Goal: Task Accomplishment & Management: Manage account settings

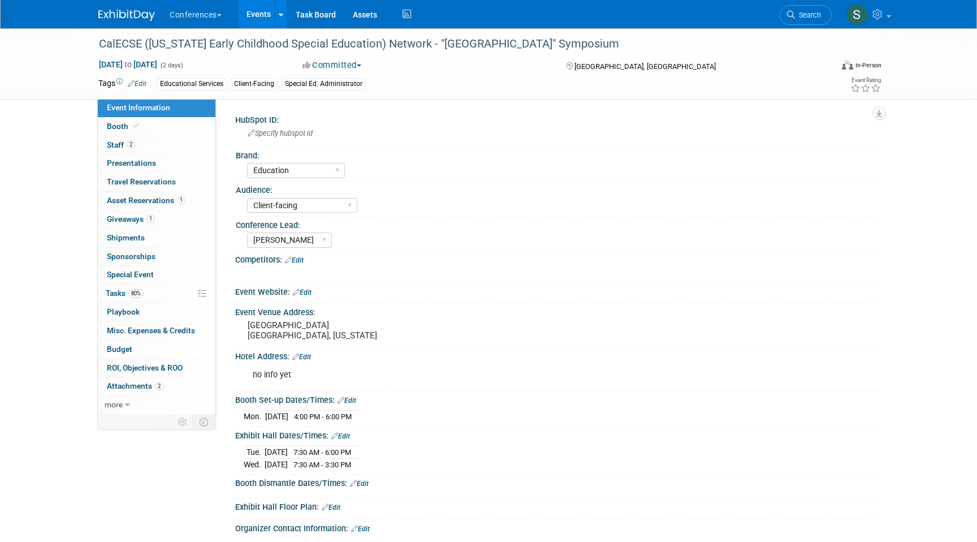
select select "Education"
select select "Client-facing"
select select "[PERSON_NAME]"
click at [803, 16] on span "Search" at bounding box center [808, 15] width 26 height 8
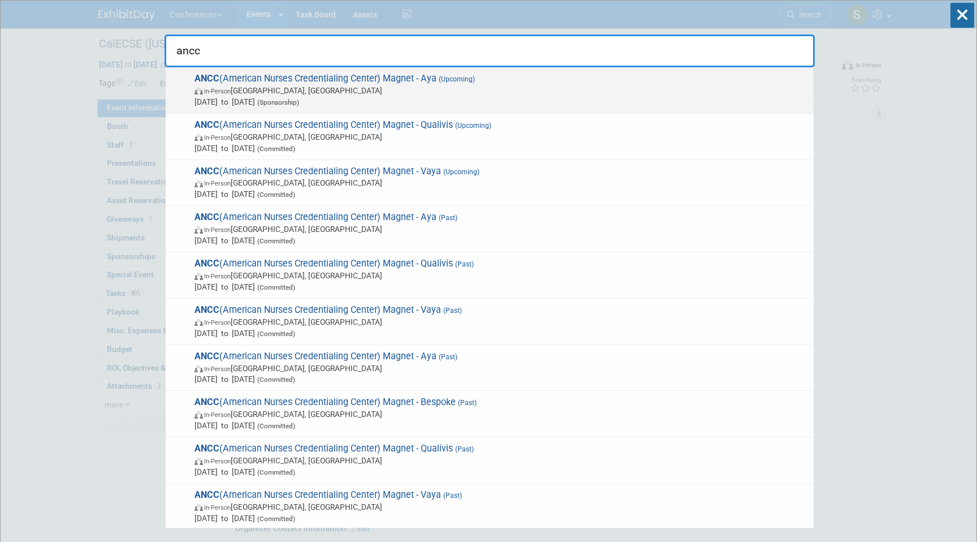
type input "ancc"
click at [493, 99] on span "Oct 8, 2025 to Oct 10, 2025 (Sponsorship)" at bounding box center [500, 101] width 613 height 11
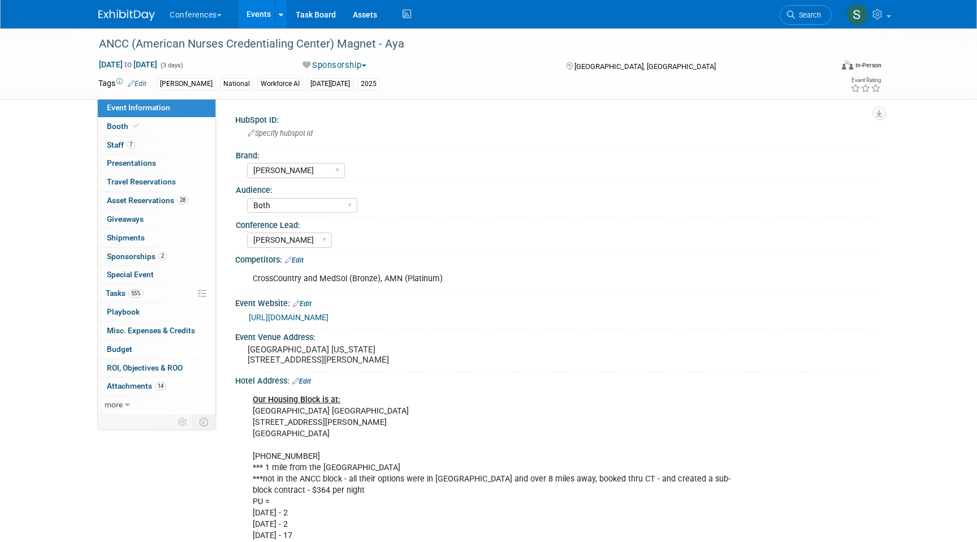
select select "[PERSON_NAME]"
select select "Both"
select select "[PERSON_NAME]"
click at [161, 288] on link "55% Tasks 55%" at bounding box center [157, 293] width 118 height 18
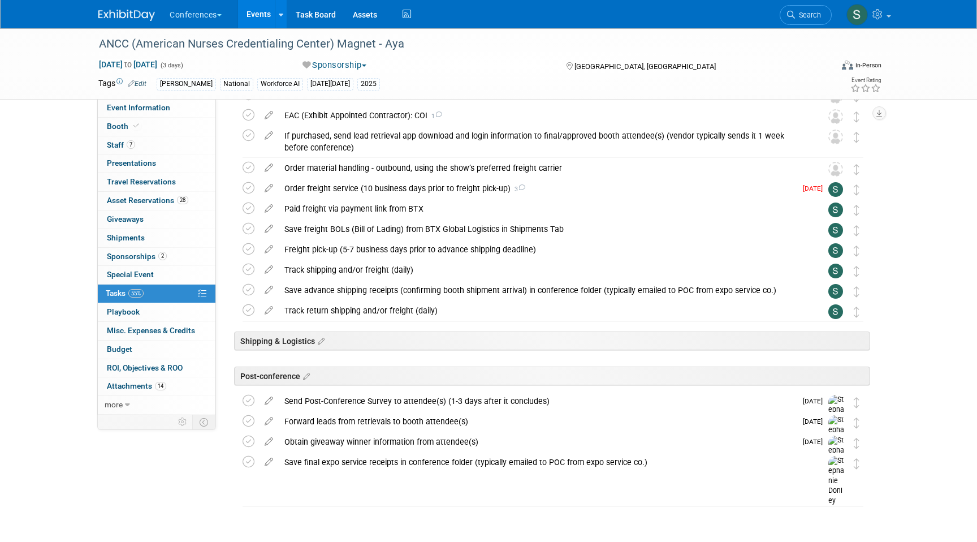
scroll to position [241, 0]
click at [389, 193] on div "Order freight service (10 business days prior to freight pick-up) 3" at bounding box center [537, 189] width 517 height 19
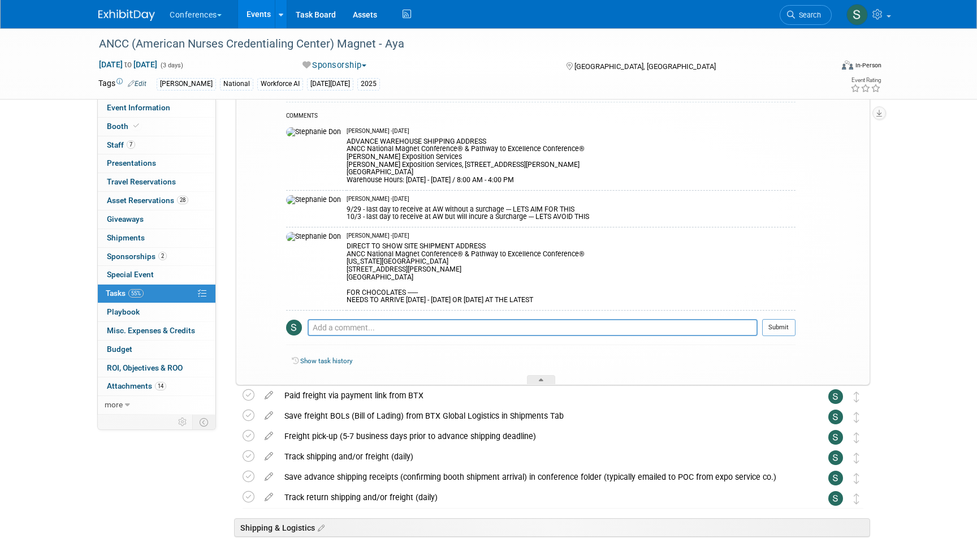
scroll to position [351, 0]
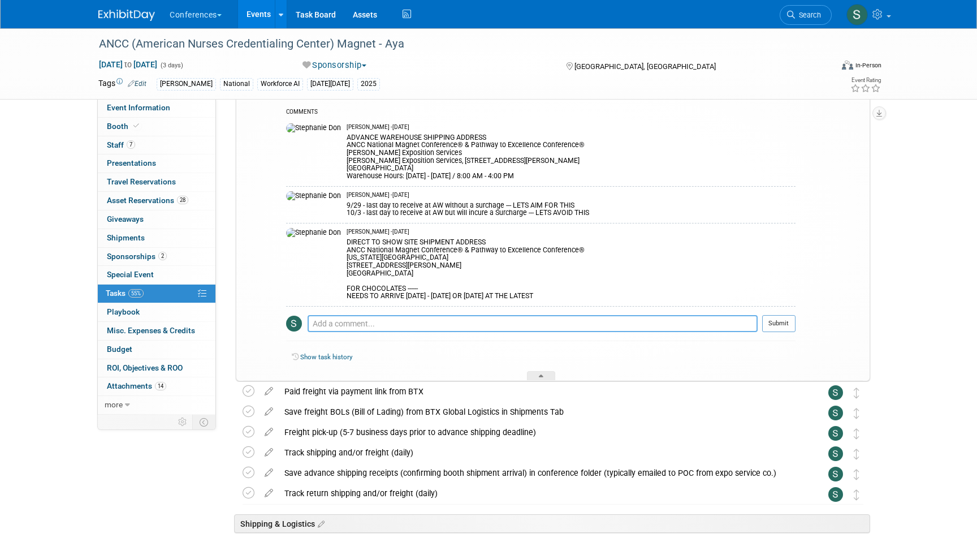
click at [371, 323] on textarea at bounding box center [533, 323] width 450 height 17
click at [481, 325] on textarea "do you want the chocolates going direct to showsite? or to your hotel and i can…" at bounding box center [533, 323] width 450 height 17
type textarea "do you want the chocolates going direct to showsite? or to your hotel and i can…"
click at [776, 318] on button "Submit" at bounding box center [778, 323] width 33 height 17
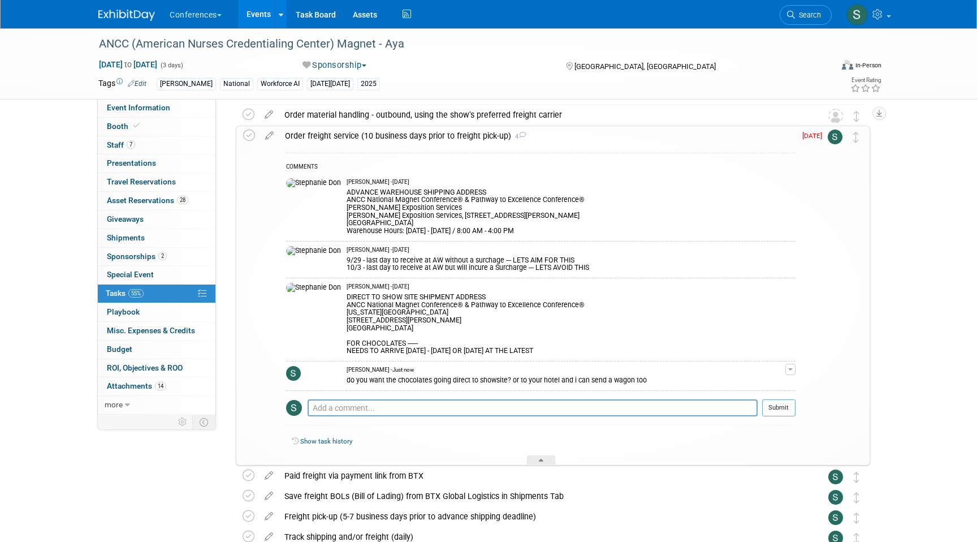
scroll to position [295, 0]
drag, startPoint x: 313, startPoint y: 207, endPoint x: 427, endPoint y: 206, distance: 113.6
click at [427, 206] on tr "Stephanie Donley - 17 days ago ADVANCE WAREHOUSE SHIPPING ADDRESS ANCC National…" at bounding box center [540, 208] width 509 height 67
click at [427, 206] on div "ADVANCE WAREHOUSE SHIPPING ADDRESS ANCC National Magnet Conference® & Pathway t…" at bounding box center [566, 211] width 439 height 49
drag, startPoint x: 401, startPoint y: 209, endPoint x: 303, endPoint y: 208, distance: 97.8
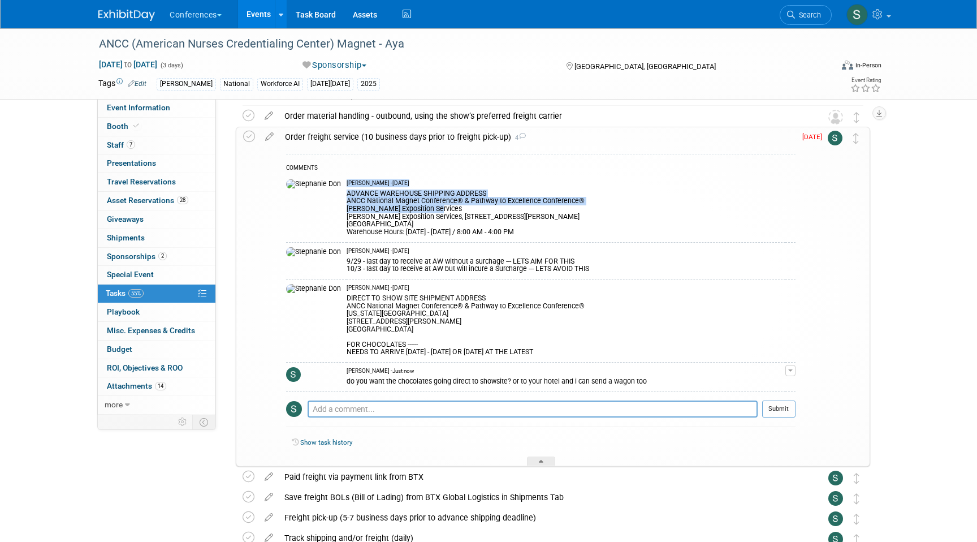
click at [303, 208] on tr "Stephanie Donley - 17 days ago ADVANCE WAREHOUSE SHIPPING ADDRESS ANCC National…" at bounding box center [540, 208] width 509 height 67
click at [303, 208] on td at bounding box center [316, 208] width 60 height 67
drag, startPoint x: 308, startPoint y: 207, endPoint x: 399, endPoint y: 211, distance: 91.1
click at [399, 211] on div "ADVANCE WAREHOUSE SHIPPING ADDRESS ANCC National Magnet Conference® & Pathway t…" at bounding box center [566, 211] width 439 height 49
drag, startPoint x: 397, startPoint y: 209, endPoint x: 307, endPoint y: 209, distance: 89.9
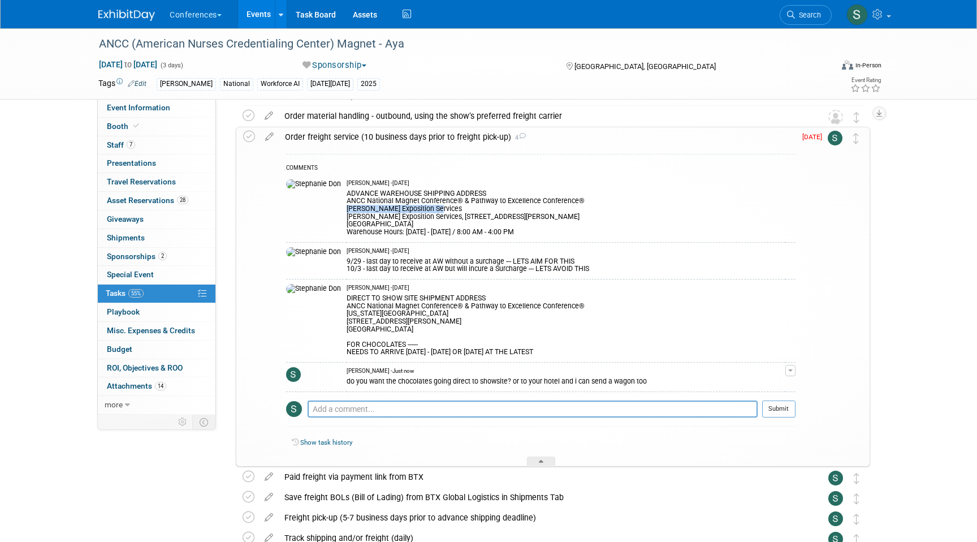
click at [347, 209] on div "ADVANCE WAREHOUSE SHIPPING ADDRESS ANCC National Magnet Conference® & Pathway t…" at bounding box center [566, 211] width 439 height 49
copy div "Shepard Exposition Services"
drag, startPoint x: 400, startPoint y: 214, endPoint x: 495, endPoint y: 214, distance: 95.0
click at [495, 214] on div "ADVANCE WAREHOUSE SHIPPING ADDRESS ANCC National Magnet Conference® & Pathway t…" at bounding box center [566, 211] width 439 height 49
click at [431, 217] on div "ADVANCE WAREHOUSE SHIPPING ADDRESS ANCC National Magnet Conference® & Pathway t…" at bounding box center [566, 211] width 439 height 49
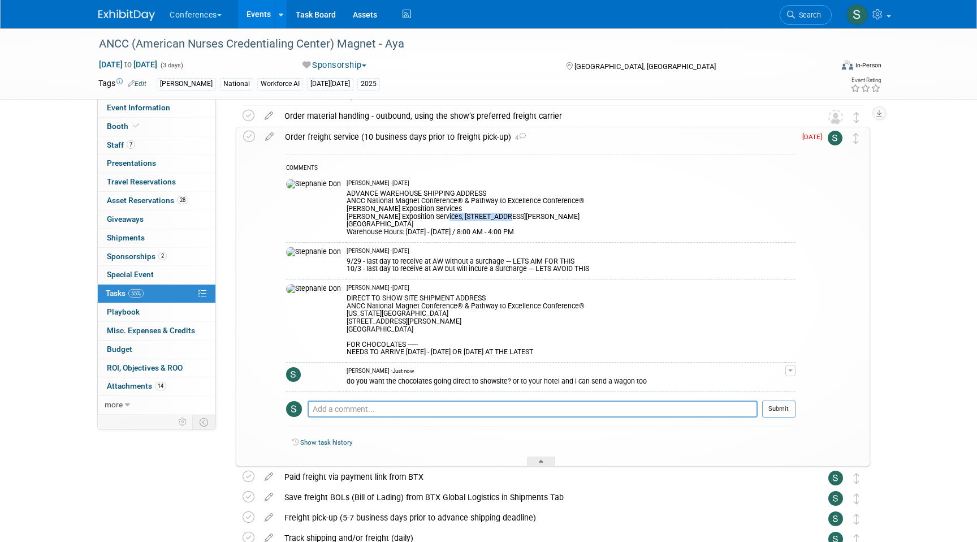
drag, startPoint x: 398, startPoint y: 215, endPoint x: 474, endPoint y: 216, distance: 76.3
click at [474, 216] on div "ADVANCE WAREHOUSE SHIPPING ADDRESS ANCC National Magnet Conference® & Pathway t…" at bounding box center [566, 211] width 439 height 49
copy div "1790 Marietta Blvd"
click at [347, 225] on div "ADVANCE WAREHOUSE SHIPPING ADDRESS ANCC National Magnet Conference® & Pathway t…" at bounding box center [566, 211] width 439 height 49
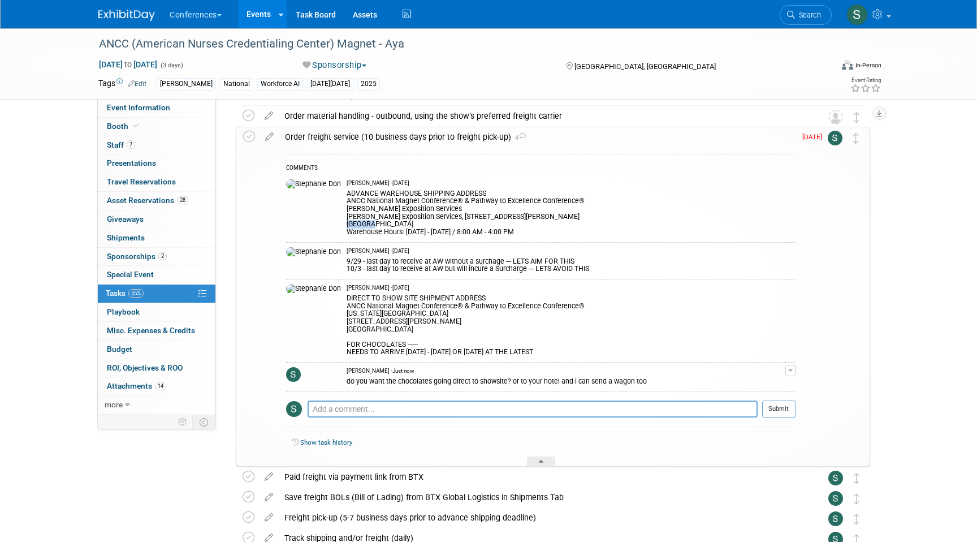
copy div "Atlanta"
click at [353, 226] on div "ADVANCE WAREHOUSE SHIPPING ADDRESS ANCC National Magnet Conference® & Pathway t…" at bounding box center [566, 211] width 439 height 49
copy div "30318"
click at [789, 16] on icon at bounding box center [791, 15] width 8 height 8
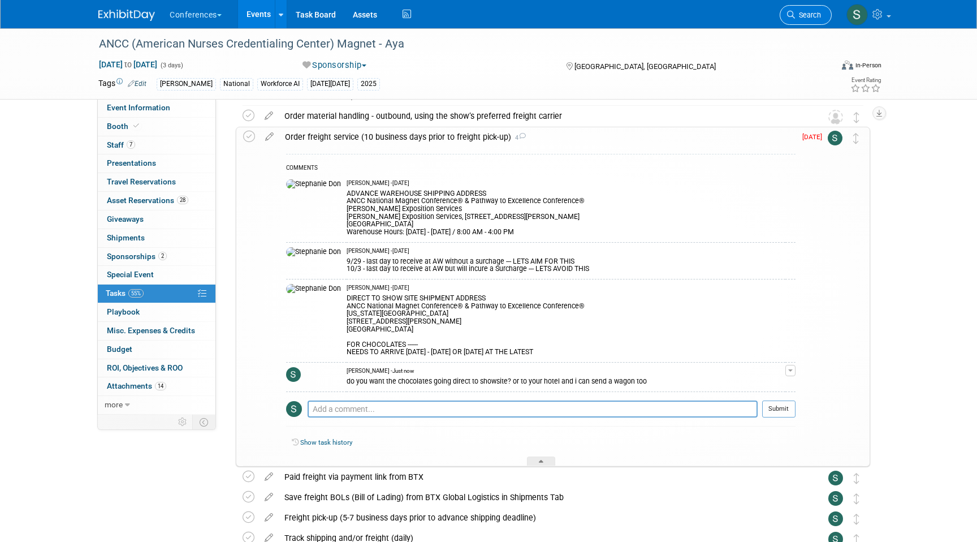
scroll to position [0, 0]
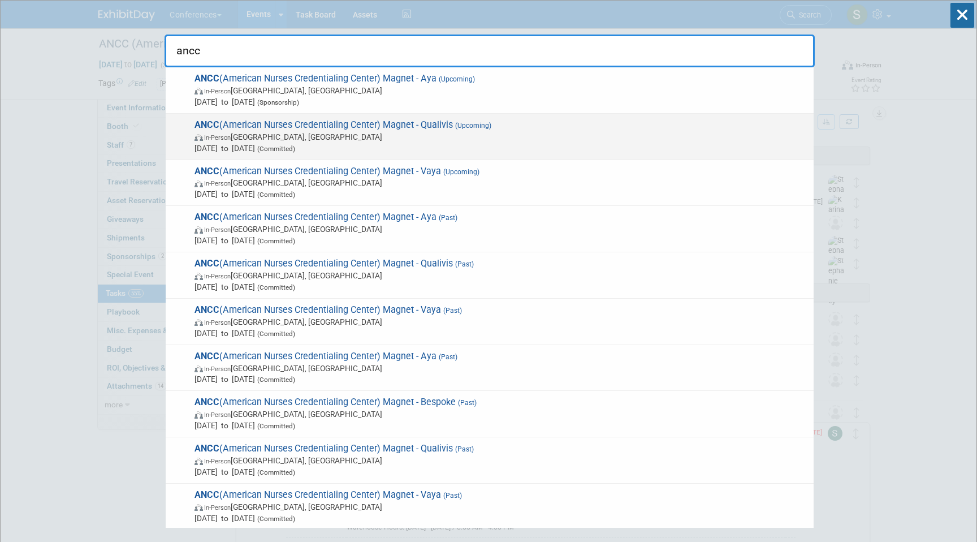
type input "ancc"
click at [520, 136] on span "In-Person Atlanta, GA" at bounding box center [500, 136] width 613 height 11
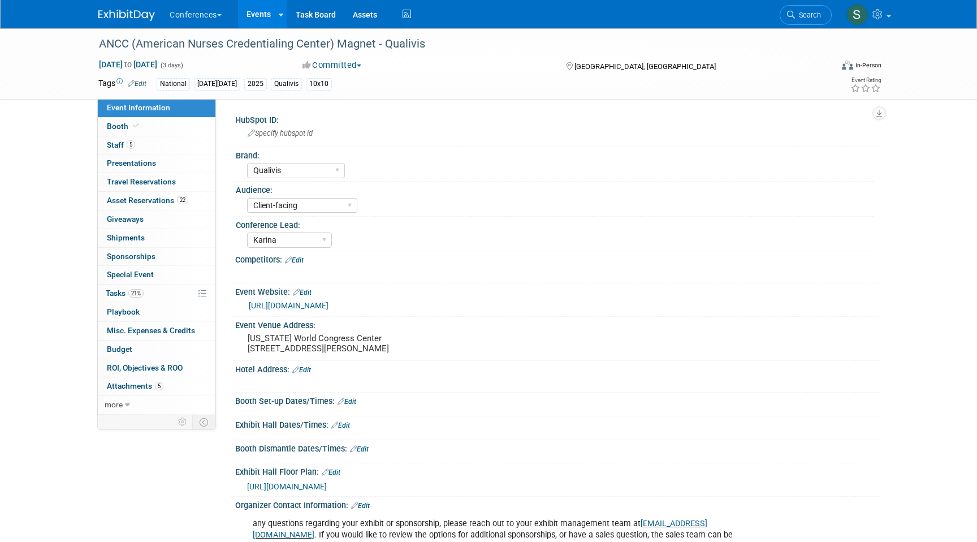
select select "Qualivis"
select select "Client-facing"
select select "Karina"
click at [177, 288] on link "21% Tasks 21%" at bounding box center [157, 293] width 118 height 18
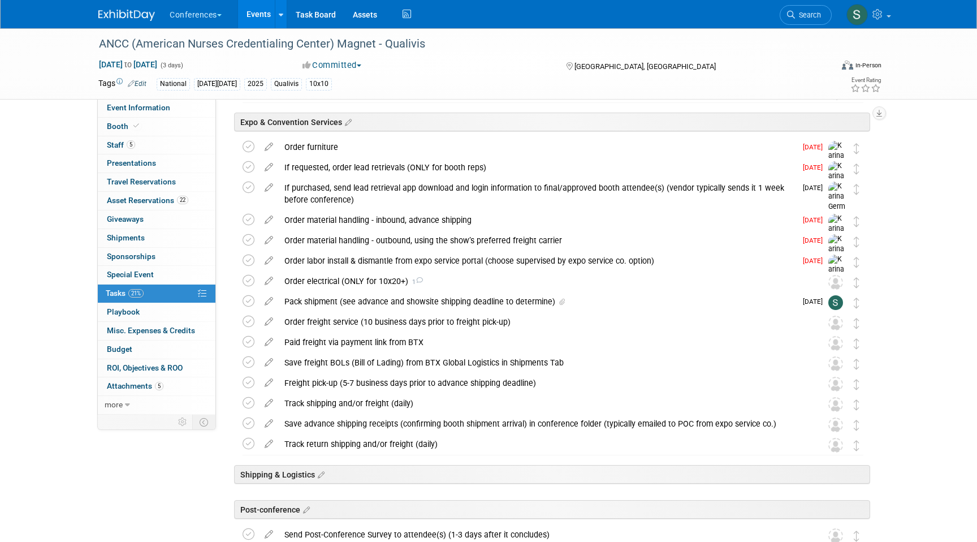
scroll to position [323, 0]
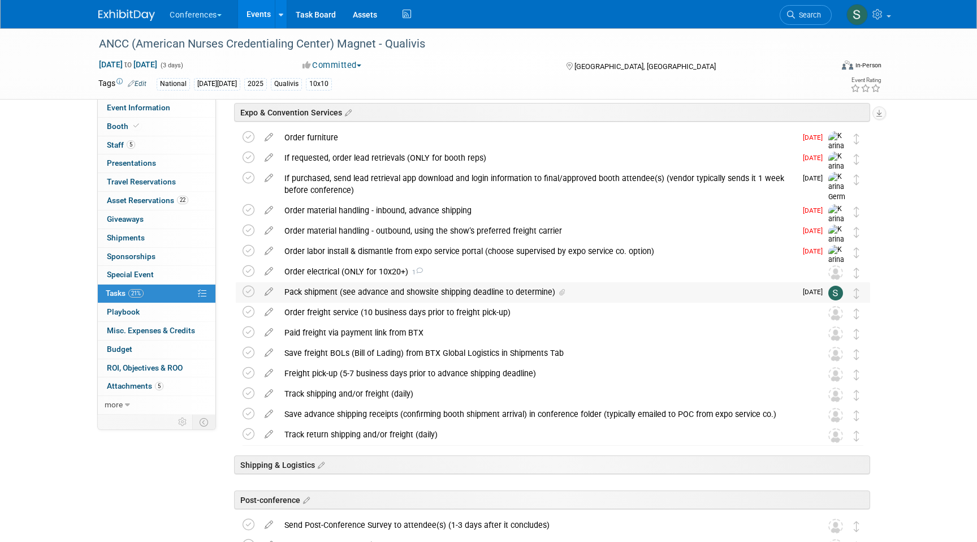
click at [396, 292] on div "Pack shipment (see advance and showsite shipping deadline to determine)" at bounding box center [537, 291] width 517 height 19
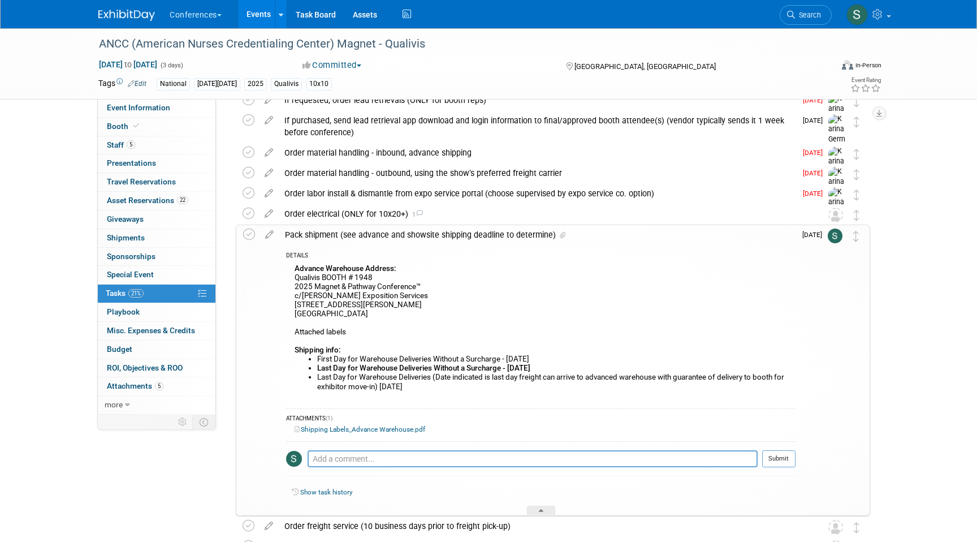
scroll to position [458, 0]
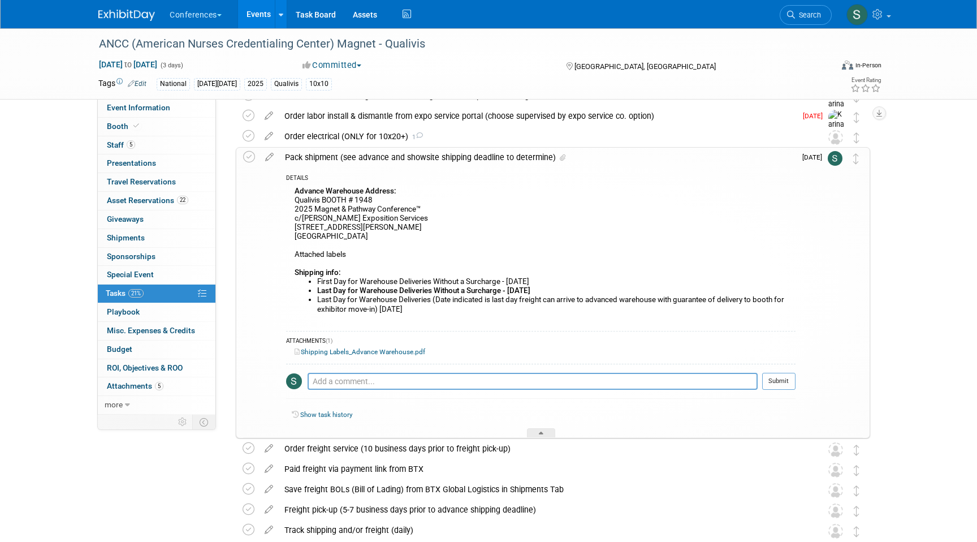
click at [348, 351] on link "Shipping Labels_Advance Warehouse.pdf" at bounding box center [360, 352] width 131 height 8
click at [815, 21] on link "Search" at bounding box center [806, 15] width 52 height 20
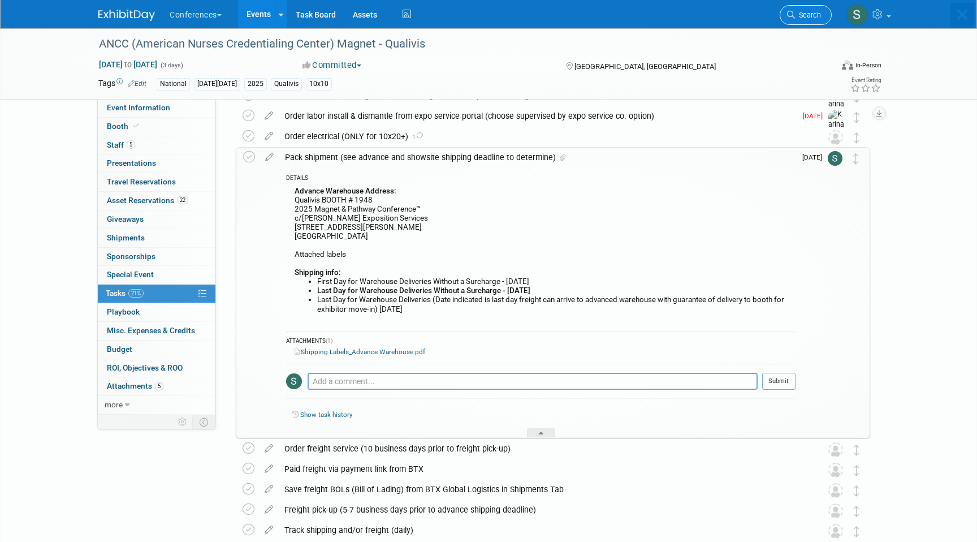
scroll to position [0, 0]
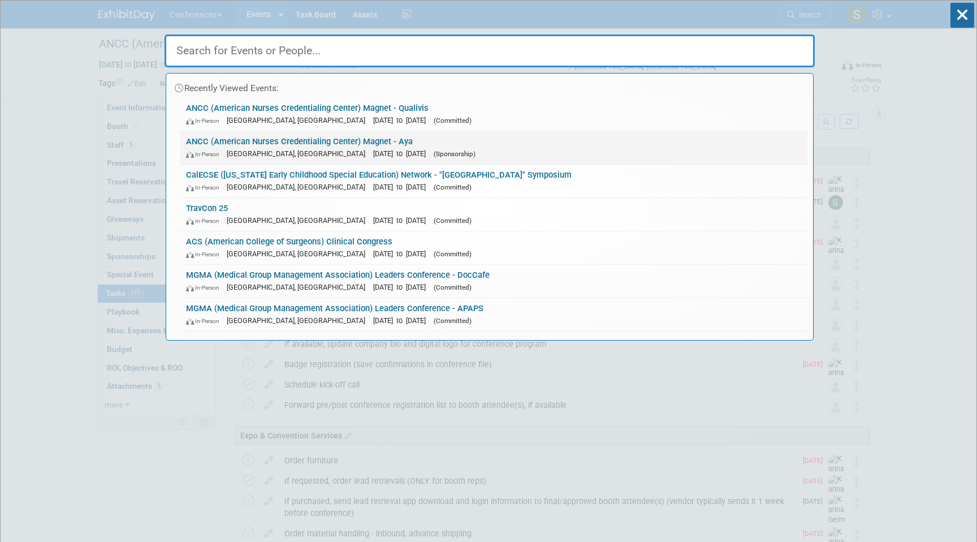
click at [464, 144] on link "ANCC (American Nurses Credentialing Center) Magnet - Aya In-Person Atlanta, GA …" at bounding box center [493, 147] width 627 height 33
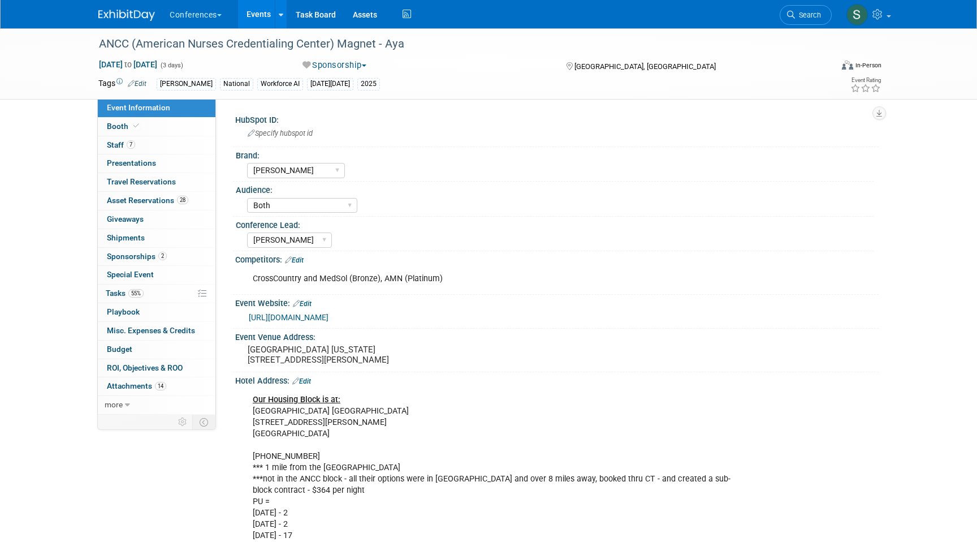
select select "[PERSON_NAME]"
select select "Both"
select select "[PERSON_NAME]"
click at [161, 124] on link "Booth" at bounding box center [157, 127] width 118 height 18
select select "20'x30'"
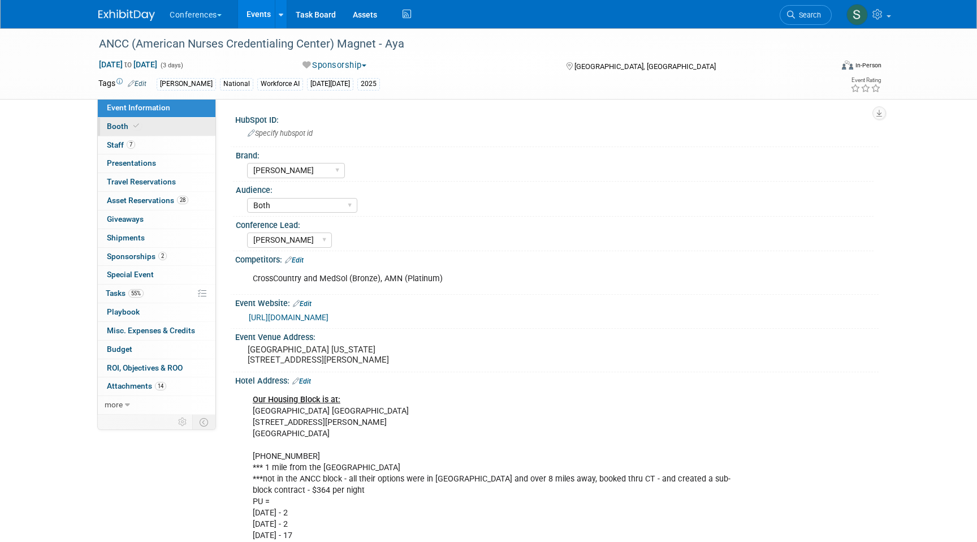
select select "Yes"
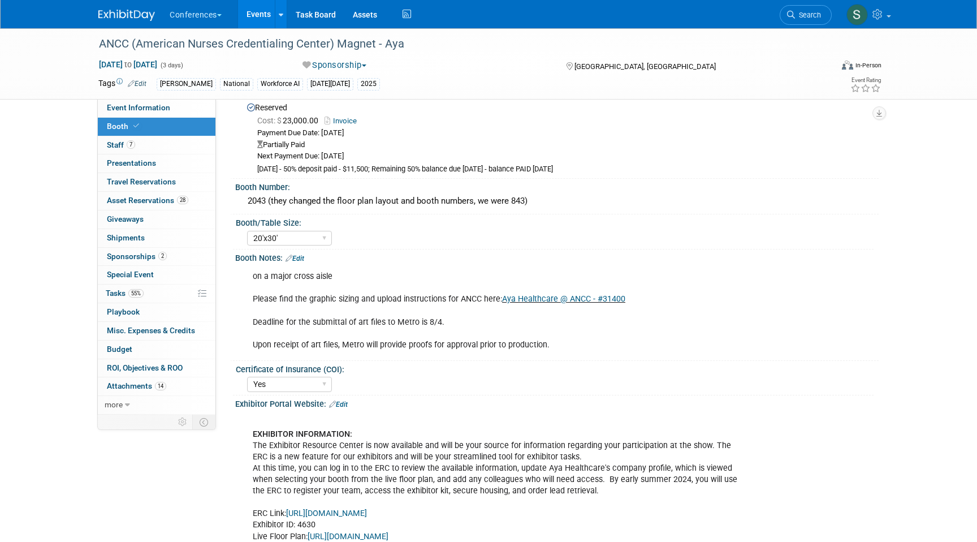
scroll to position [29, 0]
click at [794, 14] on link "Search" at bounding box center [806, 15] width 52 height 20
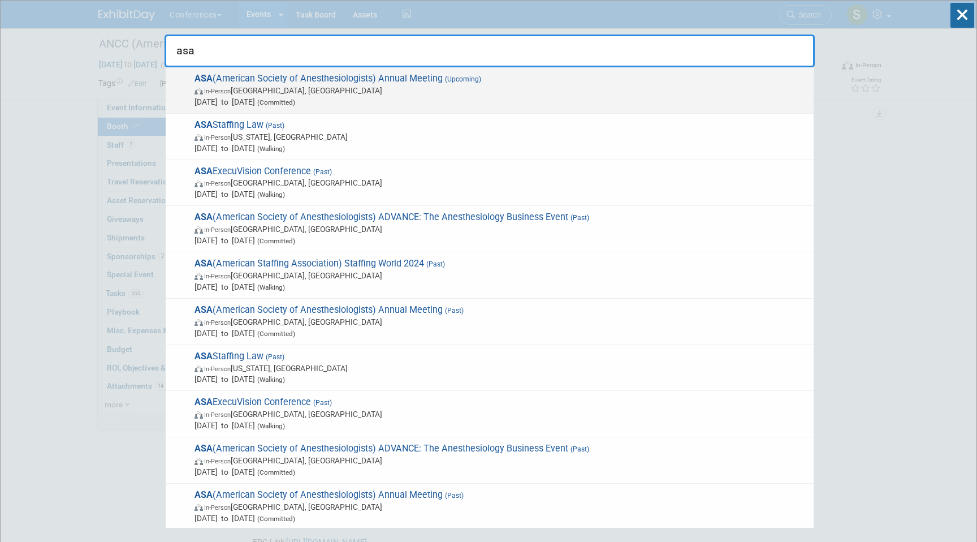
type input "asa"
click at [426, 103] on span "Oct 10, 2025 to Oct 14, 2025 (Committed)" at bounding box center [500, 101] width 613 height 11
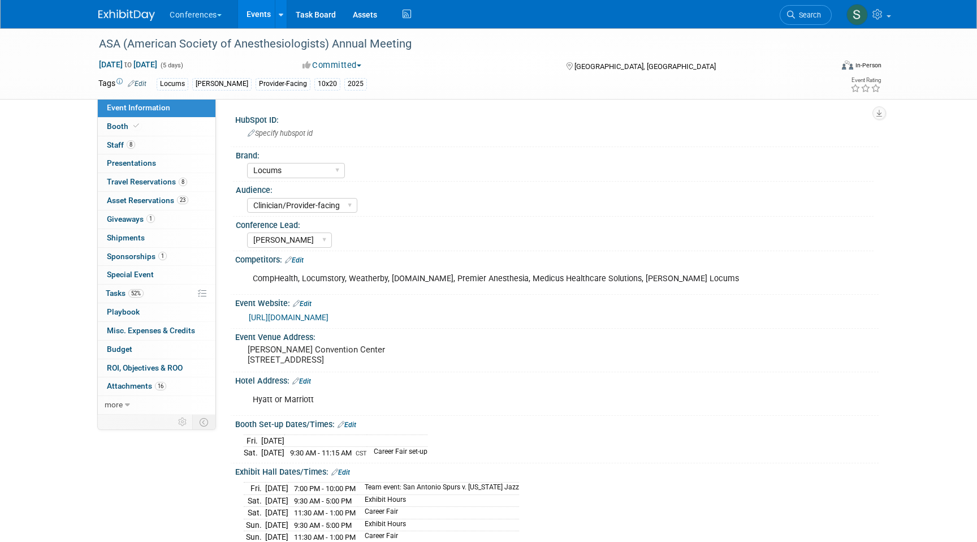
select select "Locums"
select select "Clinician/Provider-facing"
select select "[PERSON_NAME]"
click at [162, 295] on link "52% Tasks 52%" at bounding box center [157, 293] width 118 height 18
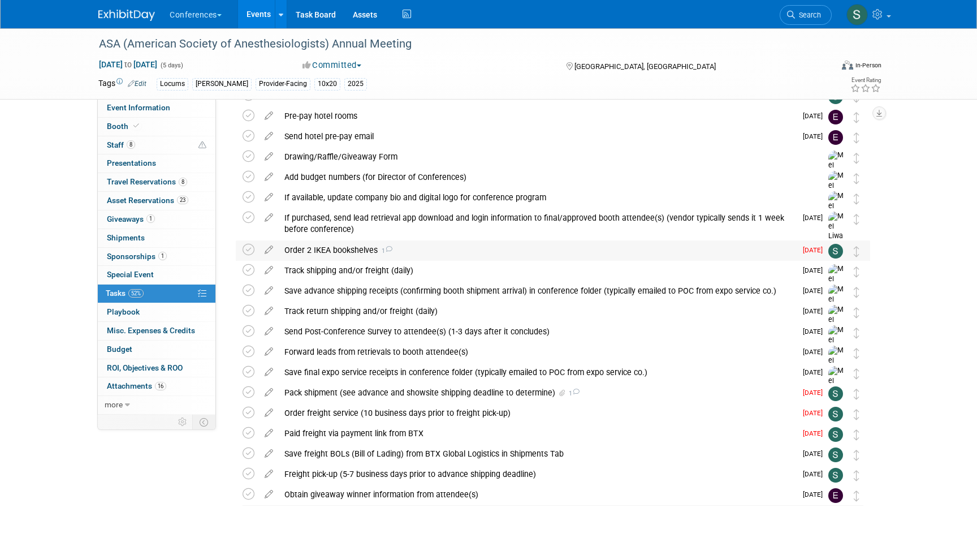
scroll to position [124, 0]
click at [354, 249] on div "Order 2 IKEA bookshelves 1" at bounding box center [537, 248] width 517 height 19
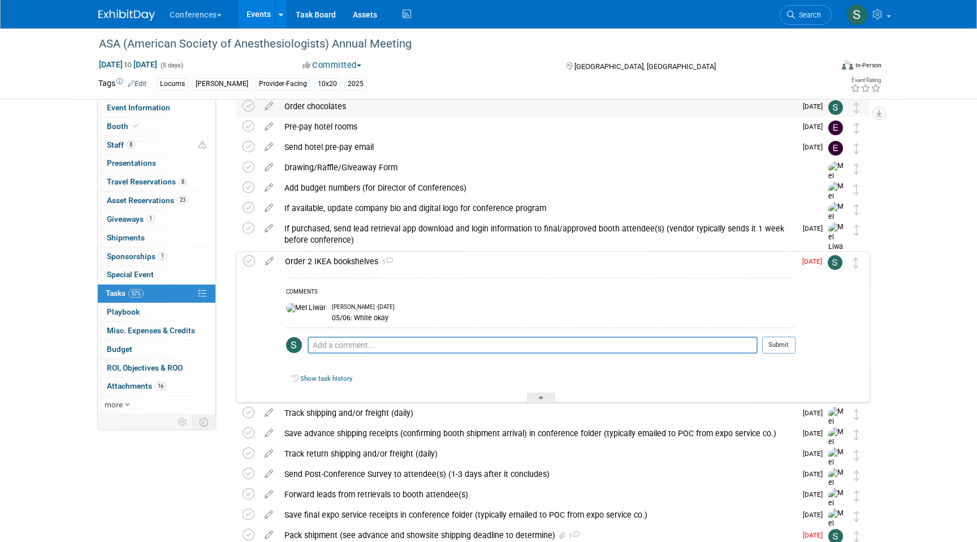
scroll to position [129, 0]
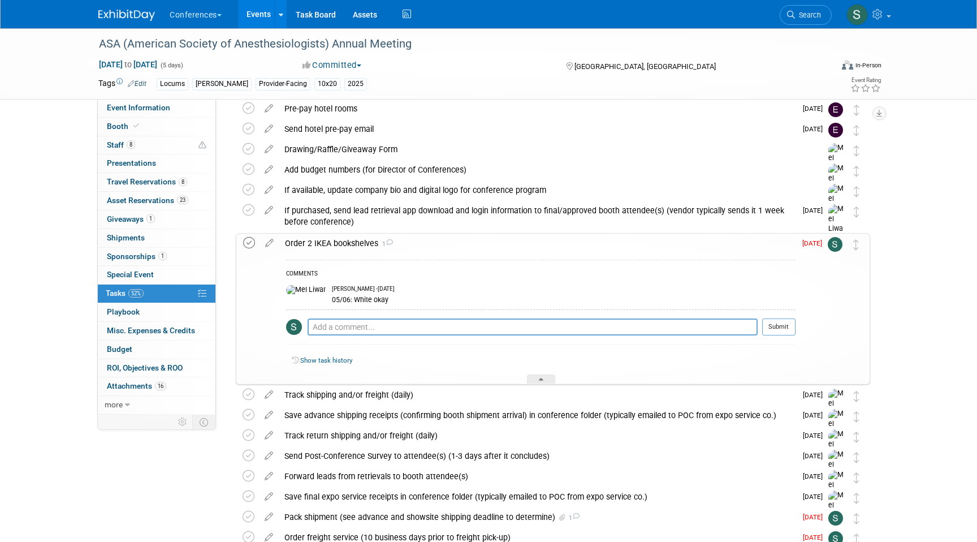
click at [246, 242] on icon at bounding box center [249, 243] width 12 height 12
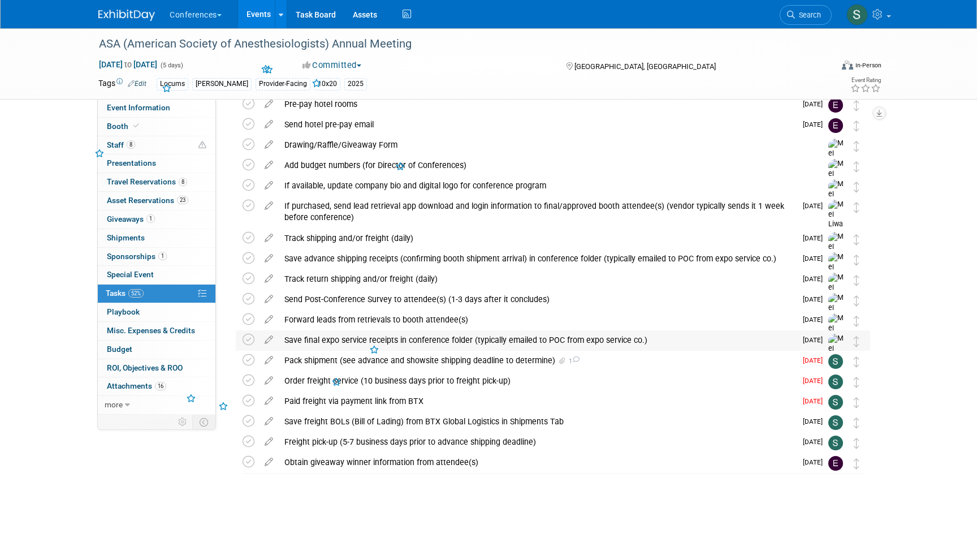
scroll to position [134, 0]
click at [382, 369] on div "Pack shipment (see advance and showsite shipping deadline to determine) 1" at bounding box center [537, 359] width 517 height 19
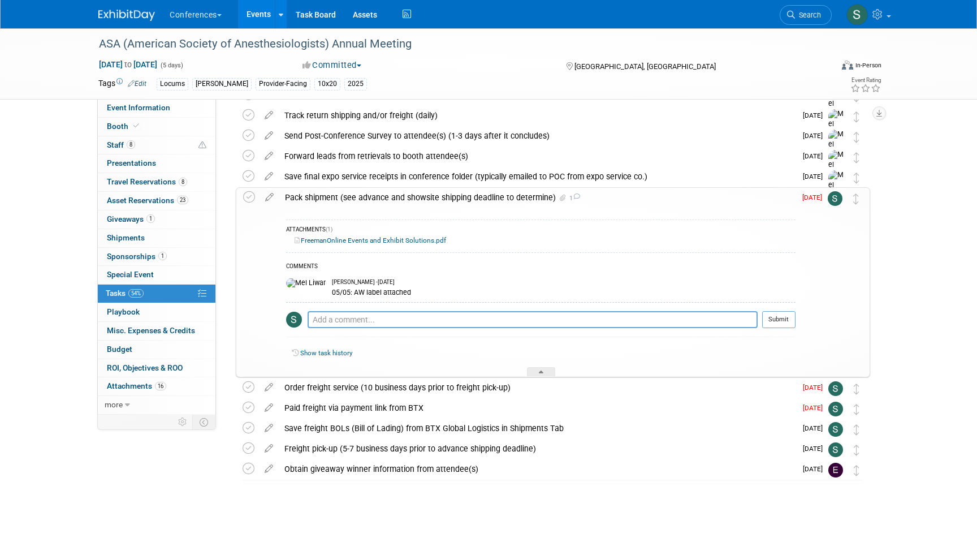
scroll to position [298, 0]
click at [146, 107] on span "Event Information" at bounding box center [138, 107] width 63 height 9
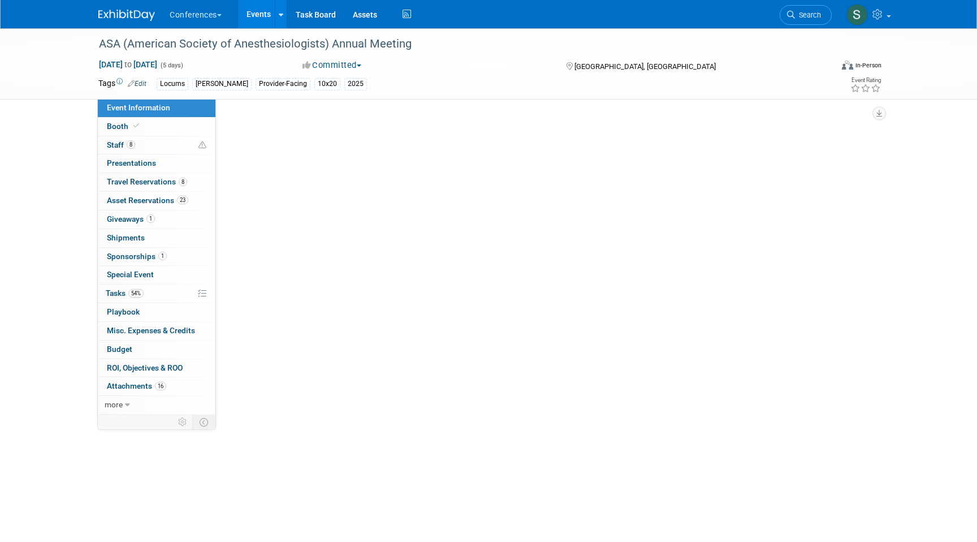
scroll to position [0, 0]
select select "Locums"
select select "Clinician/Provider-facing"
select select "[PERSON_NAME]"
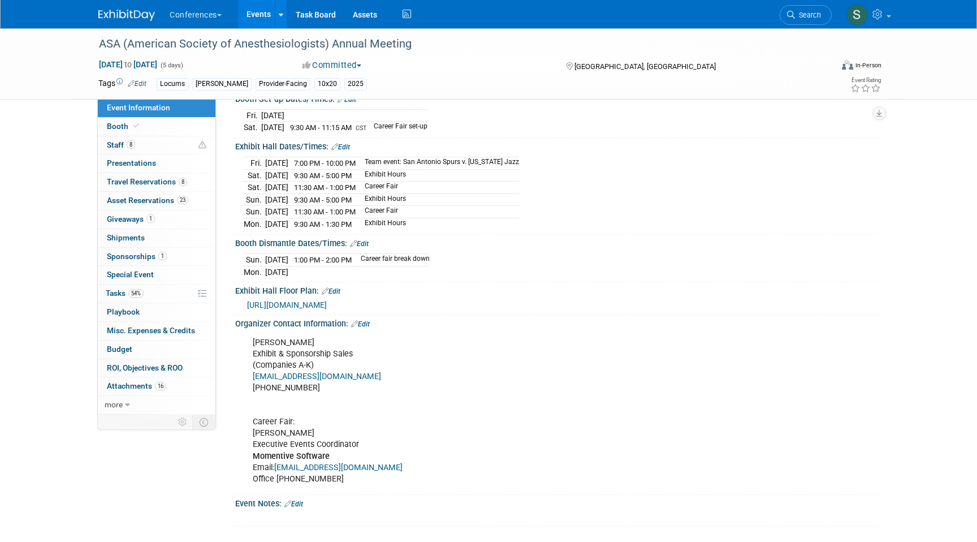
scroll to position [330, 0]
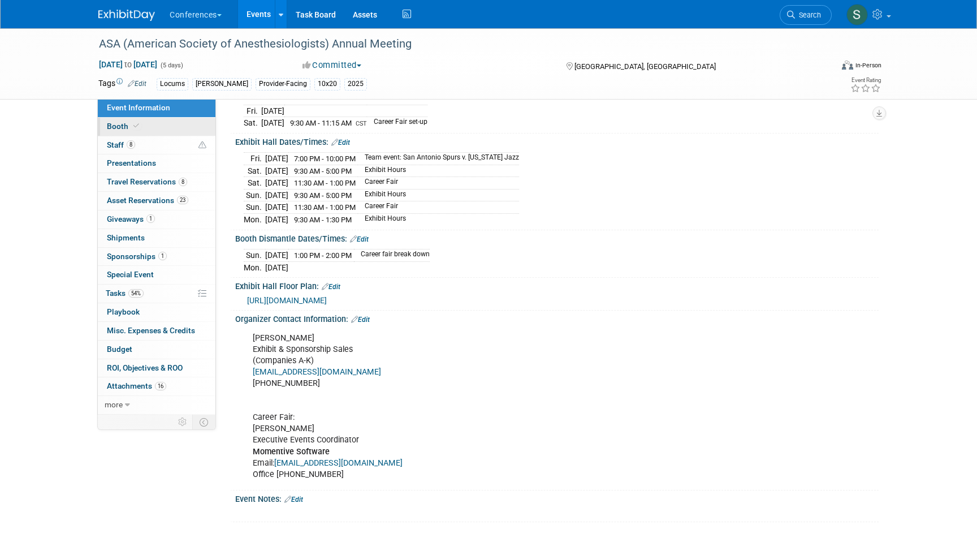
click at [127, 128] on span "Booth" at bounding box center [124, 126] width 34 height 9
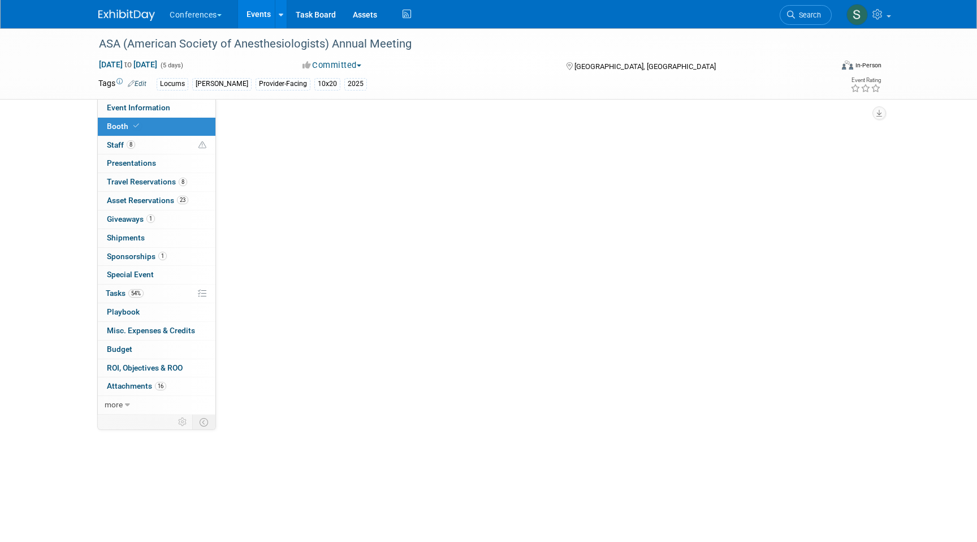
select select "10'x20'"
select select "Yes"
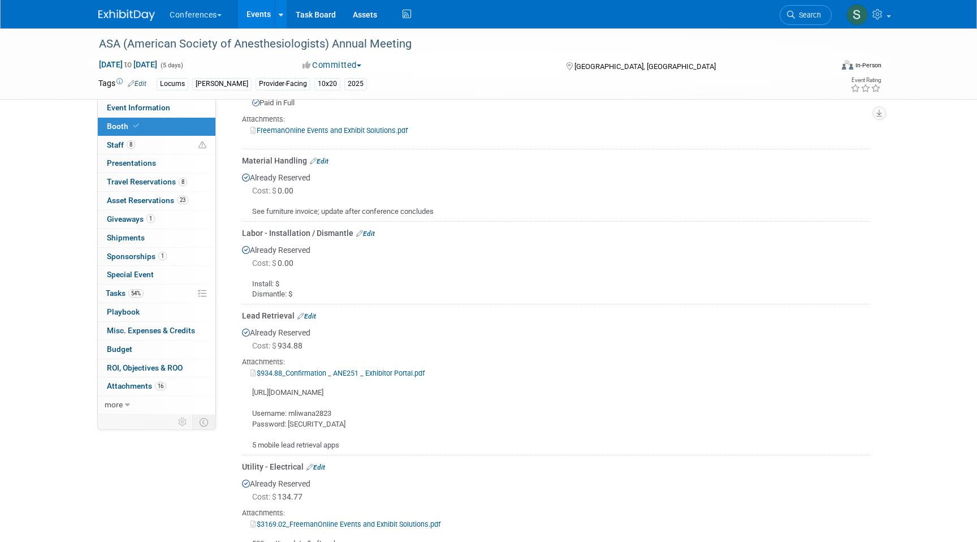
scroll to position [739, 0]
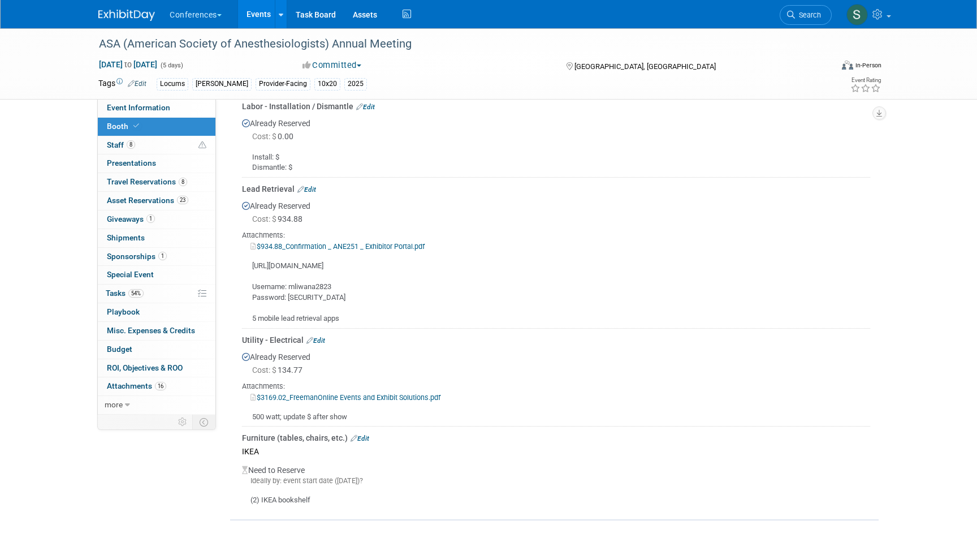
click at [363, 439] on link "Edit" at bounding box center [359, 438] width 19 height 8
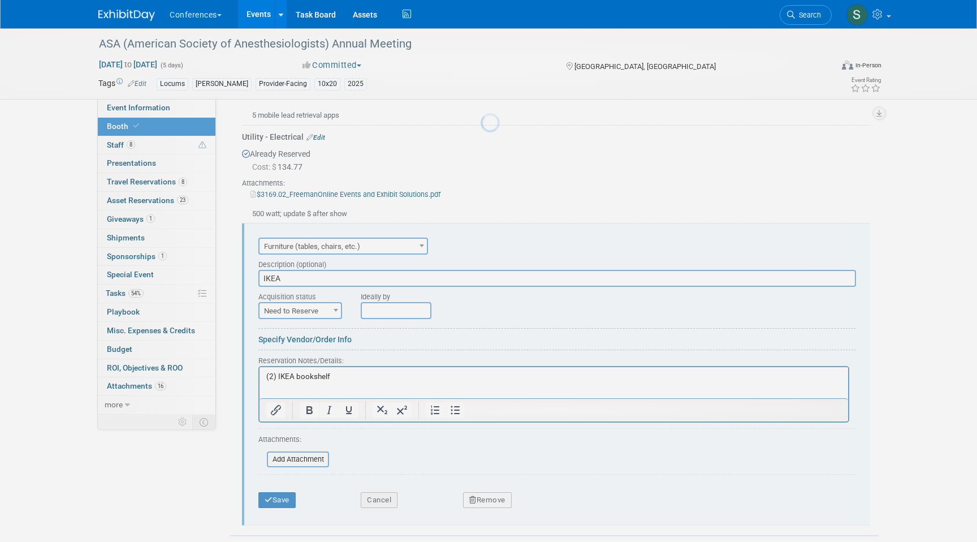
scroll to position [0, 0]
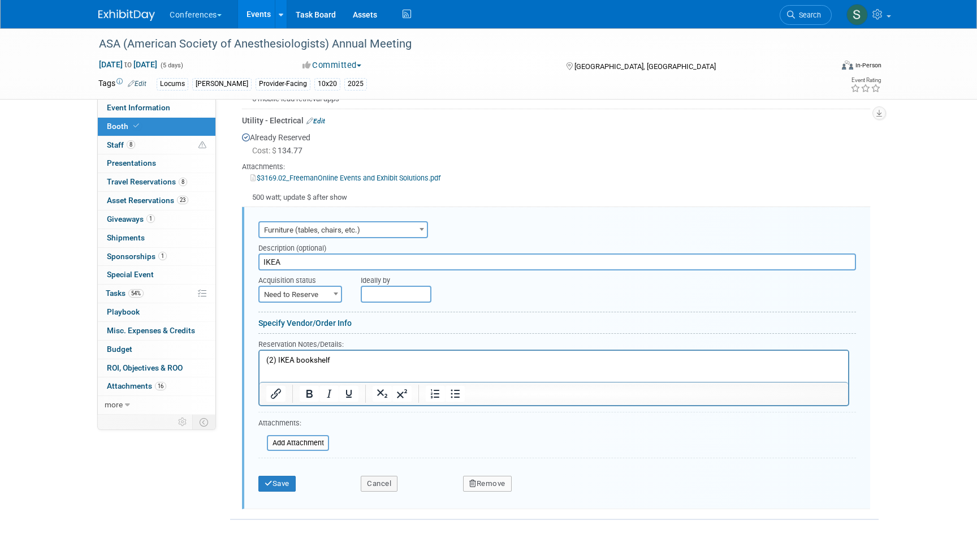
click at [312, 295] on span "Need to Reserve" at bounding box center [299, 295] width 81 height 16
select select "2"
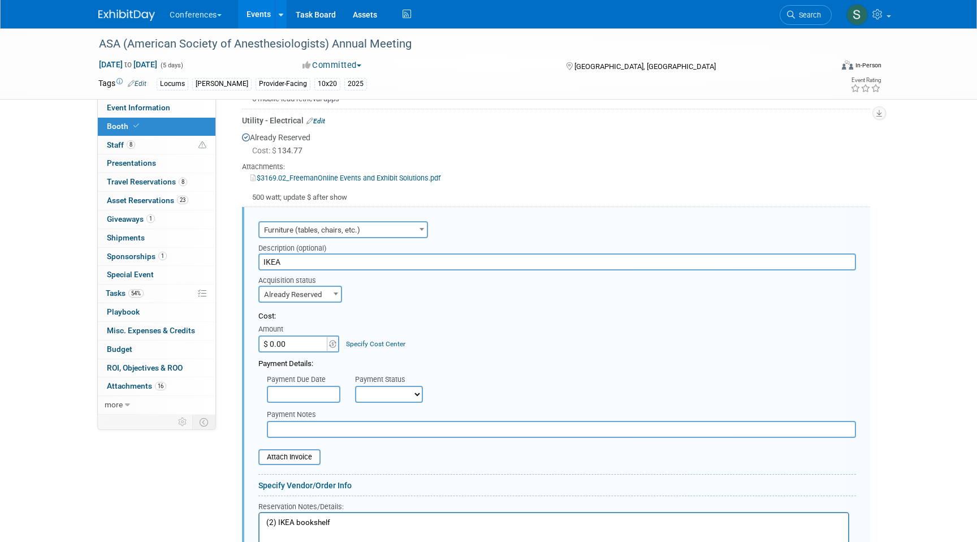
click at [286, 344] on input "$ 0.00" at bounding box center [293, 343] width 71 height 17
type input "$ 106.70"
click at [359, 341] on link "Specify Cost Center" at bounding box center [375, 344] width 59 height 8
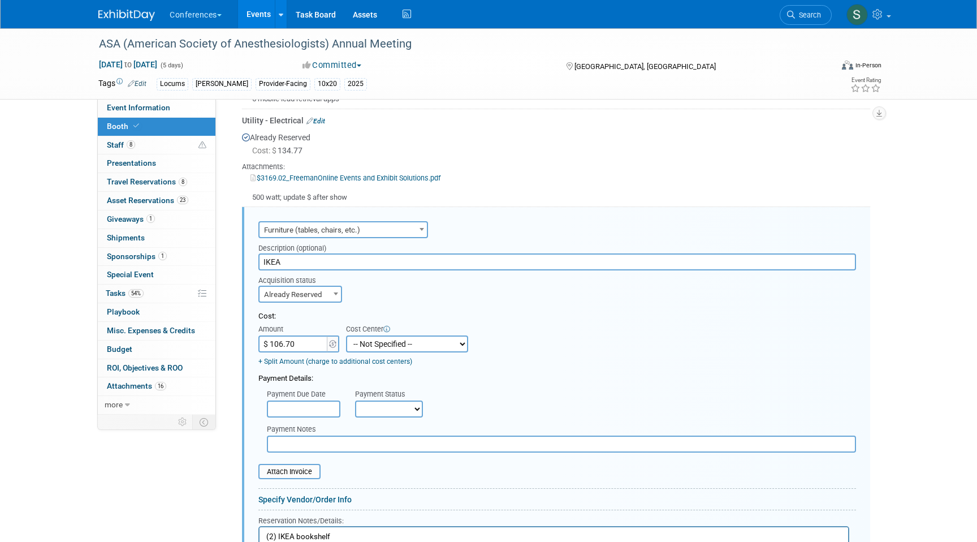
click at [374, 348] on select "-- Not Specified -- Aya Education Aya Healthcare Aya Locums Bespoke Corporate D…" at bounding box center [407, 343] width 122 height 17
select select "18965873"
click at [346, 335] on select "-- Not Specified -- Aya Education Aya Healthcare Aya Locums Bespoke Corporate D…" at bounding box center [407, 343] width 122 height 17
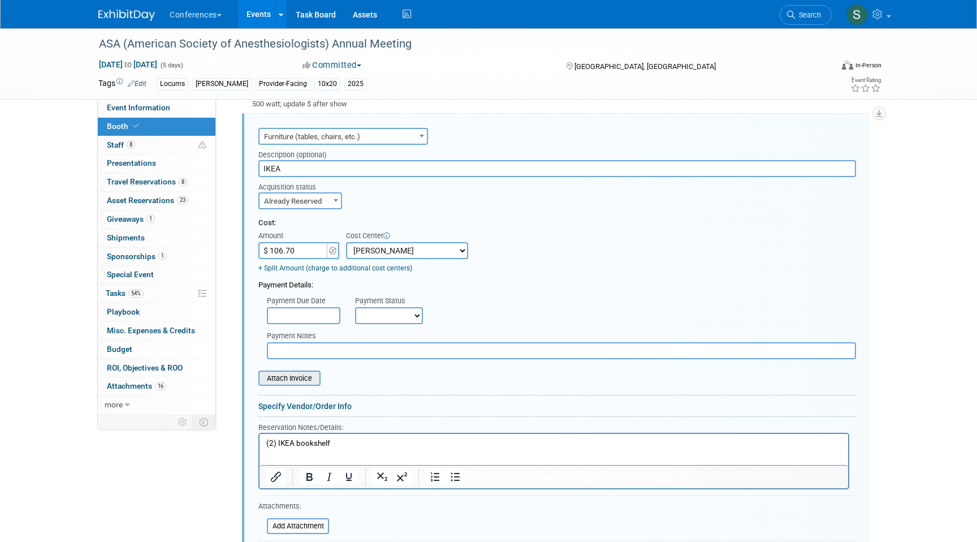
scroll to position [1052, 0]
click at [298, 377] on input "file" at bounding box center [252, 378] width 135 height 14
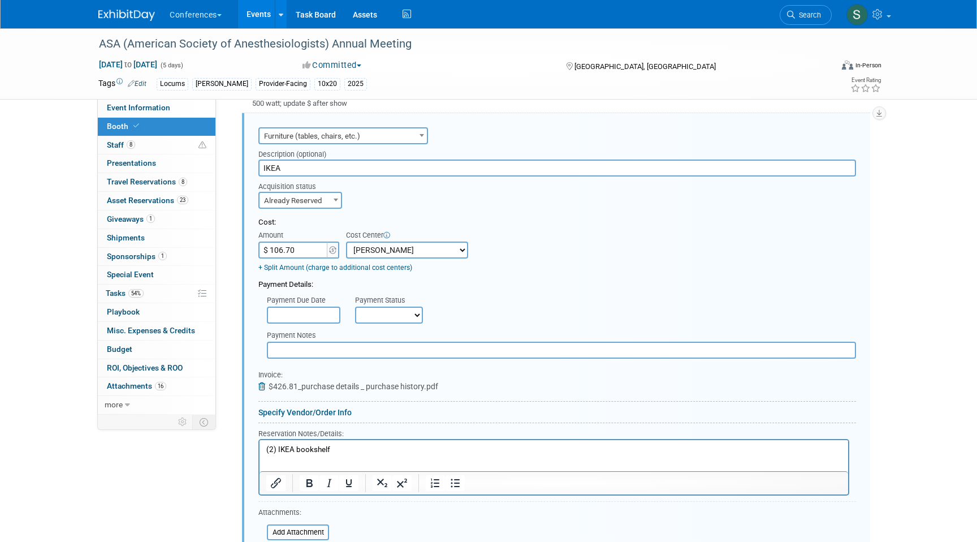
click at [352, 448] on p "(2) IKEA bookshelf" at bounding box center [553, 449] width 575 height 11
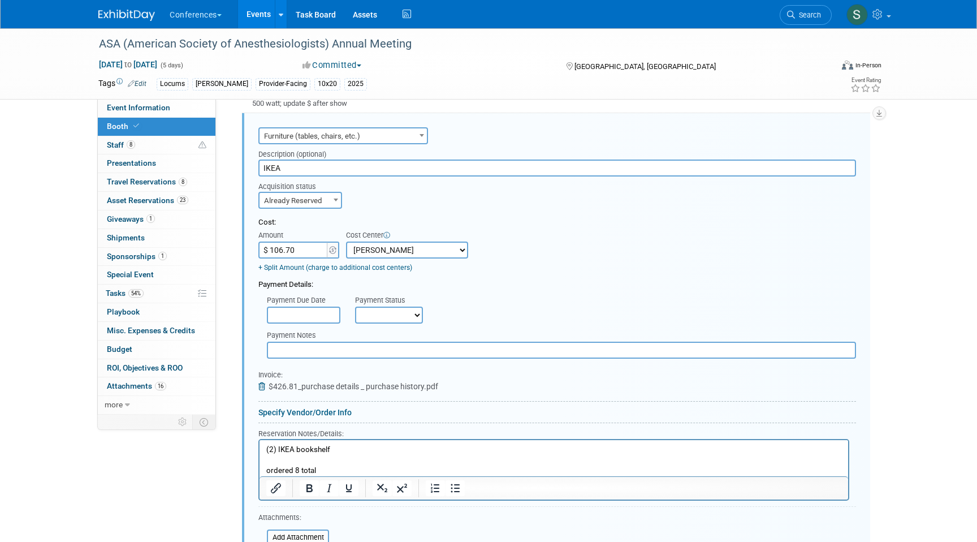
click at [263, 472] on html "(2) IKEA bookshelf ordered 8 total" at bounding box center [553, 458] width 588 height 36
click at [278, 472] on p "ordered 8 total" at bounding box center [553, 470] width 575 height 11
click at [289, 472] on p "8 total" at bounding box center [553, 470] width 575 height 11
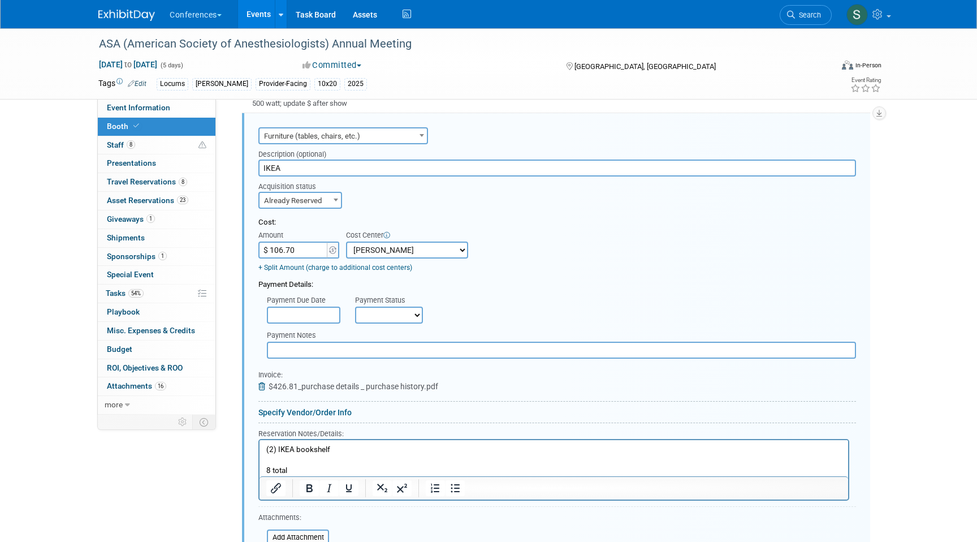
click at [289, 472] on p "8 total" at bounding box center [553, 470] width 575 height 11
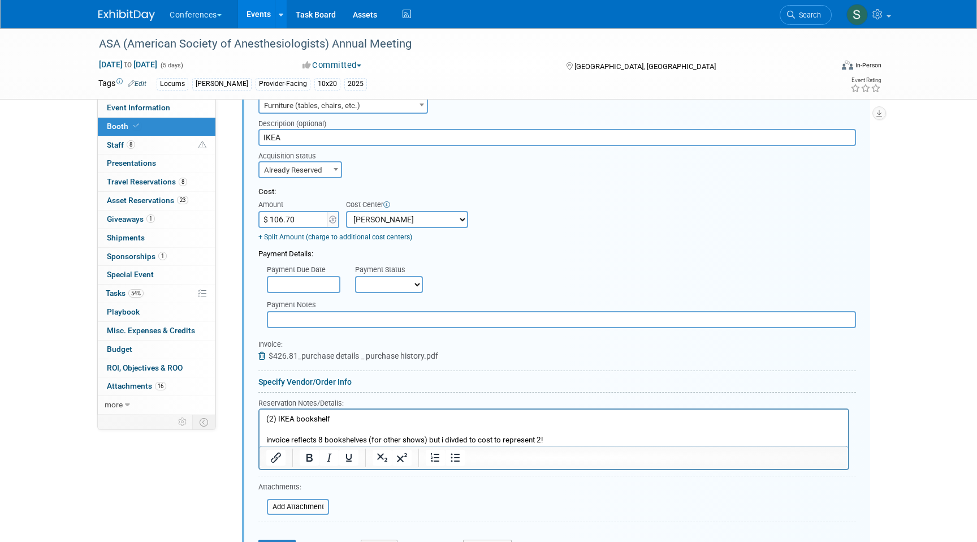
scroll to position [1114, 0]
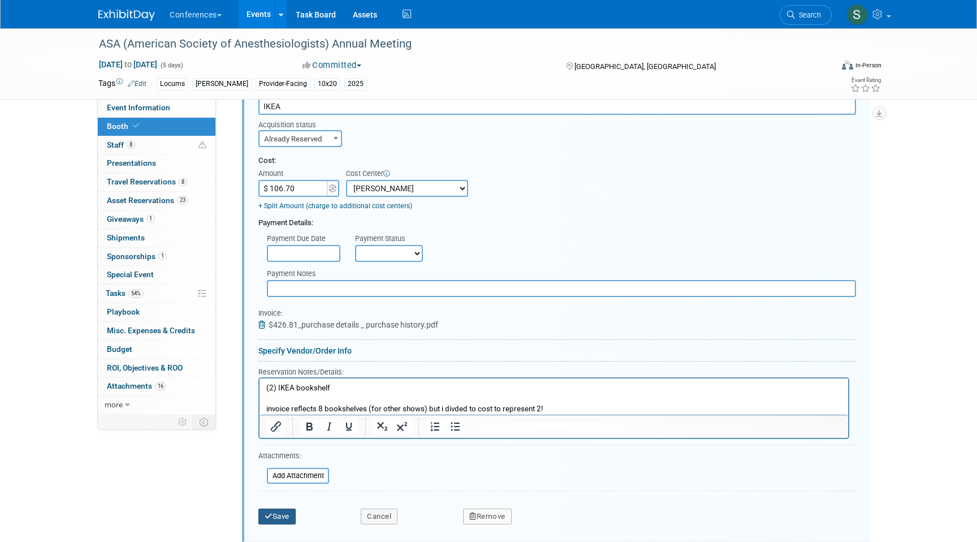
click at [282, 515] on button "Save" at bounding box center [276, 516] width 37 height 16
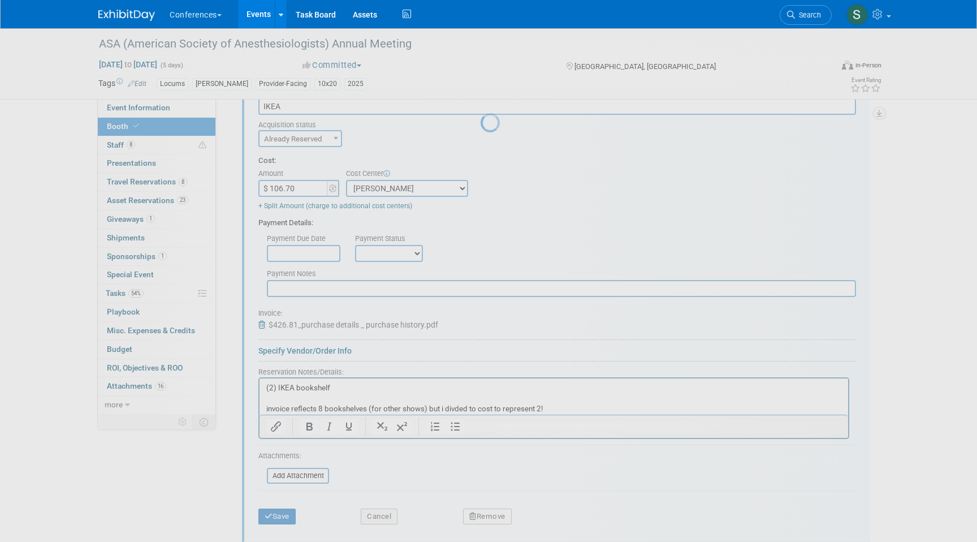
scroll to position [764, 0]
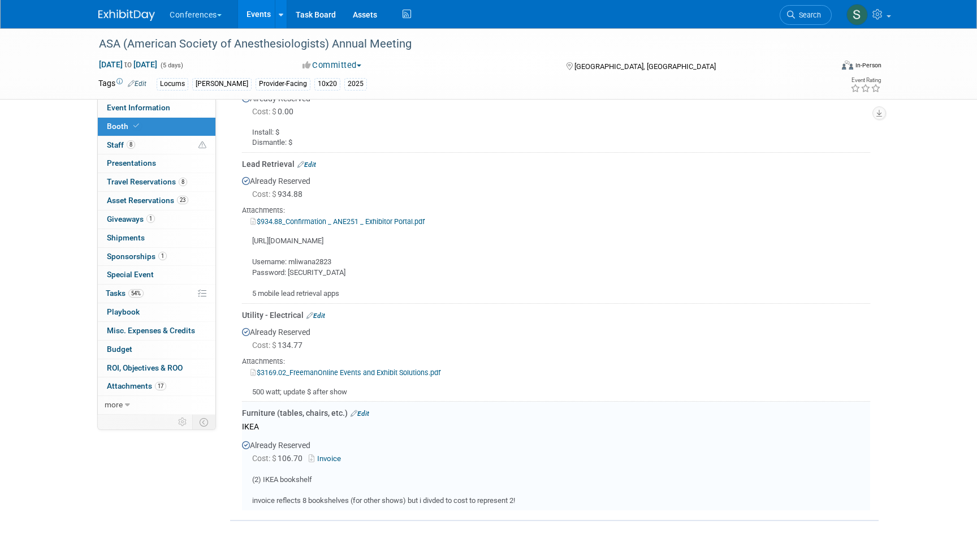
click at [332, 456] on link "Invoice" at bounding box center [327, 458] width 37 height 8
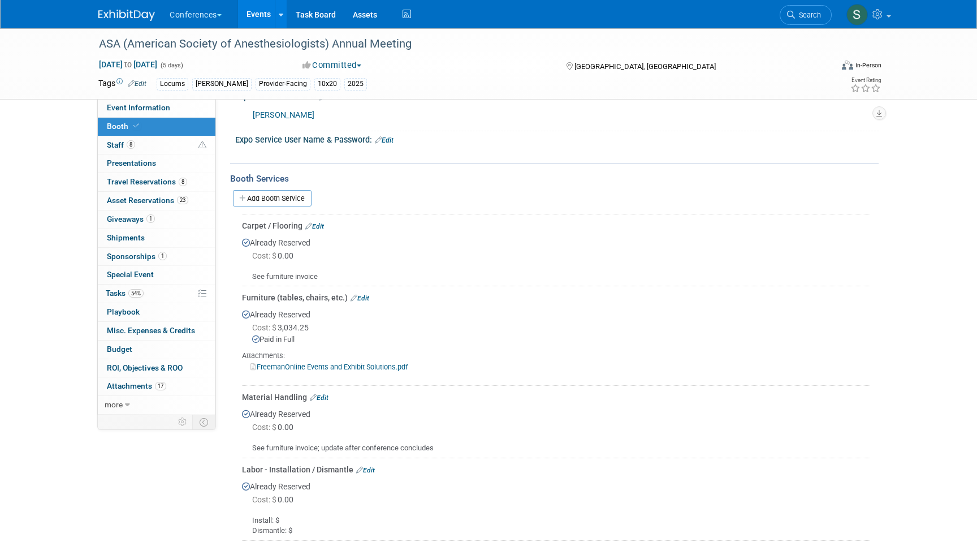
scroll to position [0, 0]
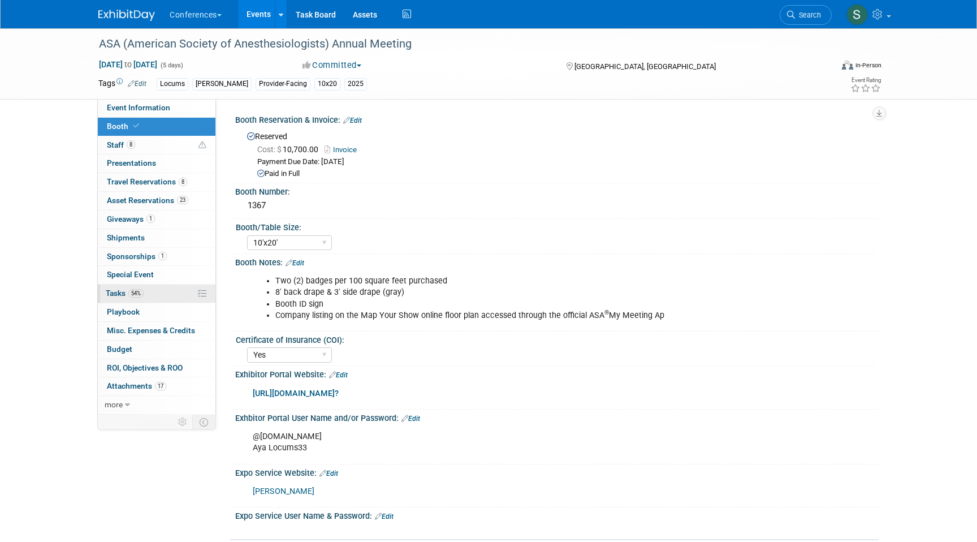
click at [143, 291] on span "54%" at bounding box center [135, 293] width 15 height 8
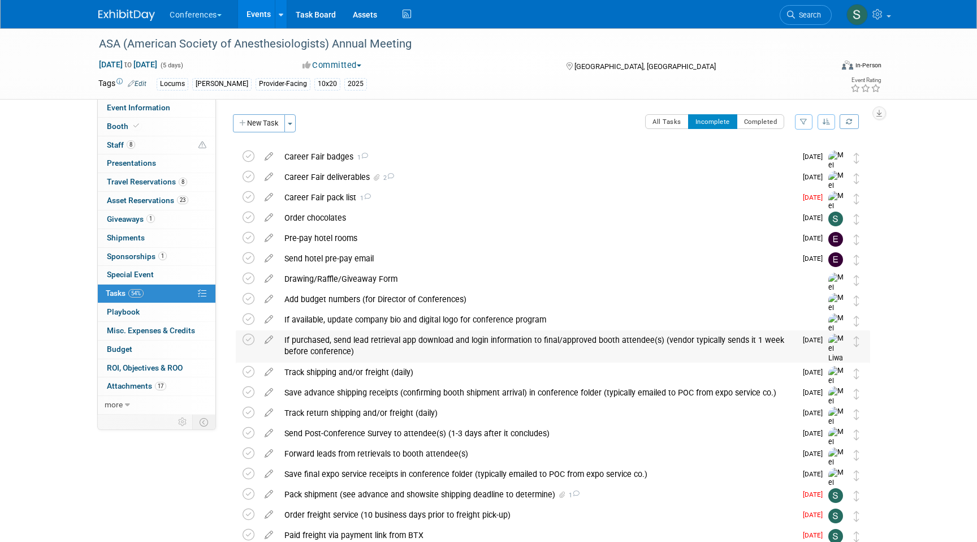
scroll to position [134, 0]
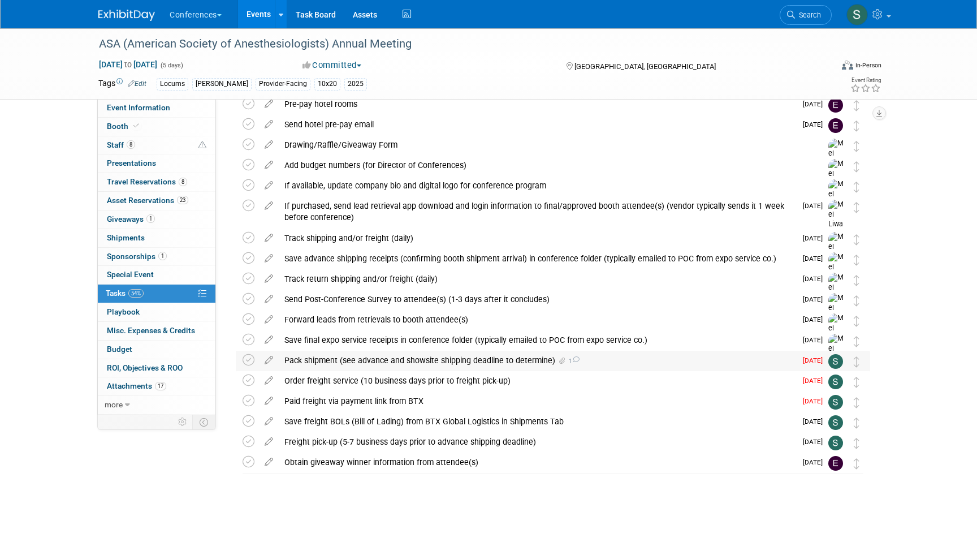
click at [456, 365] on div "Pack shipment (see advance and showsite shipping deadline to determine) 1" at bounding box center [537, 359] width 517 height 19
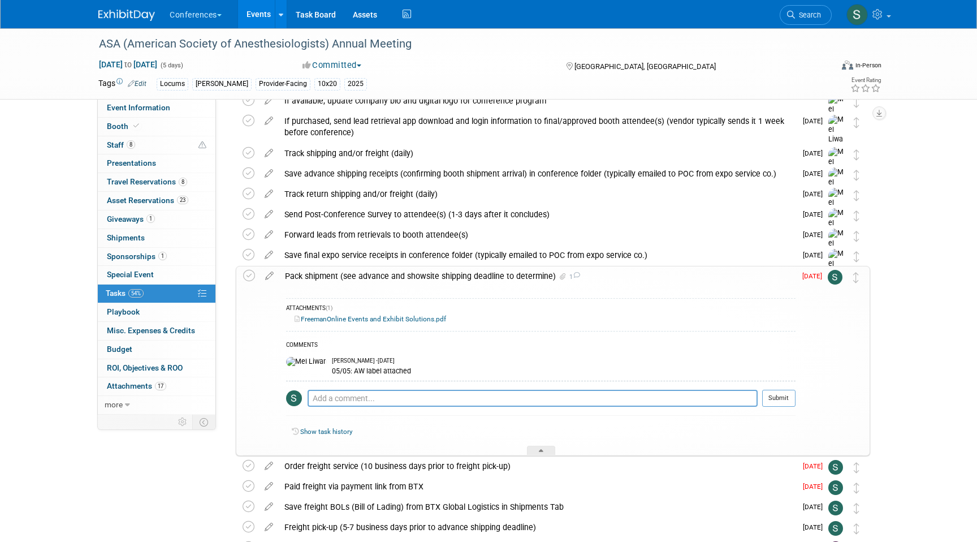
scroll to position [243, 0]
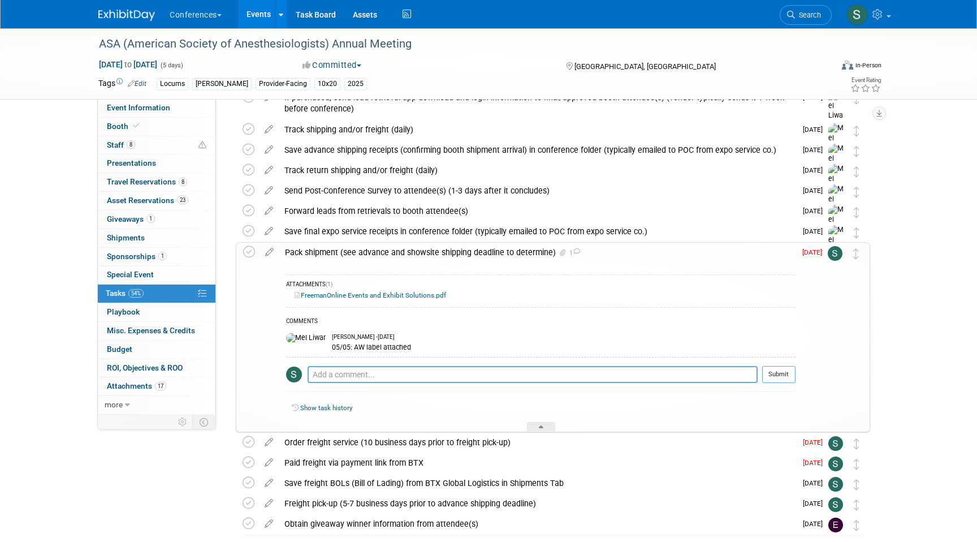
click at [401, 296] on link "FreemanOnline Events and Exhibit Solutions.pdf" at bounding box center [371, 295] width 152 height 8
click at [126, 123] on span "Booth" at bounding box center [124, 126] width 34 height 9
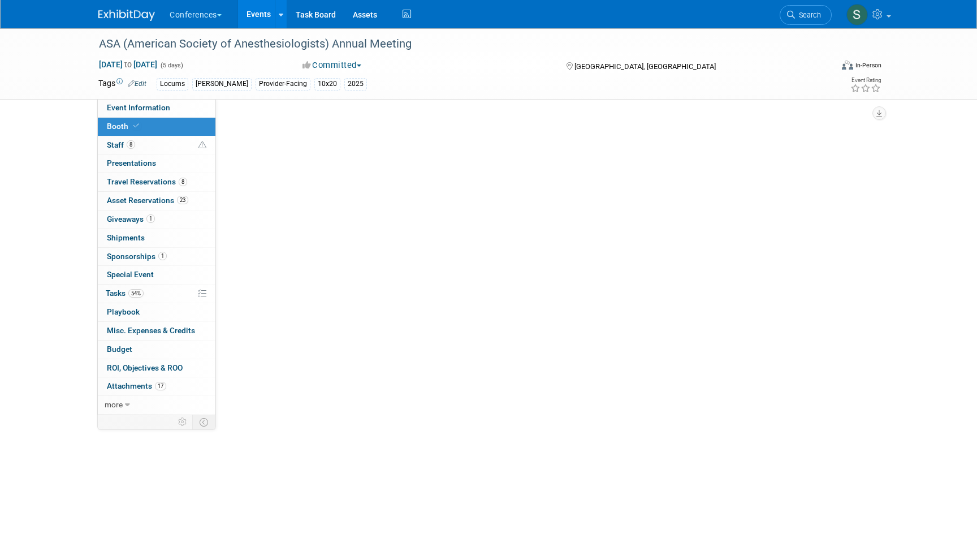
scroll to position [0, 0]
select select "10'x20'"
select select "Yes"
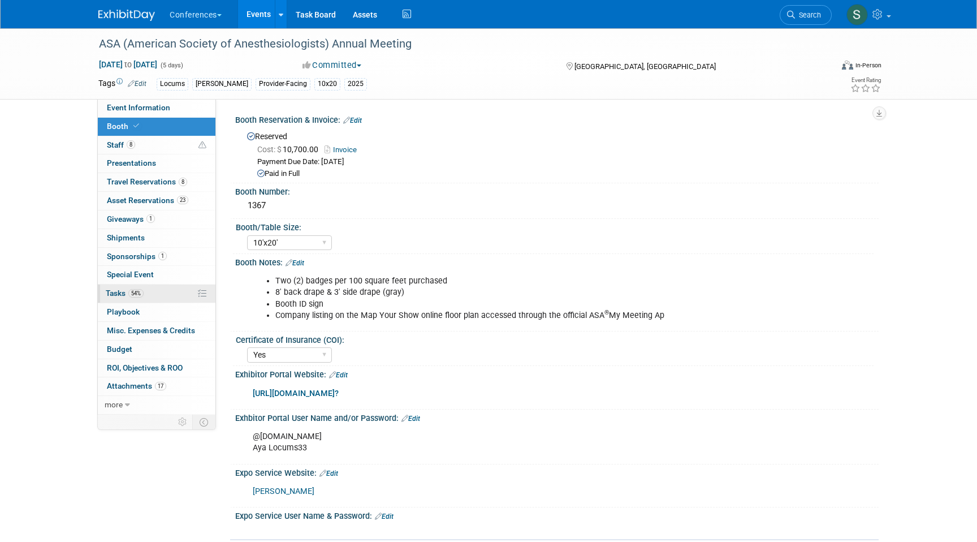
click at [133, 292] on span "54%" at bounding box center [135, 293] width 15 height 8
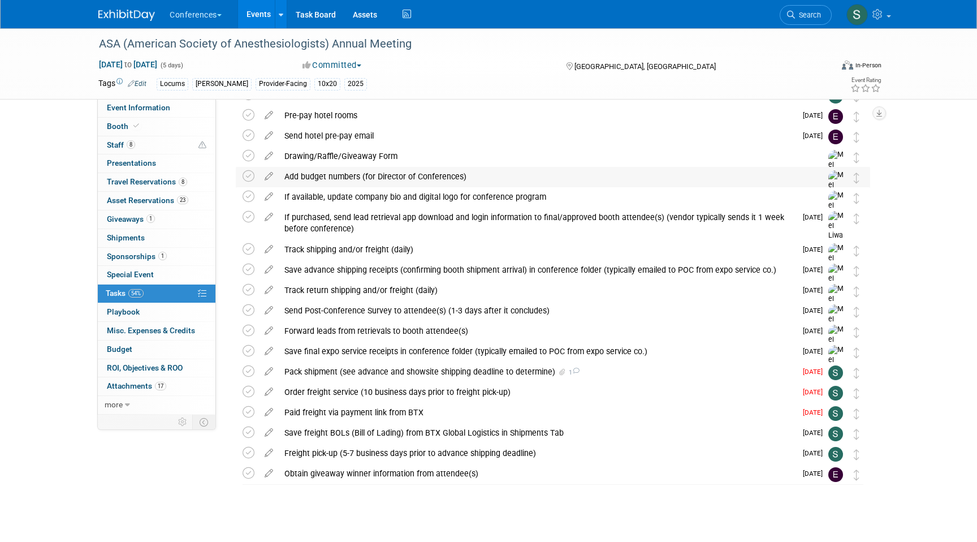
scroll to position [134, 0]
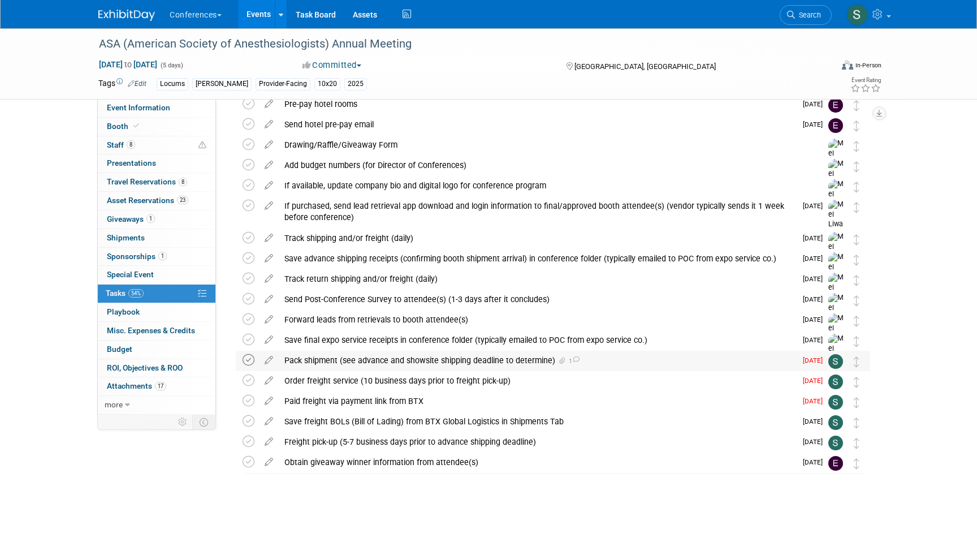
click at [250, 359] on icon at bounding box center [249, 360] width 12 height 12
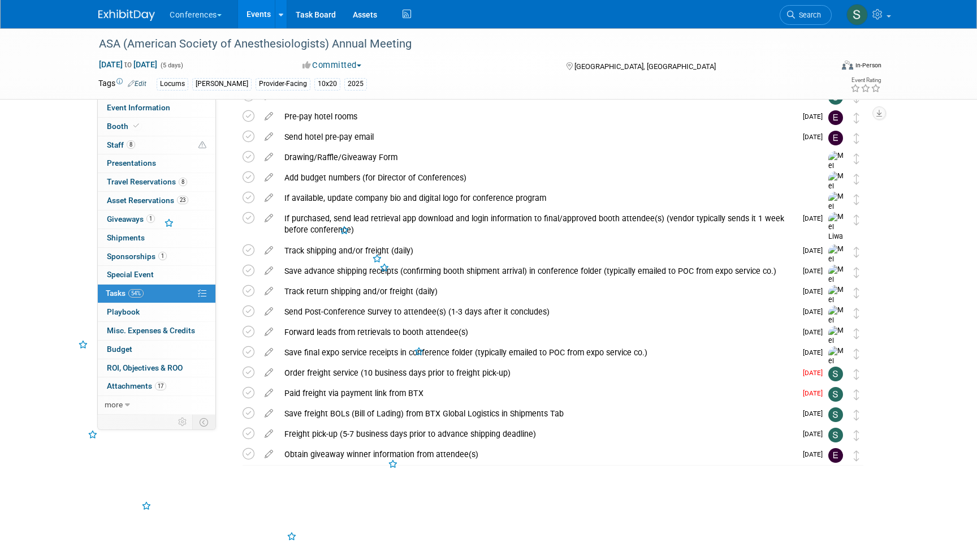
scroll to position [114, 0]
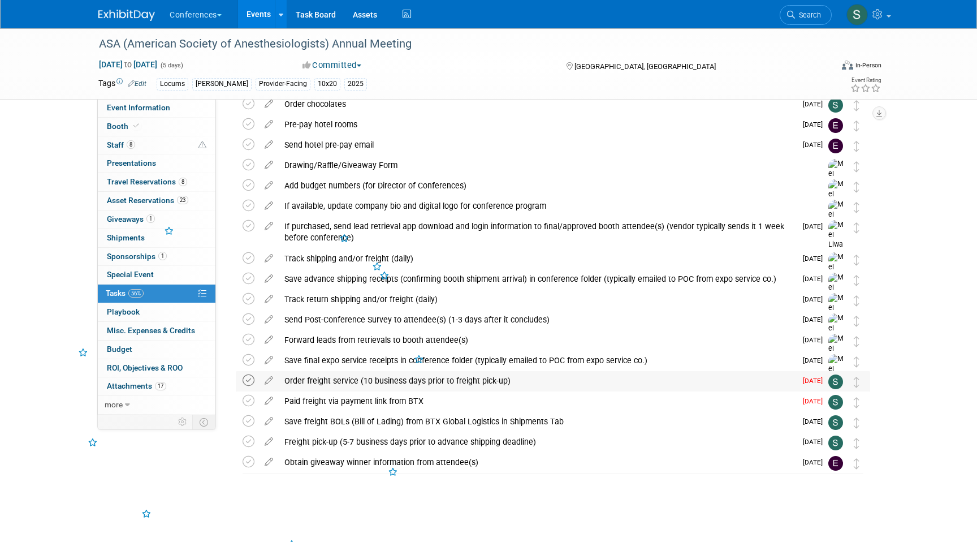
click at [249, 380] on icon at bounding box center [249, 380] width 12 height 12
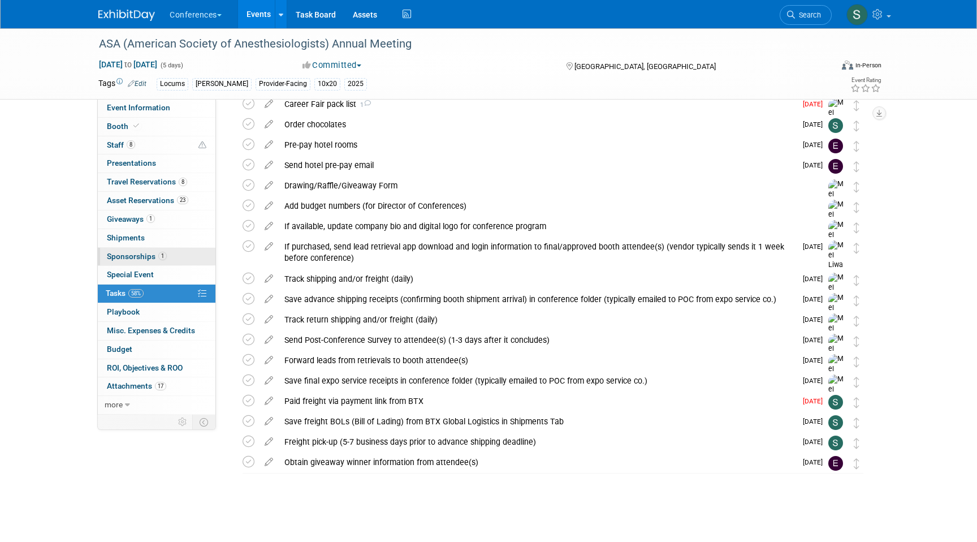
scroll to position [93, 0]
click at [148, 242] on link "0 Shipments 0" at bounding box center [157, 238] width 118 height 18
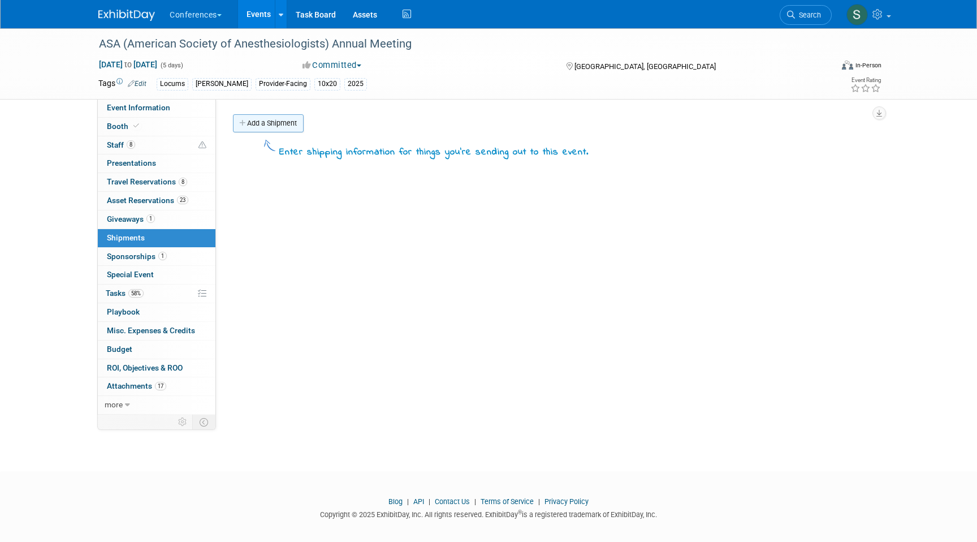
click at [272, 128] on link "Add a Shipment" at bounding box center [268, 123] width 71 height 18
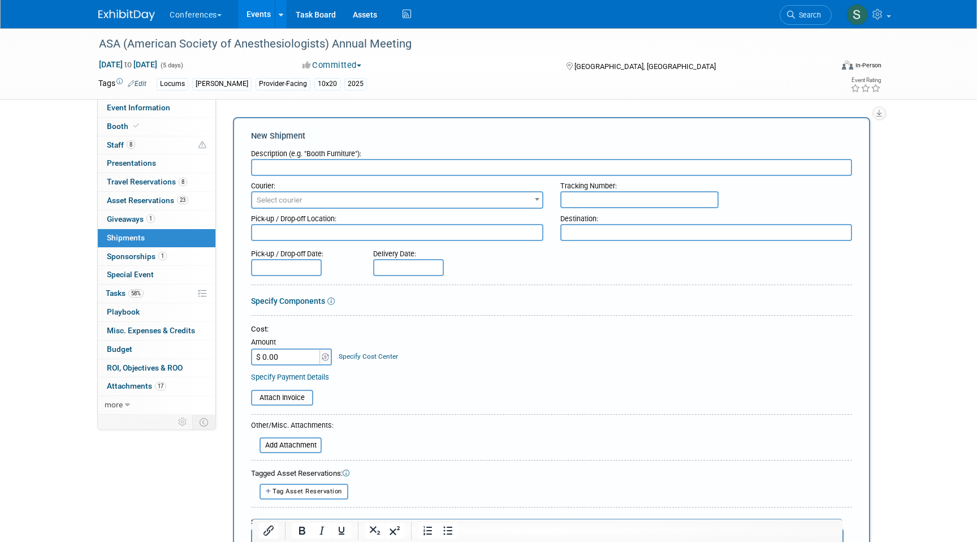
click at [294, 164] on input "text" at bounding box center [551, 167] width 601 height 17
type input "BTX"
click at [298, 196] on span "Select courier" at bounding box center [280, 200] width 46 height 8
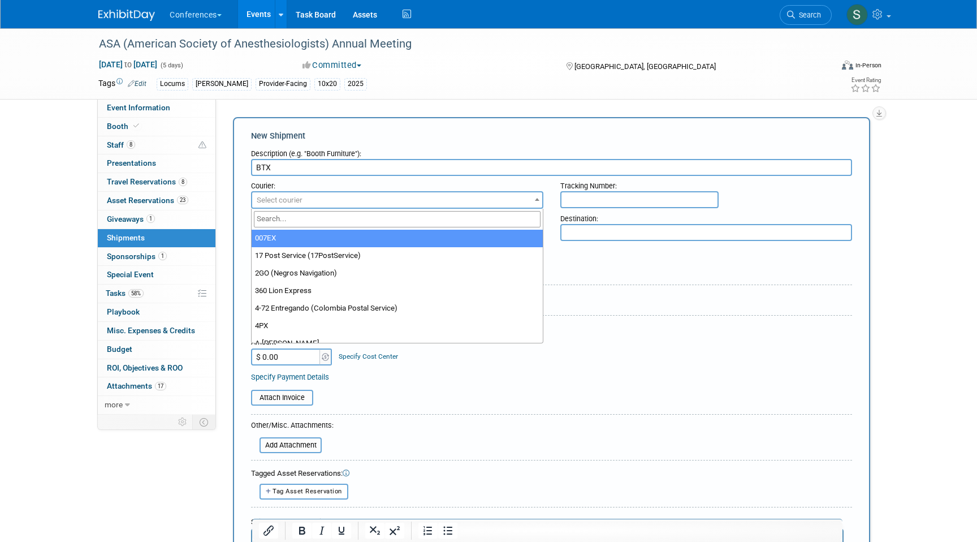
type input "n"
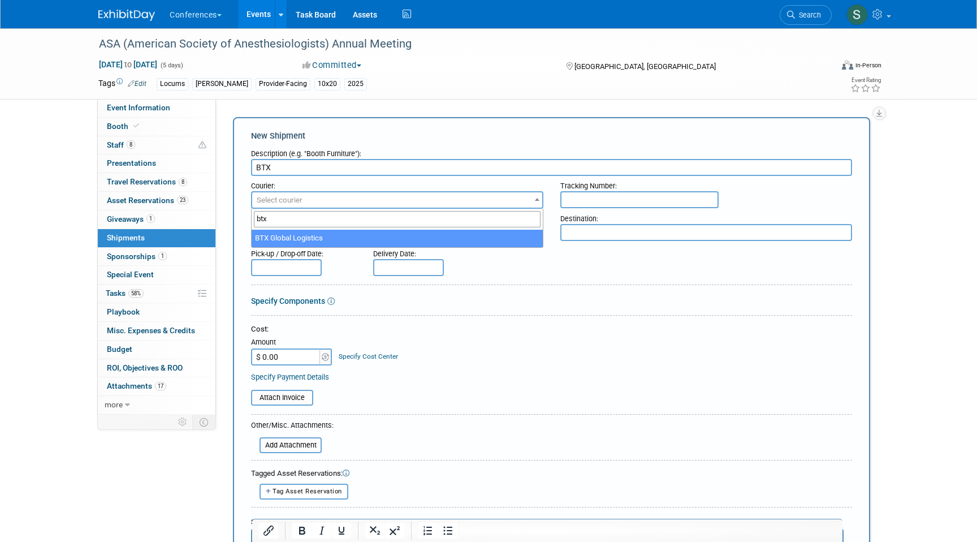
type input "btx"
select select "573"
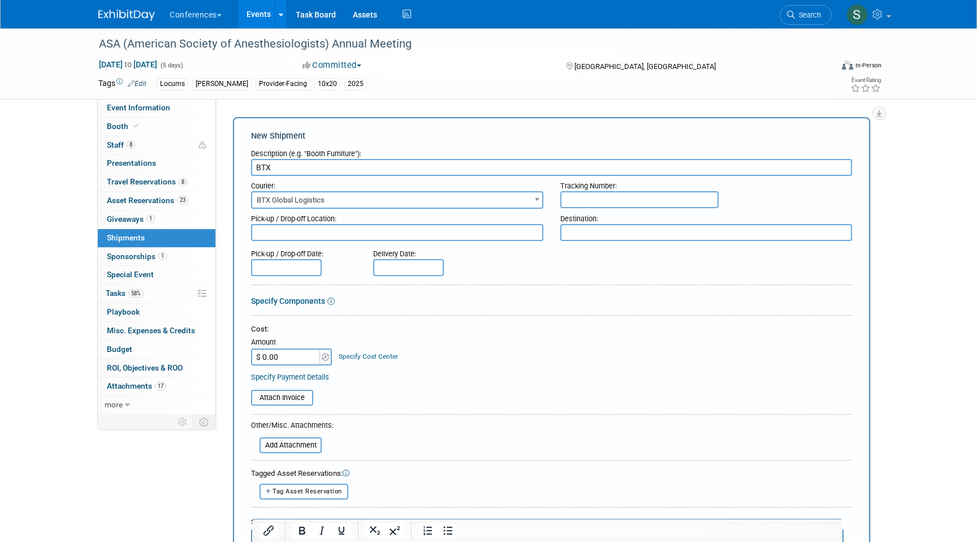
click at [302, 269] on input "text" at bounding box center [286, 267] width 71 height 17
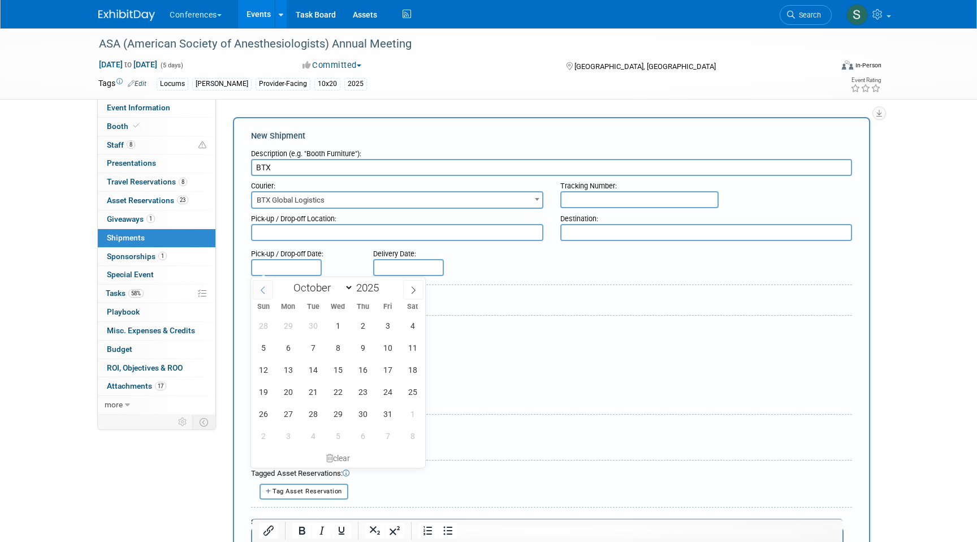
click at [266, 281] on span at bounding box center [263, 289] width 20 height 19
select select "8"
click at [366, 369] on span "18" at bounding box center [363, 369] width 22 height 22
type input "[DATE]"
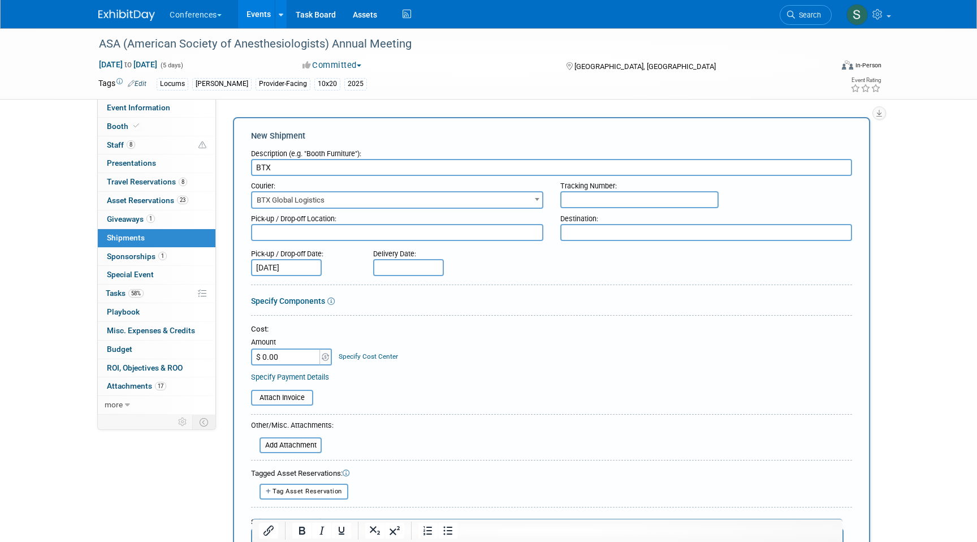
click at [396, 271] on body "Conferences Explore: My Workspaces 2 Go to Workspace: Conferences Marketing Req…" at bounding box center [488, 271] width 977 height 542
click at [382, 282] on span at bounding box center [385, 289] width 20 height 19
select select "8"
click at [505, 394] on span "26" at bounding box center [510, 391] width 22 height 22
type input "[DATE]"
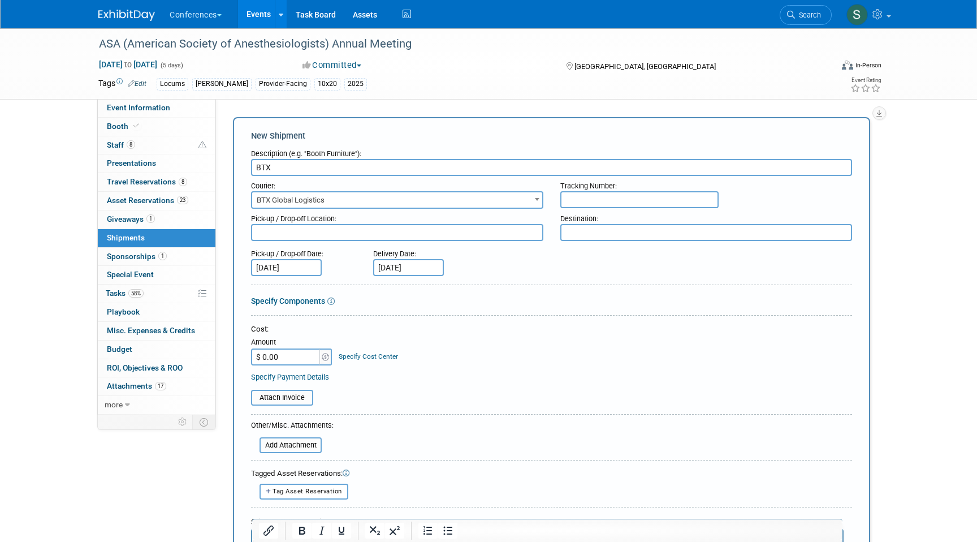
scroll to position [86, 0]
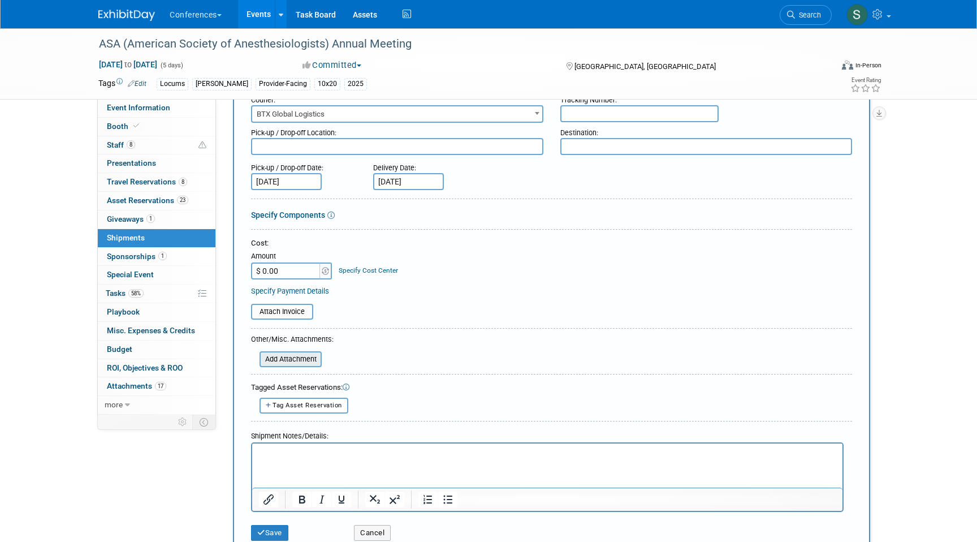
click at [300, 360] on input "file" at bounding box center [253, 359] width 135 height 14
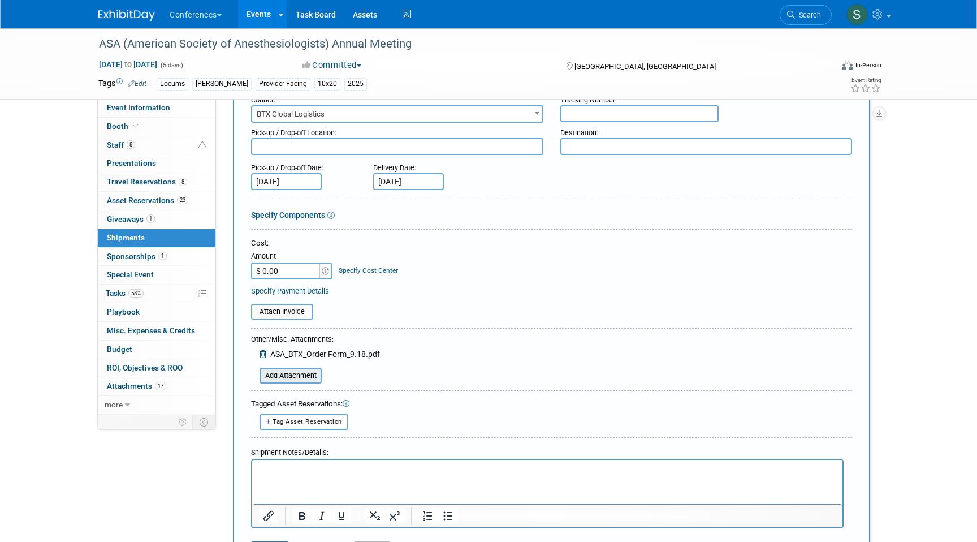
click at [300, 376] on input "file" at bounding box center [253, 376] width 135 height 14
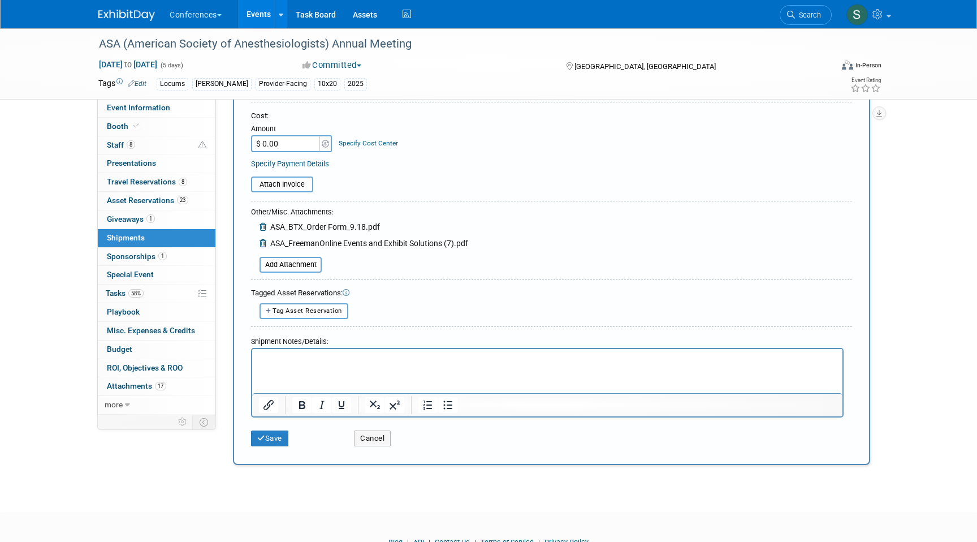
scroll to position [262, 0]
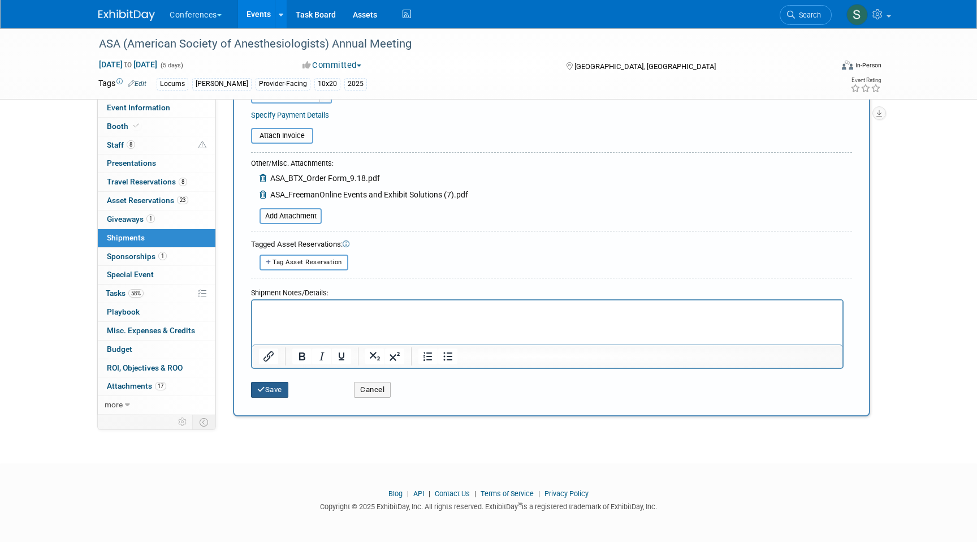
click at [278, 393] on button "Save" at bounding box center [269, 390] width 37 height 16
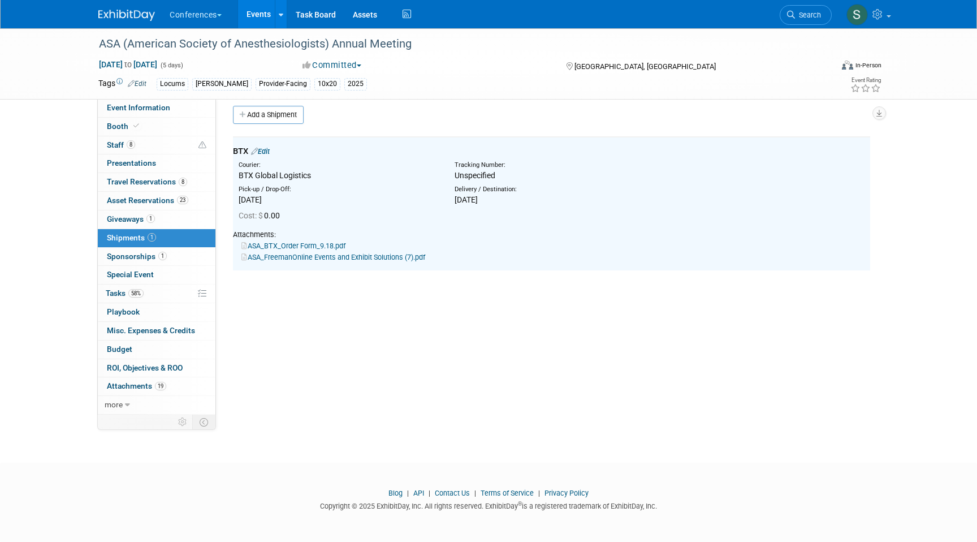
scroll to position [0, 0]
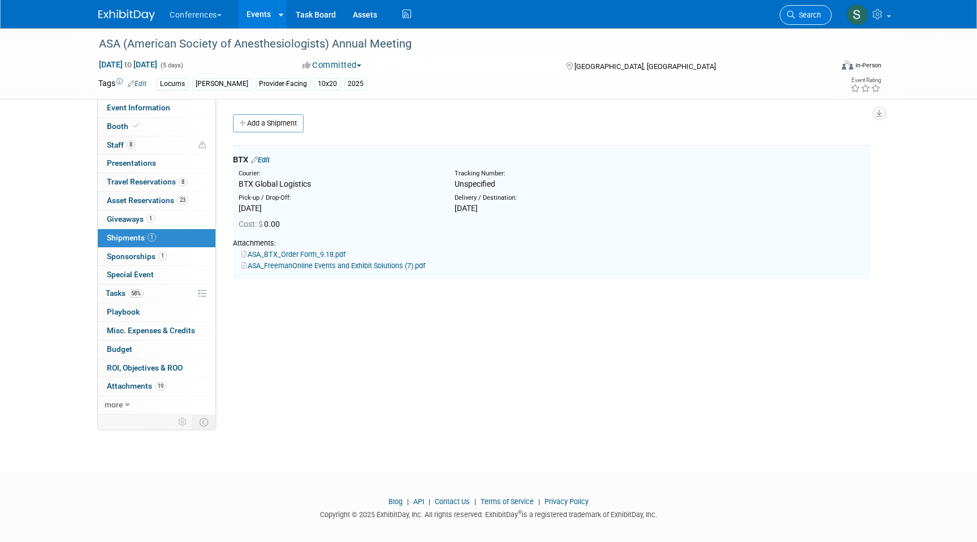
click at [813, 14] on span "Search" at bounding box center [808, 15] width 26 height 8
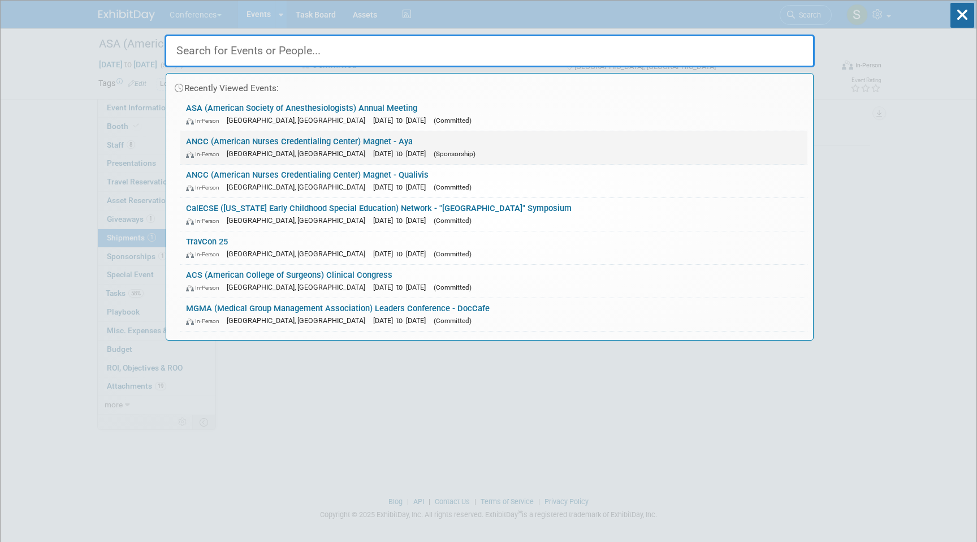
click at [311, 141] on link "ANCC (American Nurses Credentialing Center) Magnet - Aya In-Person Atlanta, GA …" at bounding box center [493, 147] width 627 height 33
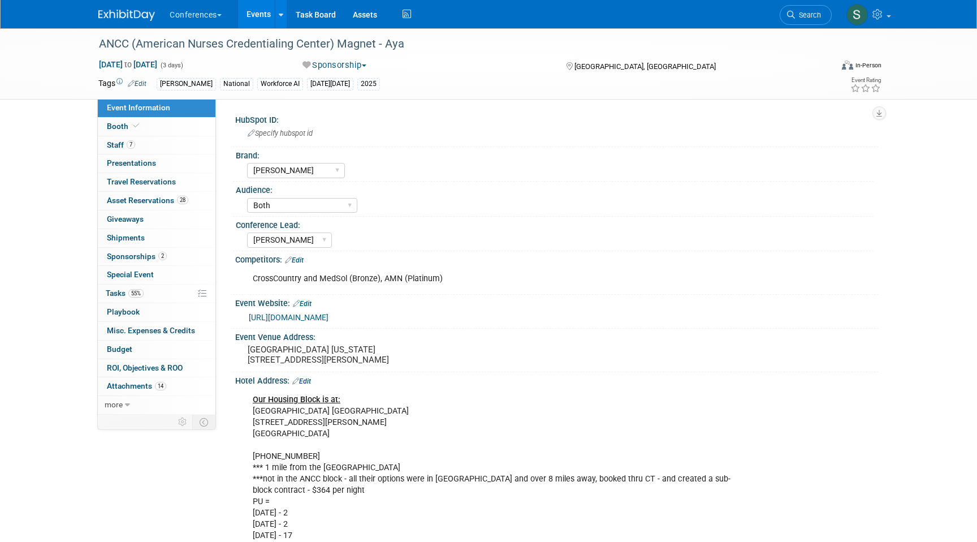
select select "[PERSON_NAME]"
select select "Both"
select select "[PERSON_NAME]"
click at [146, 239] on link "0 Shipments 0" at bounding box center [157, 238] width 118 height 18
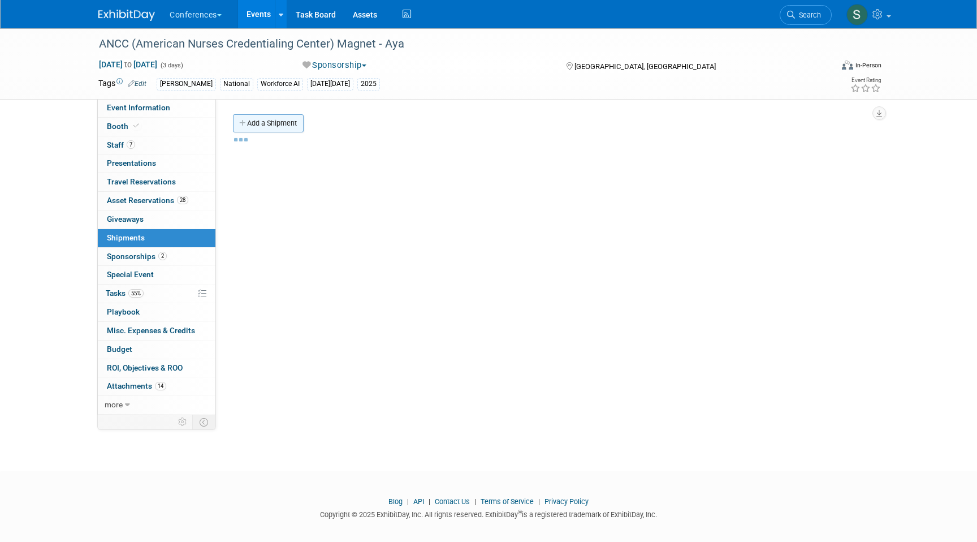
click at [258, 123] on link "Add a Shipment" at bounding box center [268, 123] width 71 height 18
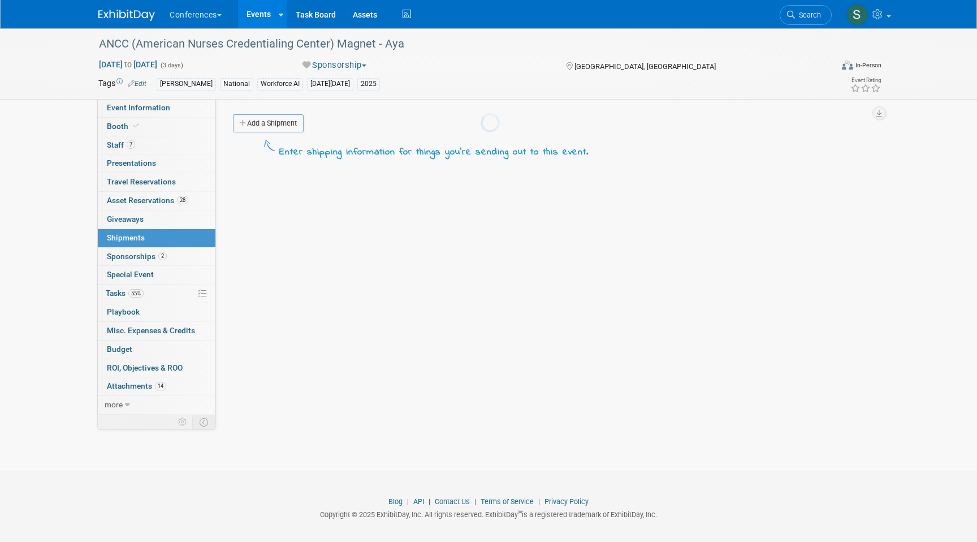
select select "9"
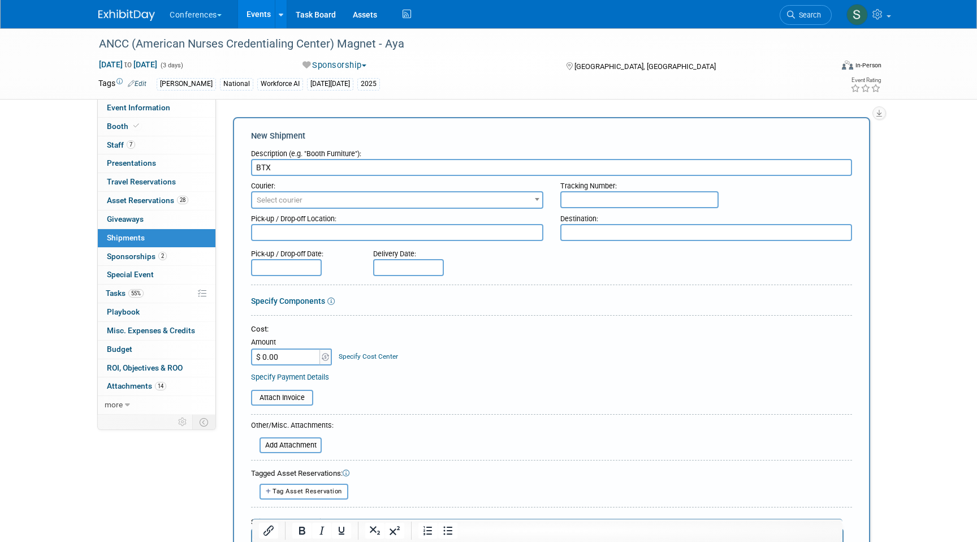
type input "BTX"
drag, startPoint x: 296, startPoint y: 197, endPoint x: 286, endPoint y: 206, distance: 13.6
click at [296, 197] on span "Select courier" at bounding box center [280, 200] width 46 height 8
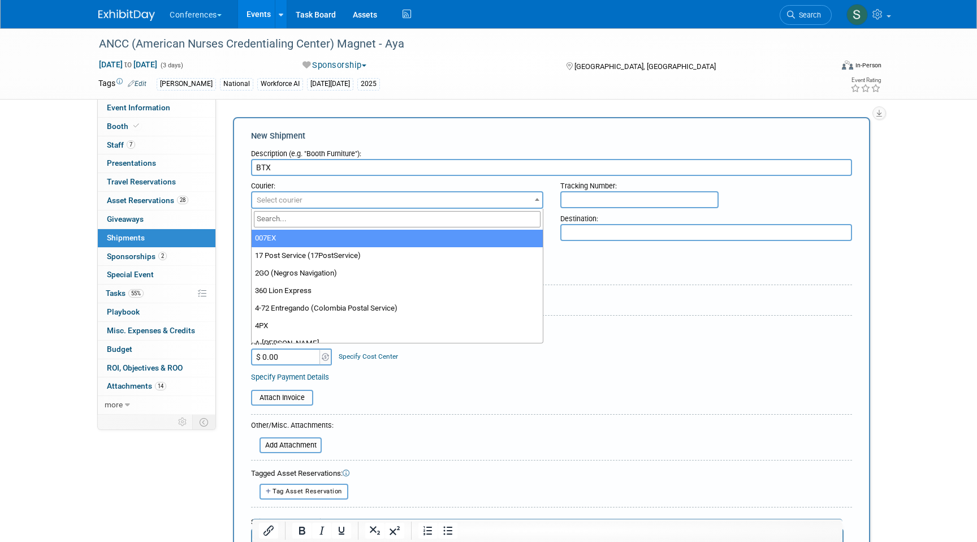
click at [284, 204] on span "Select courier" at bounding box center [280, 200] width 46 height 8
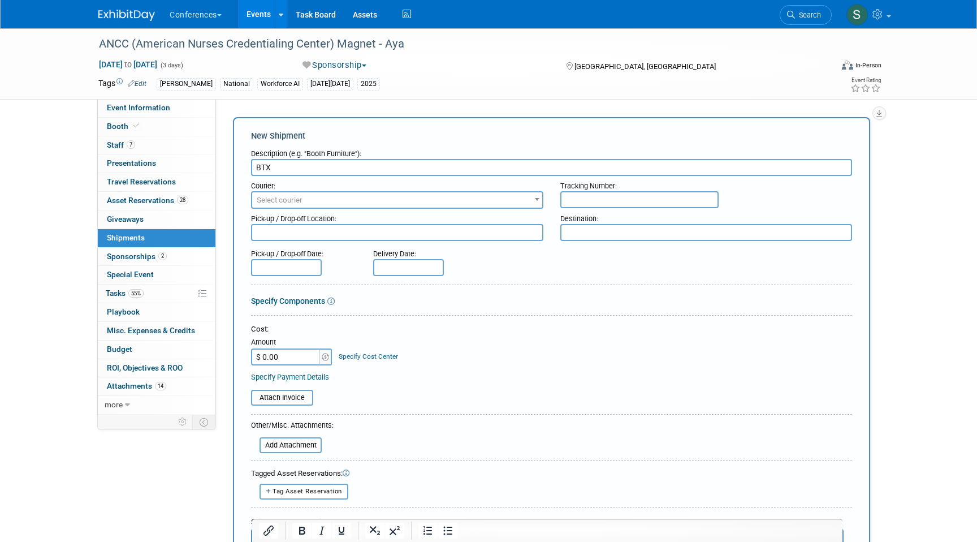
click at [282, 200] on span "Select courier" at bounding box center [280, 200] width 46 height 8
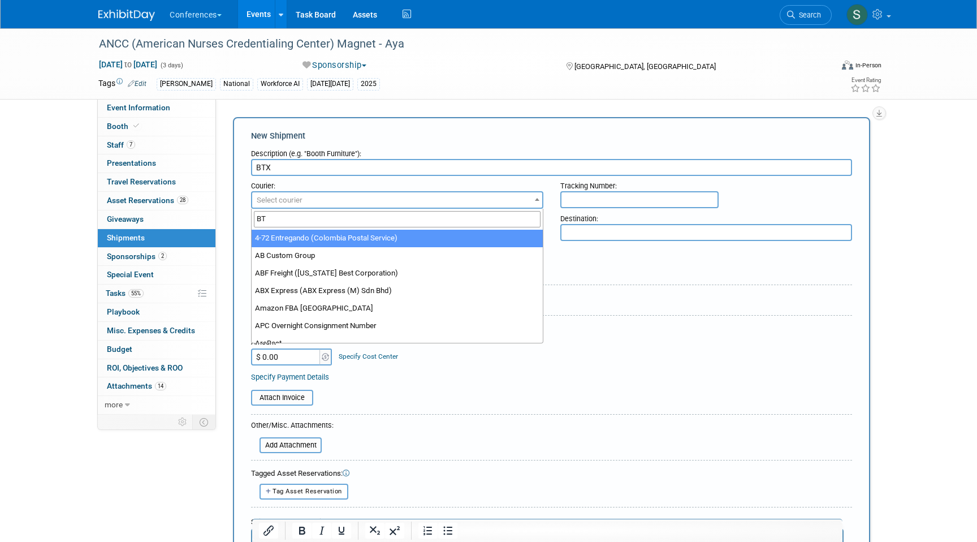
type input "BTX"
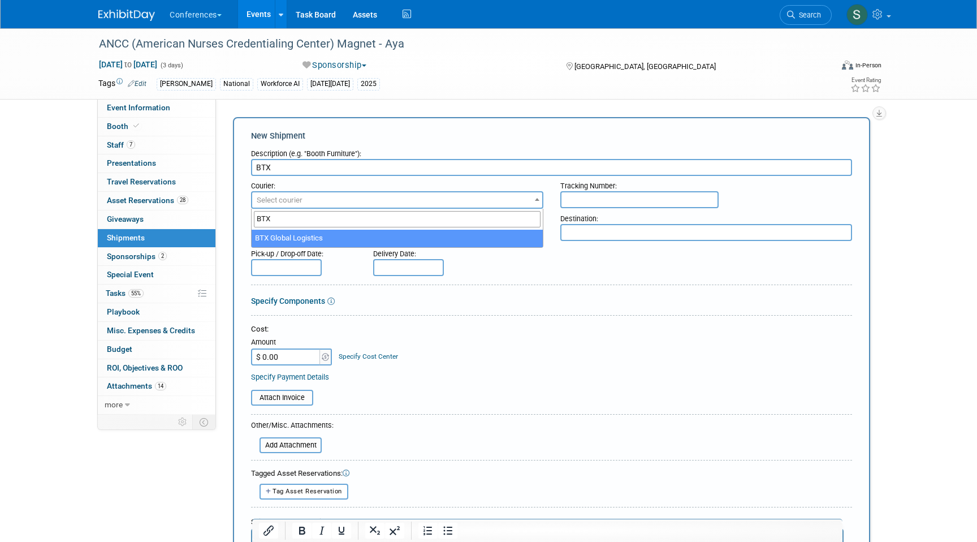
drag, startPoint x: 292, startPoint y: 243, endPoint x: 287, endPoint y: 262, distance: 19.9
select select "573"
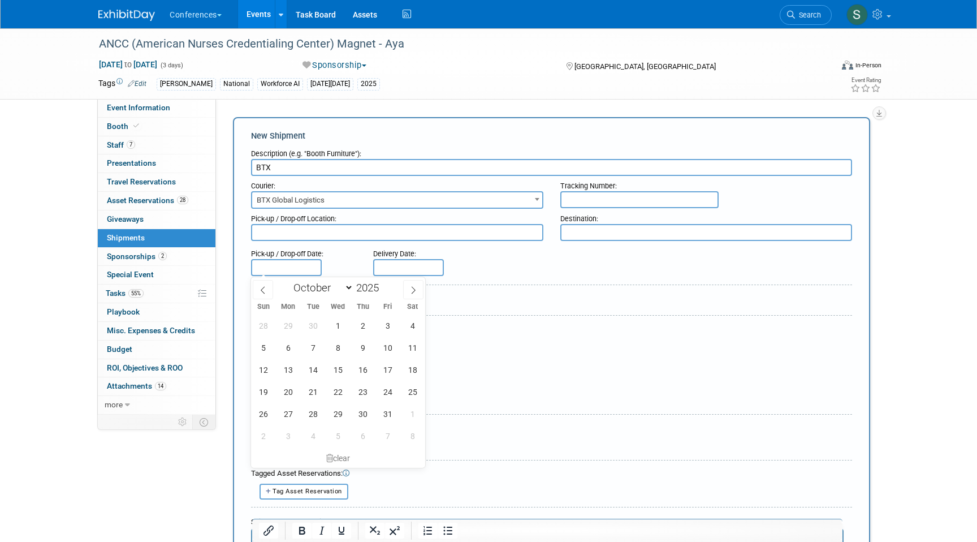
click at [290, 267] on input "text" at bounding box center [286, 267] width 71 height 17
click at [260, 287] on icon at bounding box center [263, 290] width 8 height 8
select select "8"
click at [363, 365] on span "18" at bounding box center [363, 369] width 22 height 22
type input "Sep 18, 2025"
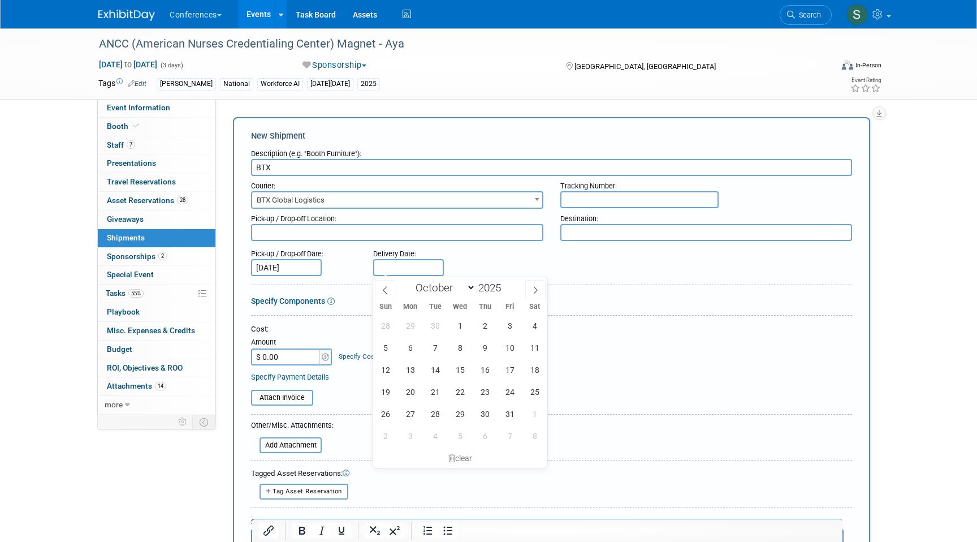
click at [399, 264] on input "text" at bounding box center [408, 267] width 71 height 17
click at [375, 282] on span at bounding box center [385, 289] width 20 height 19
select select "8"
click at [507, 395] on span "26" at bounding box center [510, 391] width 22 height 22
type input "[DATE]"
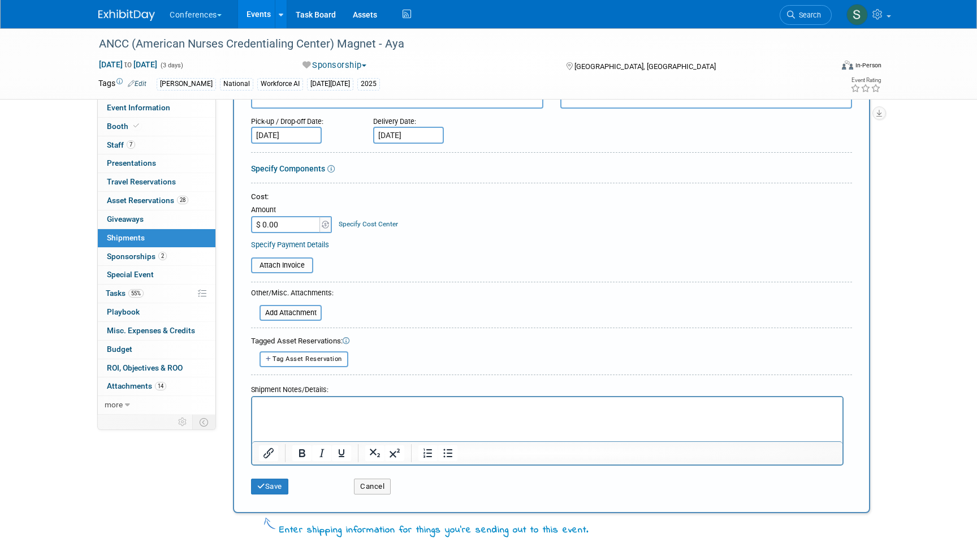
scroll to position [133, 0]
click at [300, 311] on input "file" at bounding box center [253, 312] width 135 height 14
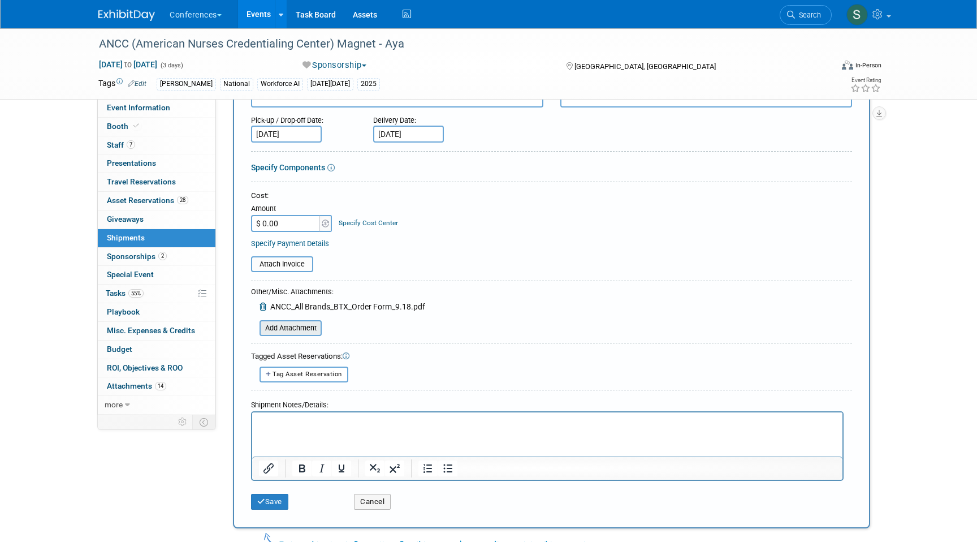
click at [304, 335] on div "Add Attachment" at bounding box center [290, 328] width 62 height 16
click at [302, 327] on input "file" at bounding box center [253, 328] width 135 height 14
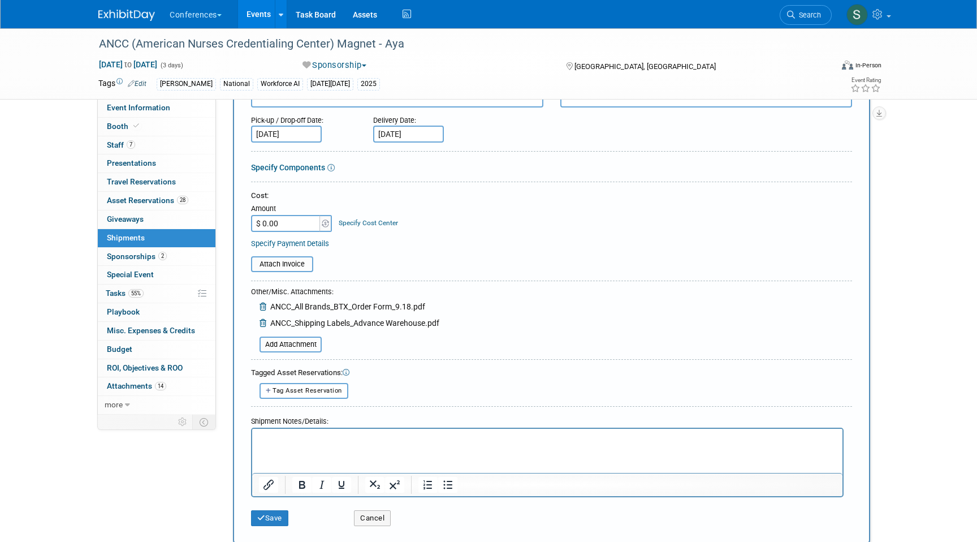
scroll to position [168, 0]
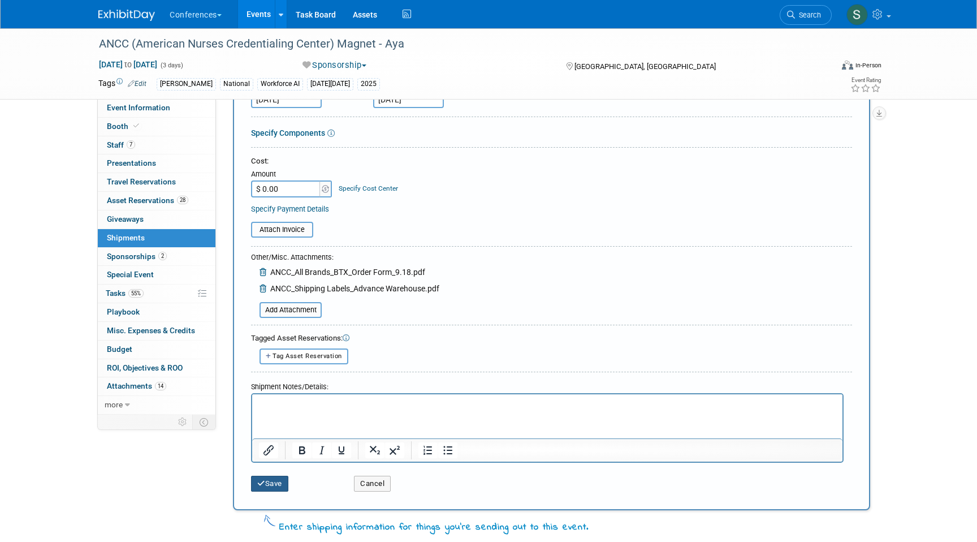
click at [270, 484] on button "Save" at bounding box center [269, 483] width 37 height 16
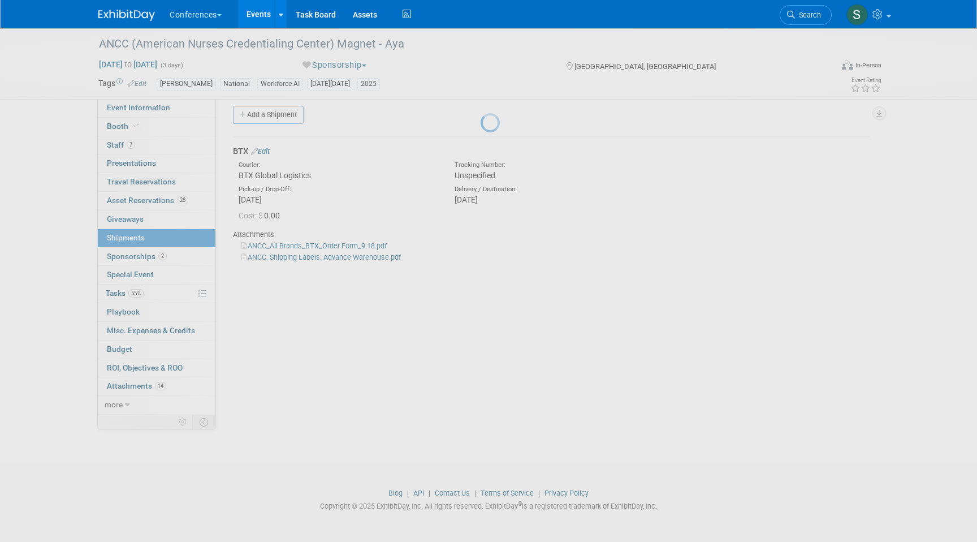
scroll to position [8, 0]
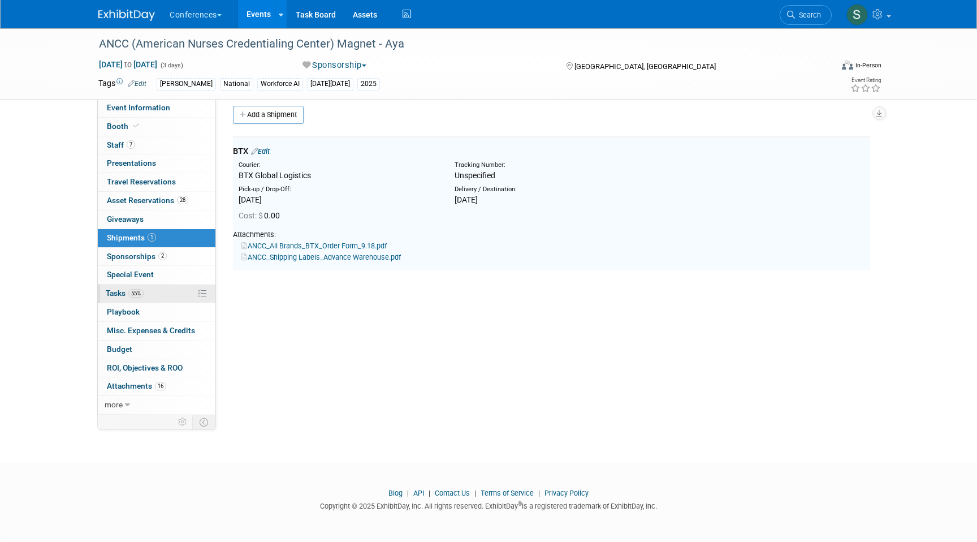
click at [127, 294] on span "Tasks 55%" at bounding box center [125, 292] width 38 height 9
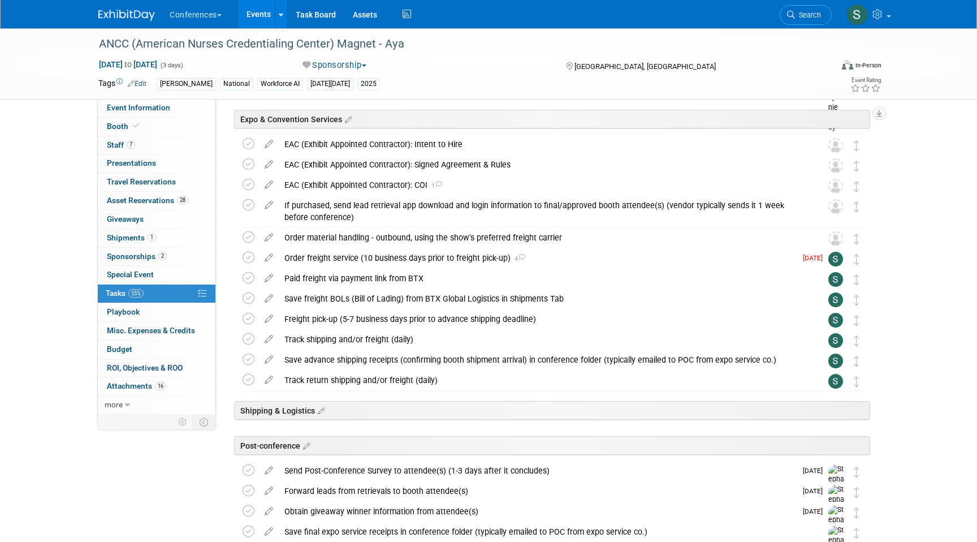
scroll to position [175, 0]
click at [246, 258] on icon at bounding box center [249, 256] width 12 height 12
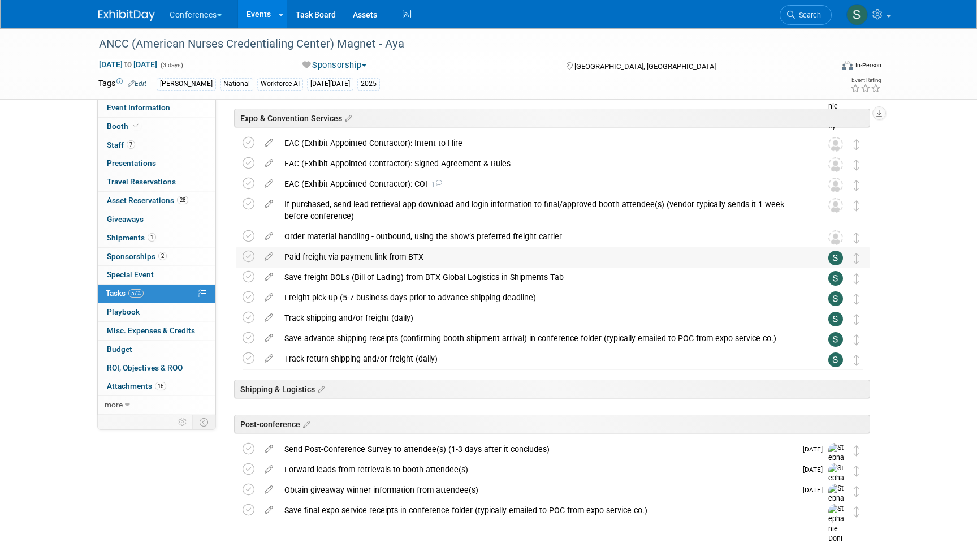
scroll to position [179, 0]
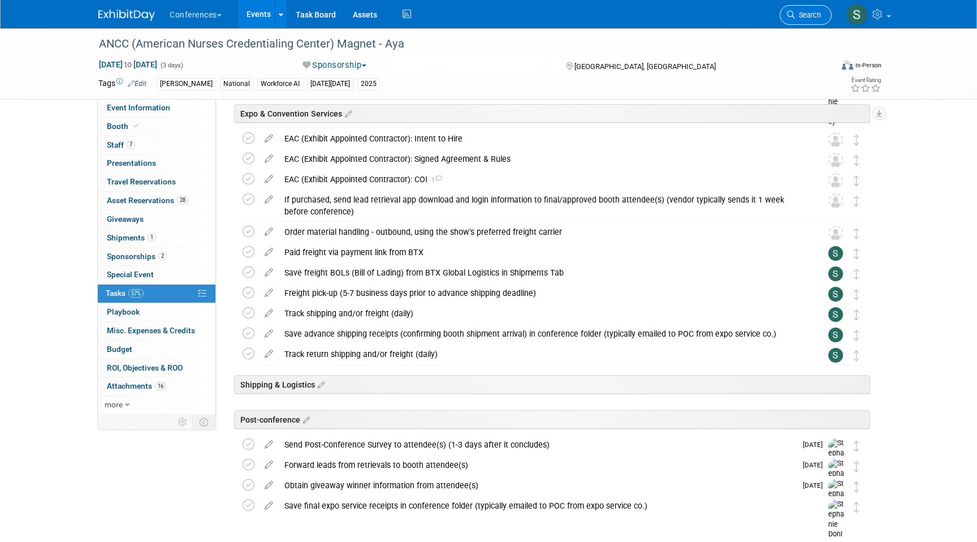
click at [812, 18] on span "Search" at bounding box center [808, 15] width 26 height 8
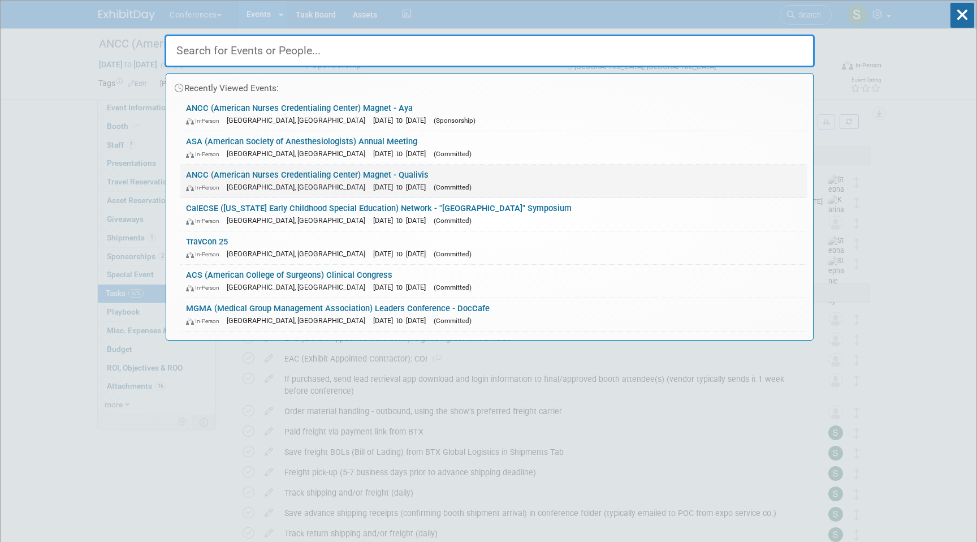
click at [509, 189] on div "In-Person Atlanta, GA Oct 8, 2025 to Oct 10, 2025 (Committed)" at bounding box center [494, 187] width 616 height 12
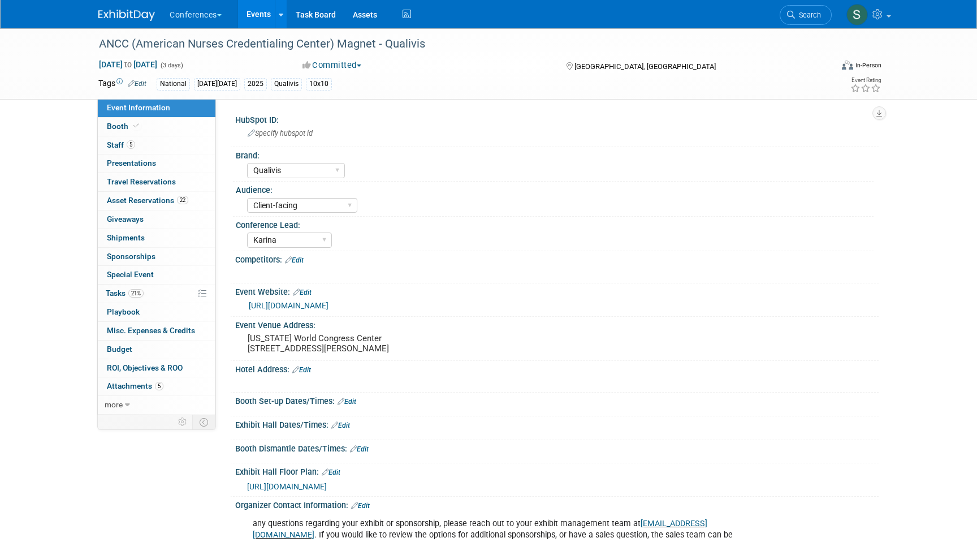
select select "Qualivis"
select select "Client-facing"
select select "Karina"
drag, startPoint x: 0, startPoint y: 0, endPoint x: 142, endPoint y: 295, distance: 327.7
click at [142, 295] on span "21%" at bounding box center [135, 293] width 15 height 8
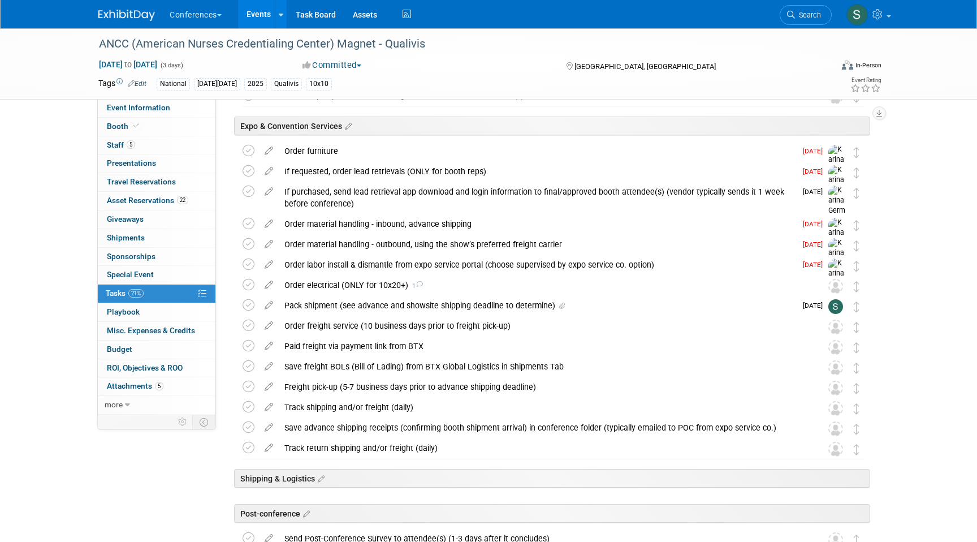
scroll to position [321, 0]
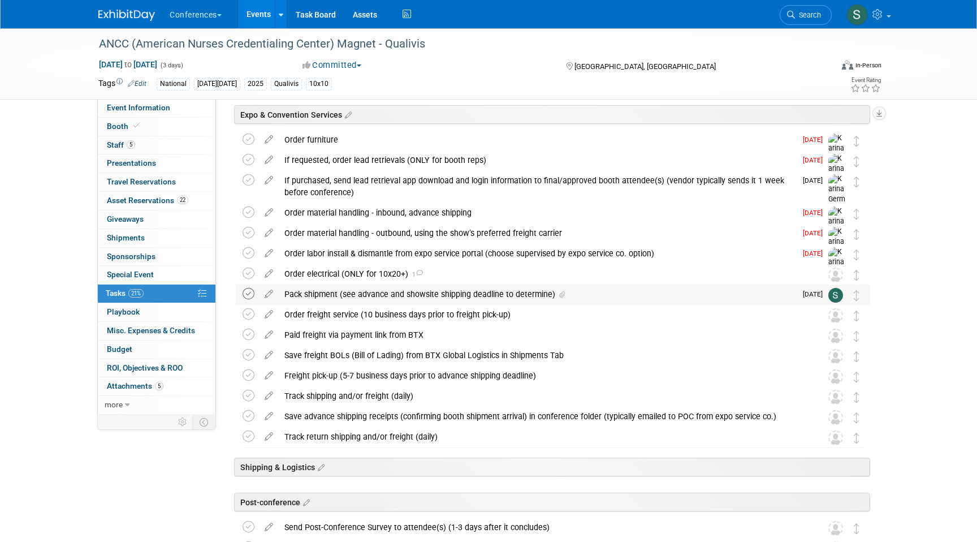
click at [247, 293] on icon at bounding box center [249, 294] width 12 height 12
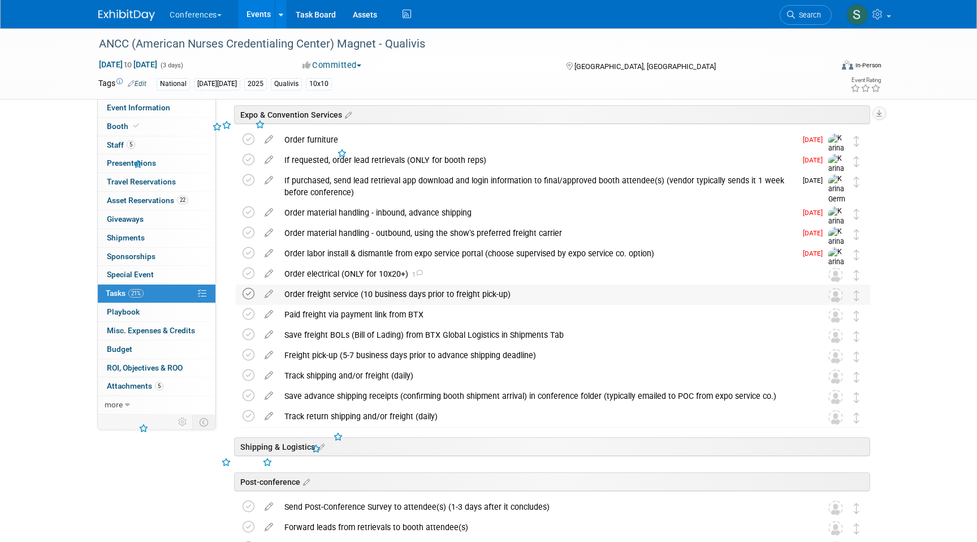
click at [245, 297] on icon at bounding box center [249, 294] width 12 height 12
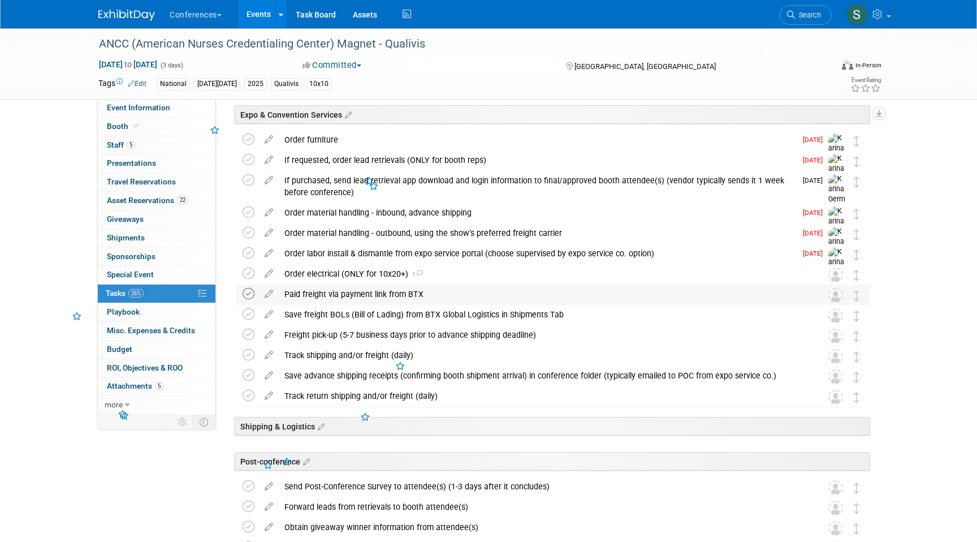
click at [245, 296] on icon at bounding box center [249, 294] width 12 height 12
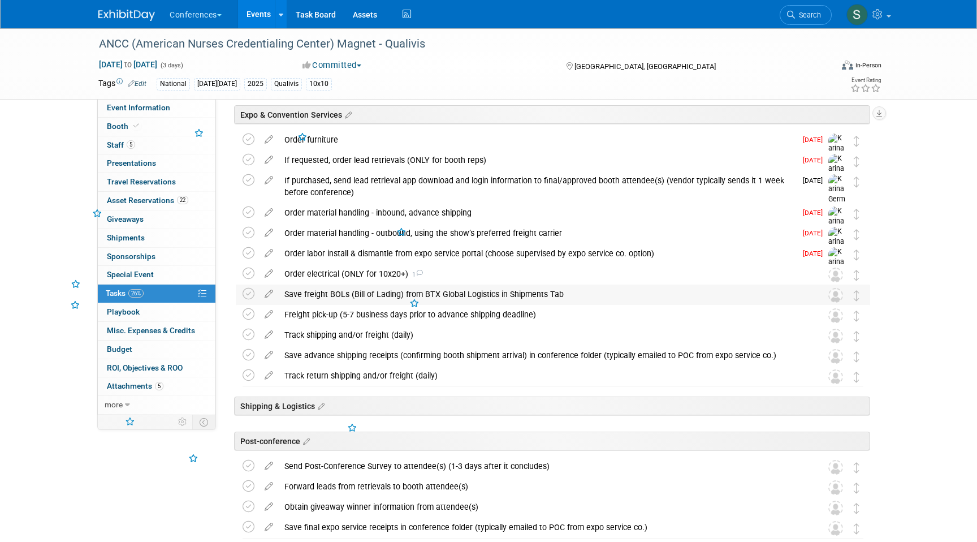
click at [245, 302] on td at bounding box center [251, 294] width 16 height 20
click at [245, 298] on icon at bounding box center [249, 294] width 12 height 12
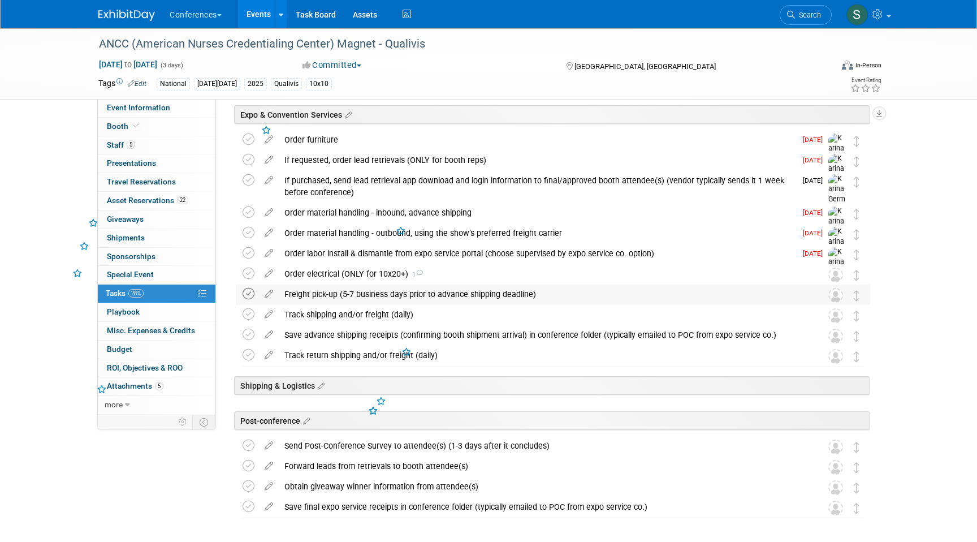
click at [245, 298] on icon at bounding box center [249, 294] width 12 height 12
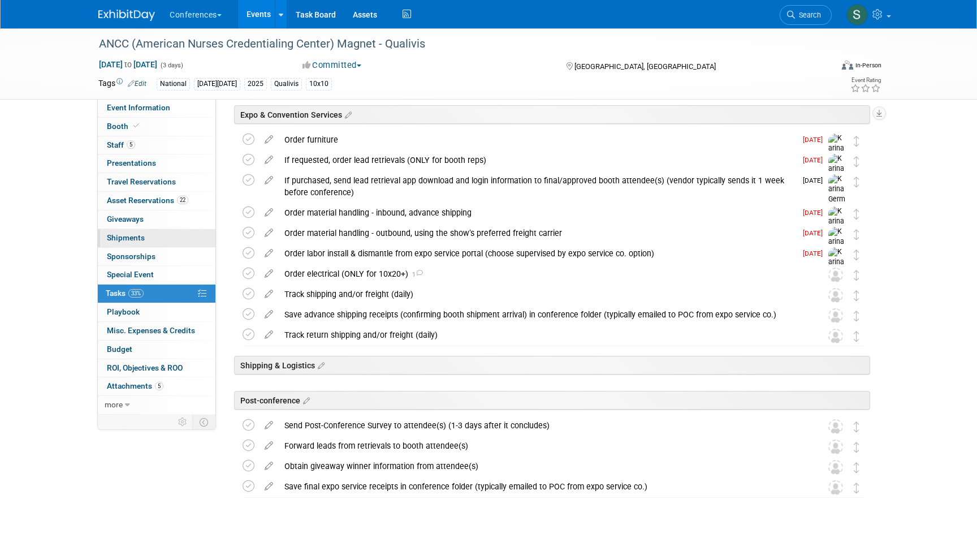
click at [158, 237] on link "0 Shipments 0" at bounding box center [157, 238] width 118 height 18
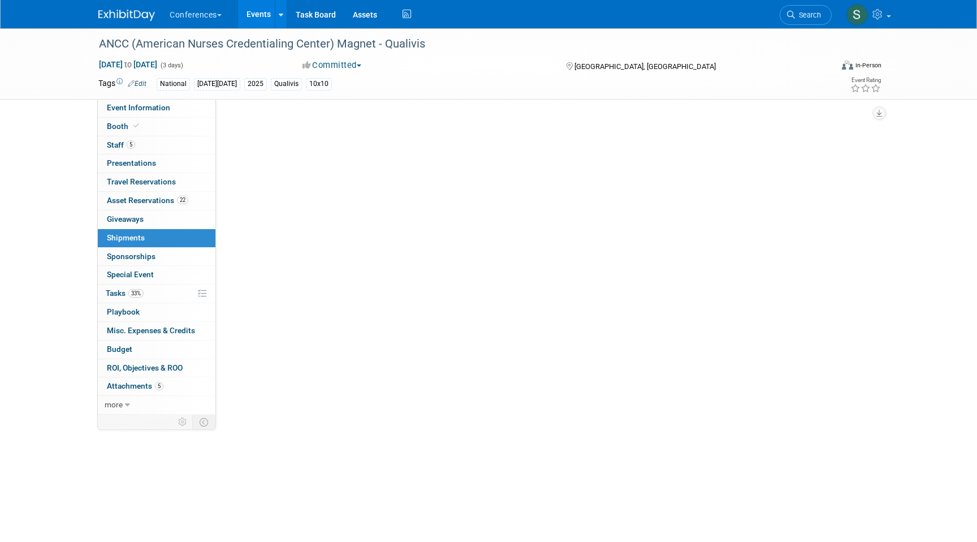
scroll to position [0, 0]
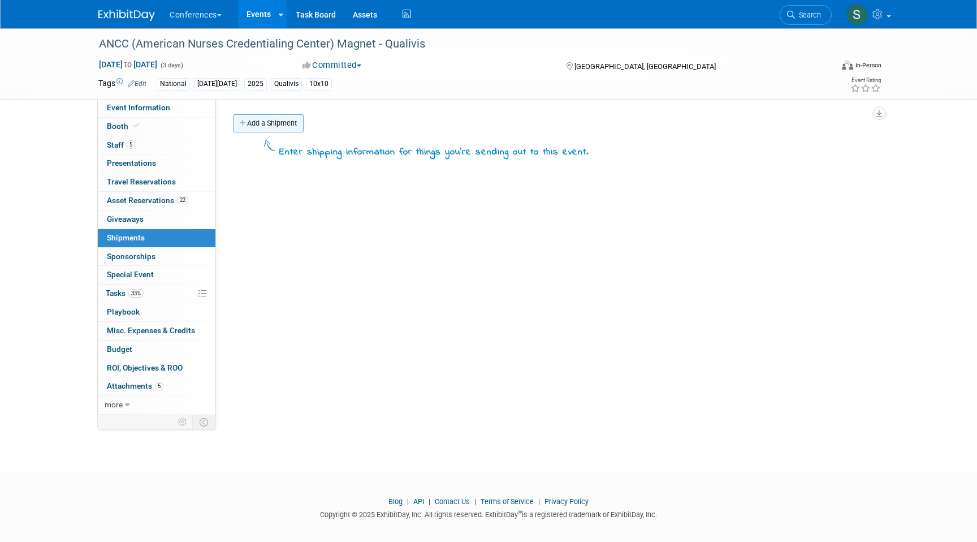
click at [258, 123] on link "Add a Shipment" at bounding box center [268, 123] width 71 height 18
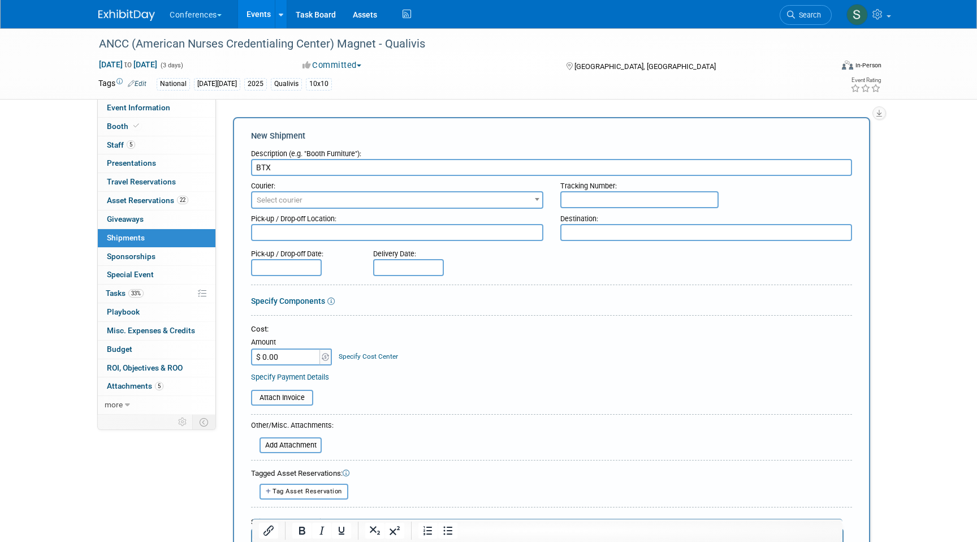
type input "BTX"
drag, startPoint x: 288, startPoint y: 191, endPoint x: 288, endPoint y: 197, distance: 6.2
click at [288, 191] on span "Select courier" at bounding box center [397, 200] width 292 height 18
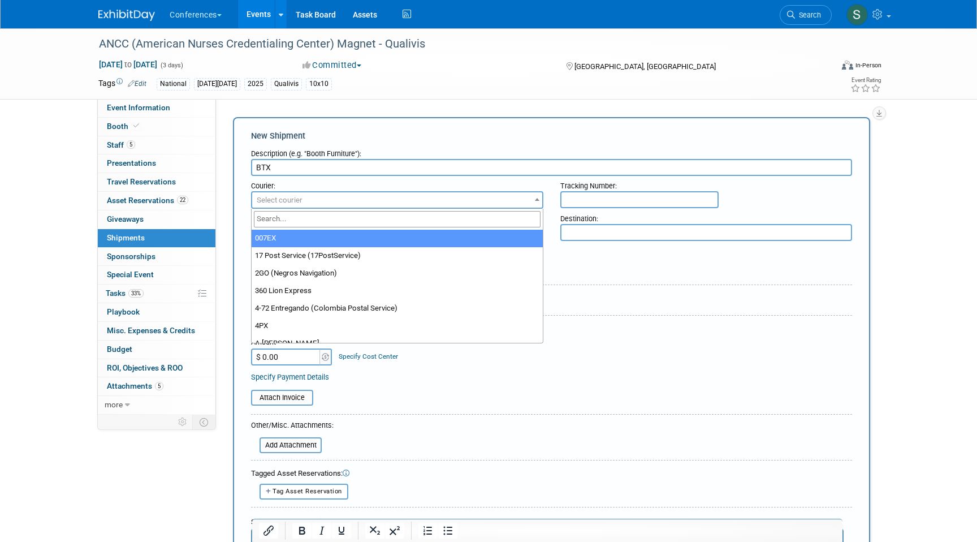
click at [288, 201] on span "Select courier" at bounding box center [280, 200] width 46 height 8
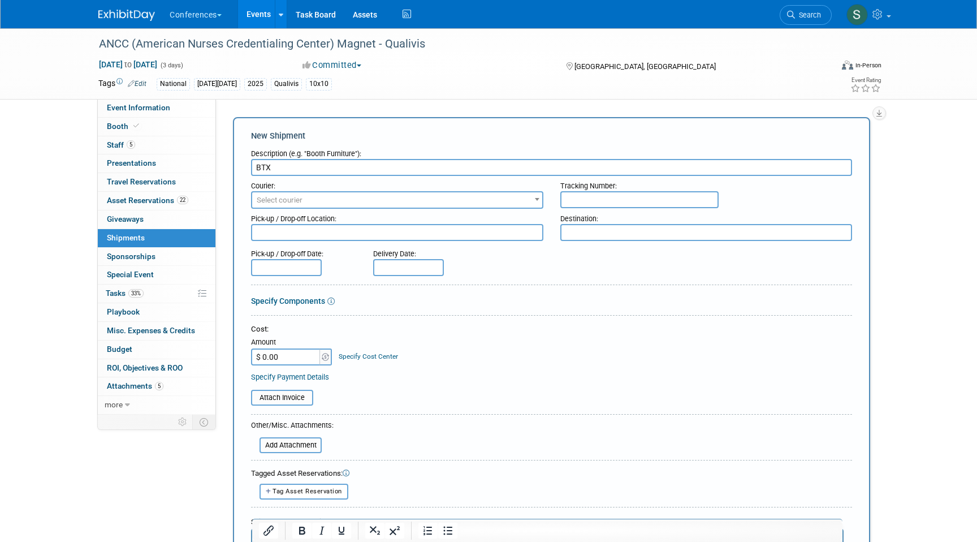
click at [280, 204] on span "Select courier" at bounding box center [280, 200] width 46 height 8
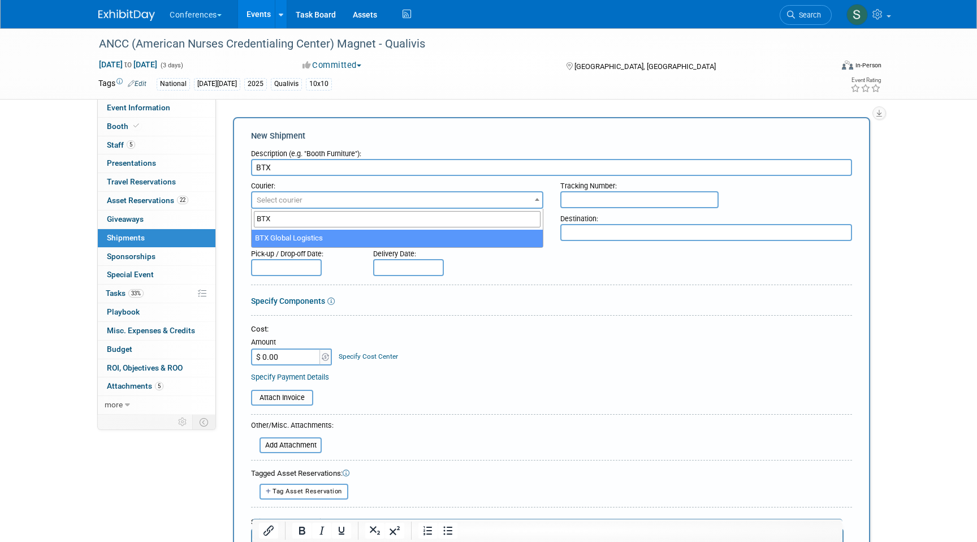
type input "BTX"
drag, startPoint x: 283, startPoint y: 235, endPoint x: 370, endPoint y: 348, distance: 142.4
select select "573"
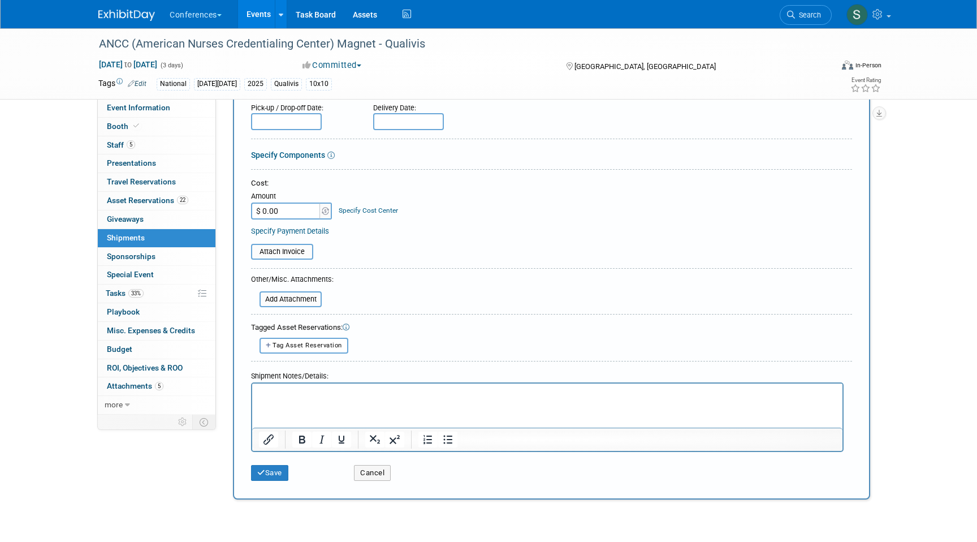
scroll to position [169, 0]
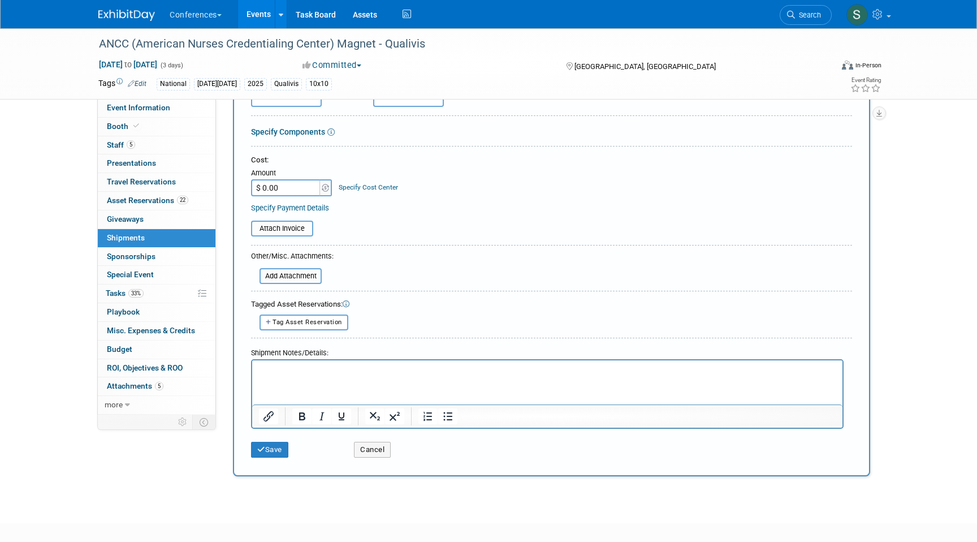
click at [291, 375] on html at bounding box center [547, 368] width 590 height 16
drag, startPoint x: 312, startPoint y: 375, endPoint x: 310, endPoint y: 367, distance: 8.6
click at [312, 375] on html "SHIPPING WITH AYA, UNDER AYA'S SHIPPING TAB (D" at bounding box center [547, 368] width 590 height 16
click at [310, 367] on p "SHIPPING WITH AYA, UNDER AYA'S SHIPPING TAB (D" at bounding box center [547, 369] width 577 height 11
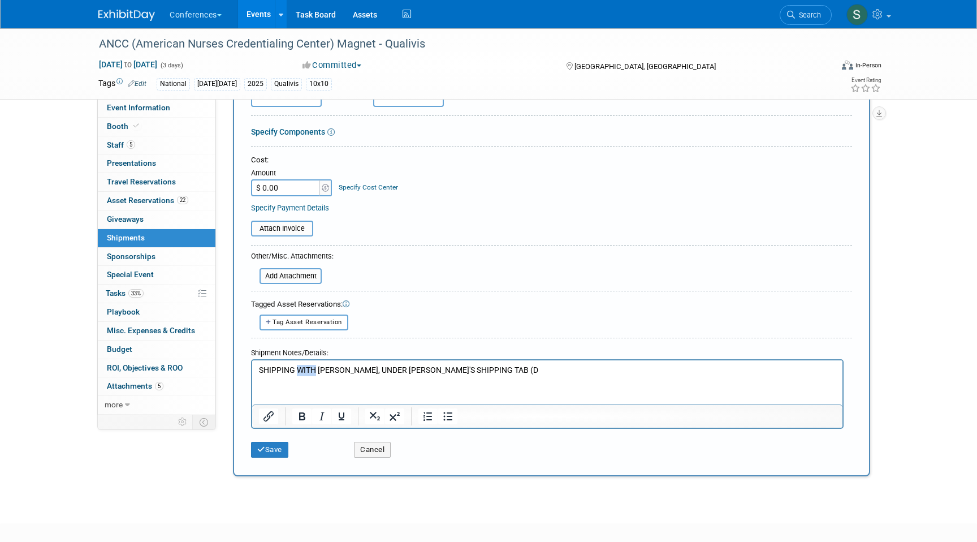
click at [310, 367] on p "SHIPPING WITH AYA, UNDER AYA'S SHIPPING TAB (D" at bounding box center [547, 369] width 577 height 11
click at [353, 363] on html "shipping with Aya, info is under Aya's shipping tab (Q will be on it's own pall…" at bounding box center [547, 368] width 590 height 16
click at [353, 370] on p "shipping with Aya, info is under Aya's shipping tab (Q will be on it's own pall…" at bounding box center [547, 369] width 577 height 11
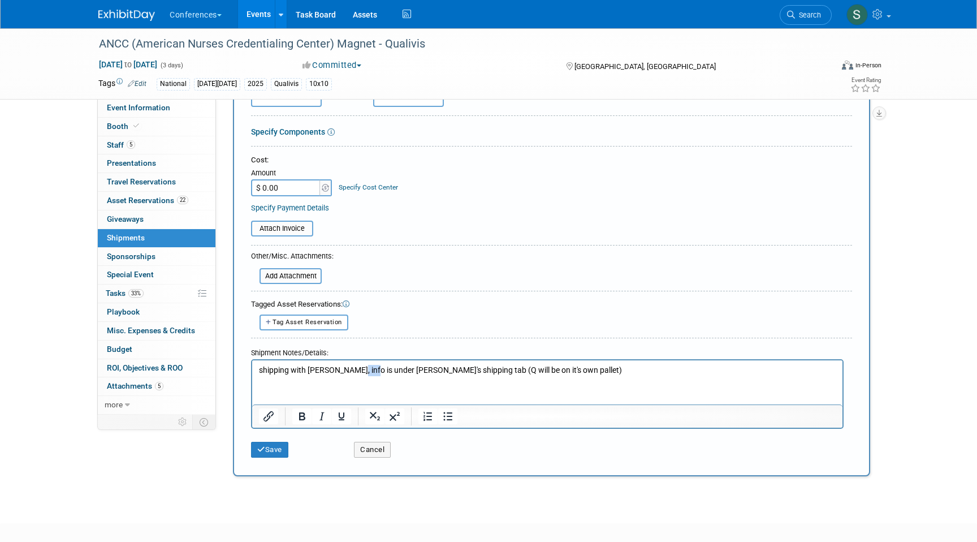
click at [353, 370] on p "shipping with Aya, info is under Aya's shipping tab (Q will be on it's own pall…" at bounding box center [547, 369] width 577 height 11
copy p "shipping with Aya, info is under Aya's shipping tab (Q will be on it's own pall…"
click at [278, 447] on button "Save" at bounding box center [269, 450] width 37 height 16
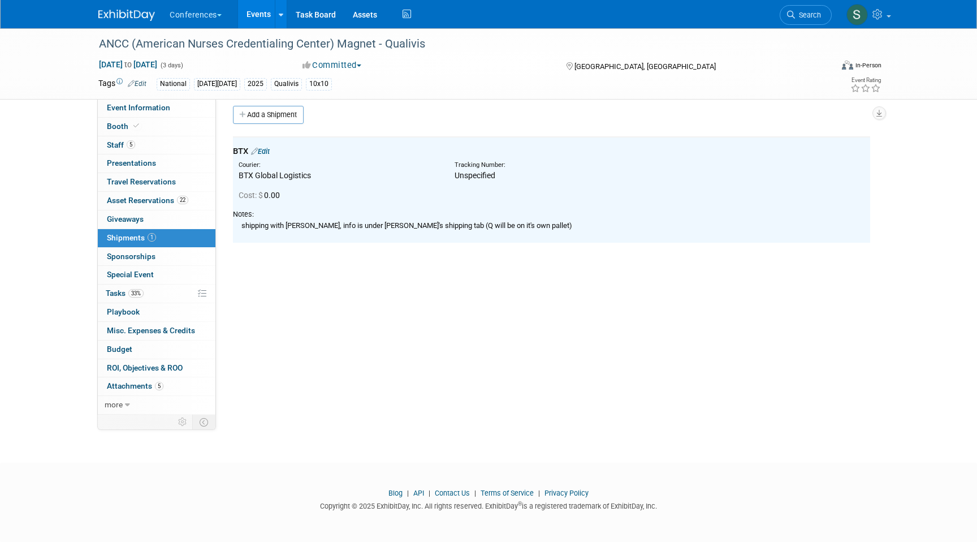
scroll to position [0, 0]
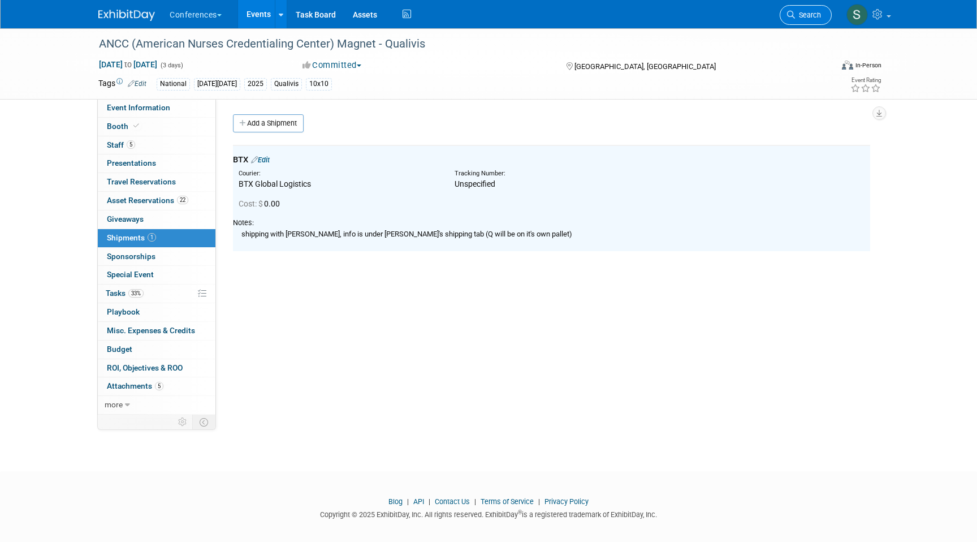
click at [801, 18] on span "Search" at bounding box center [808, 15] width 26 height 8
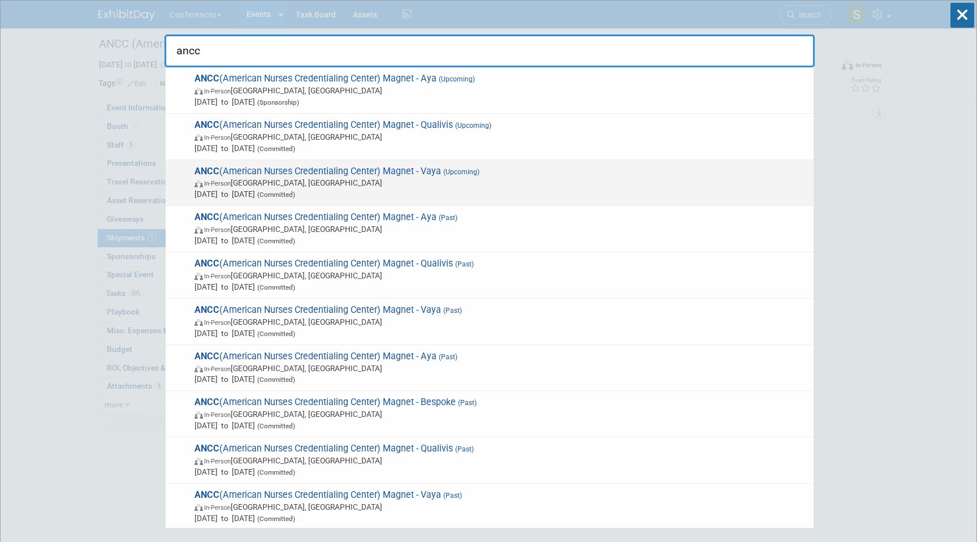
type input "ancc"
click at [408, 170] on span "ANCC (American Nurses Credentialing Center) Magnet - Vaya (Upcoming) In-Person …" at bounding box center [499, 183] width 617 height 34
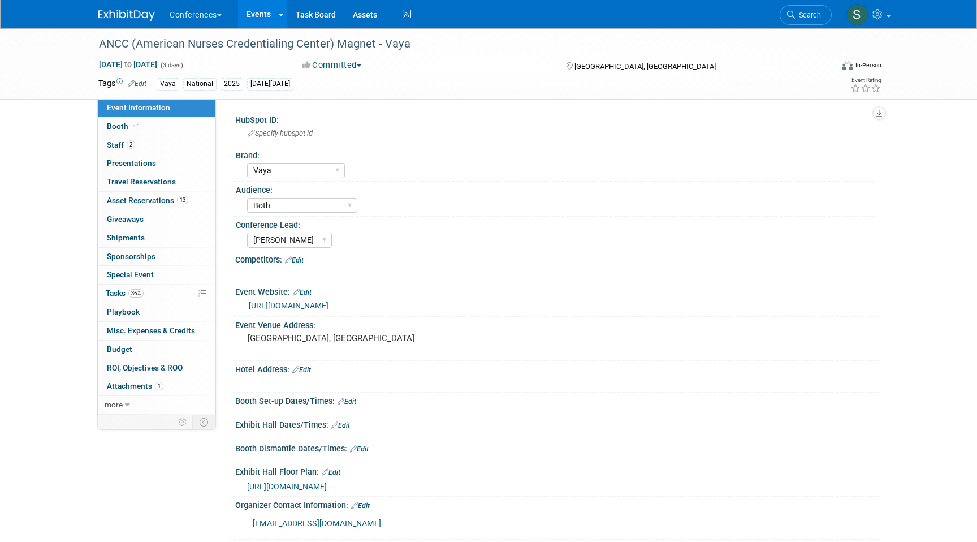
select select "Vaya"
select select "Both"
select select "[PERSON_NAME]"
click at [135, 289] on span "36%" at bounding box center [135, 293] width 15 height 8
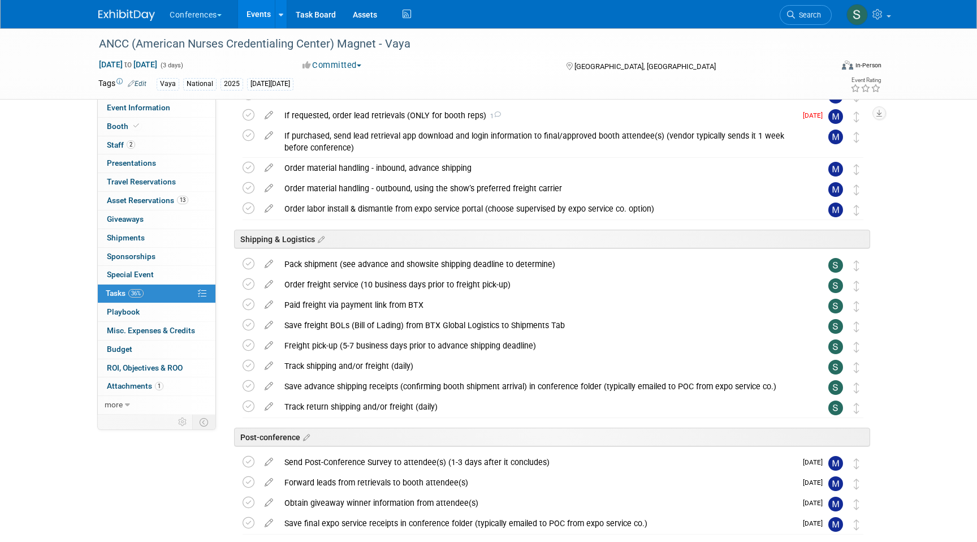
scroll to position [334, 0]
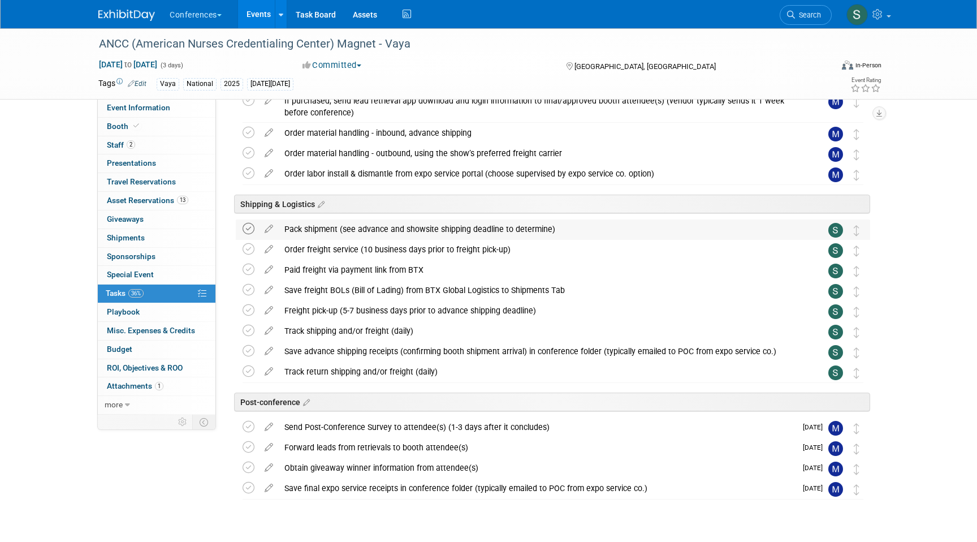
click at [245, 227] on icon at bounding box center [249, 229] width 12 height 12
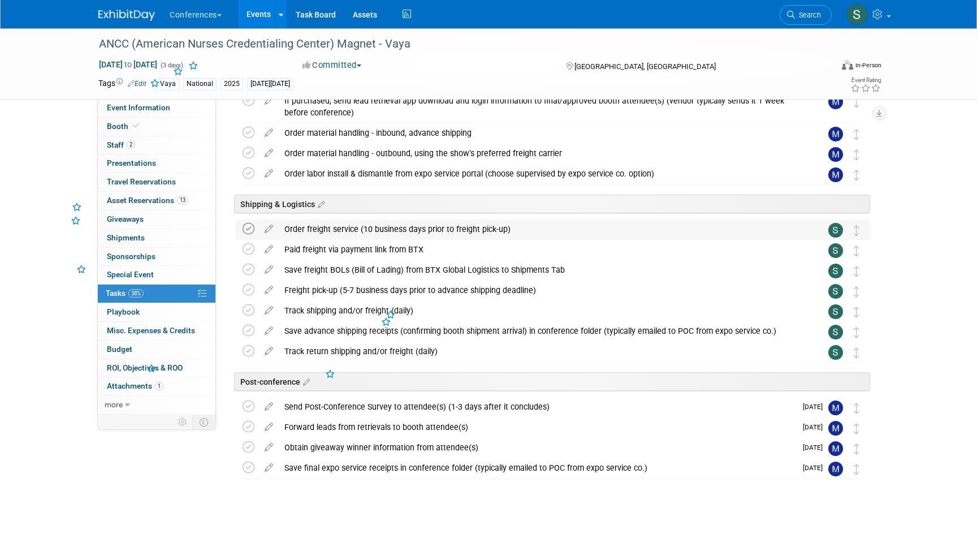
click at [244, 228] on icon at bounding box center [249, 229] width 12 height 12
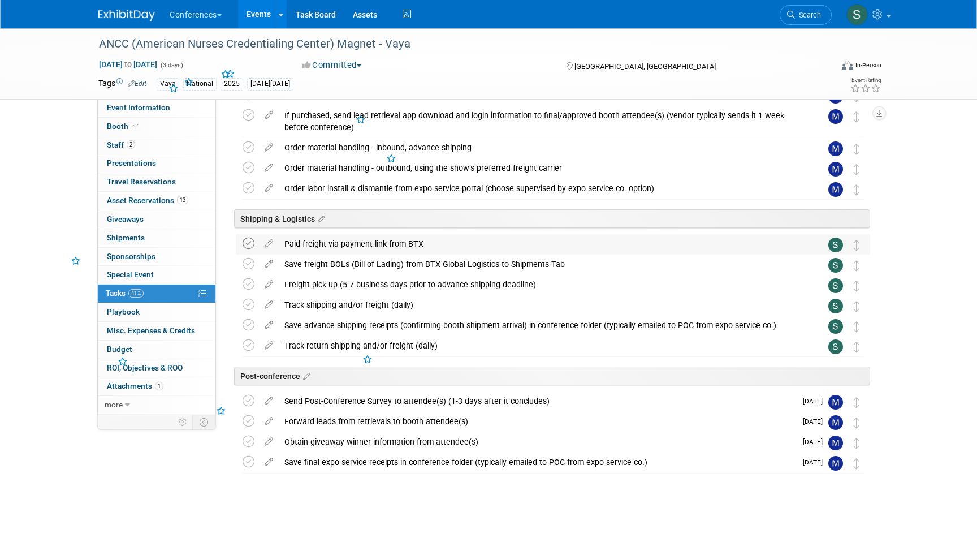
click at [247, 243] on icon at bounding box center [249, 243] width 12 height 12
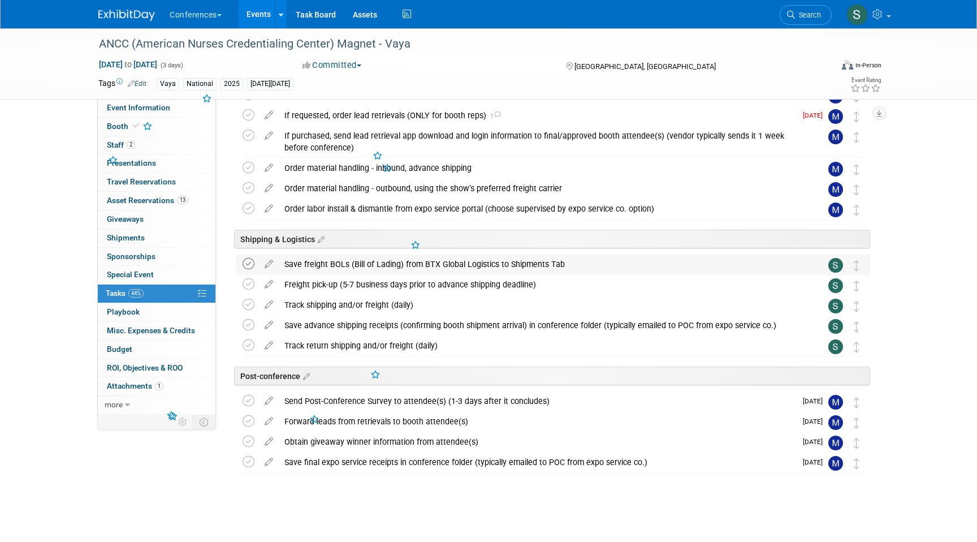
click at [244, 265] on icon at bounding box center [249, 264] width 12 height 12
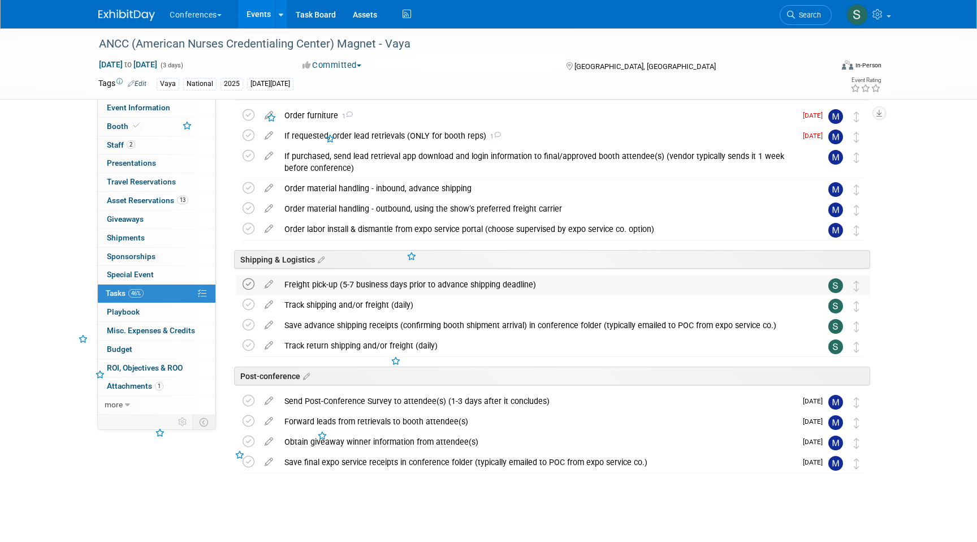
click at [244, 283] on icon at bounding box center [249, 284] width 12 height 12
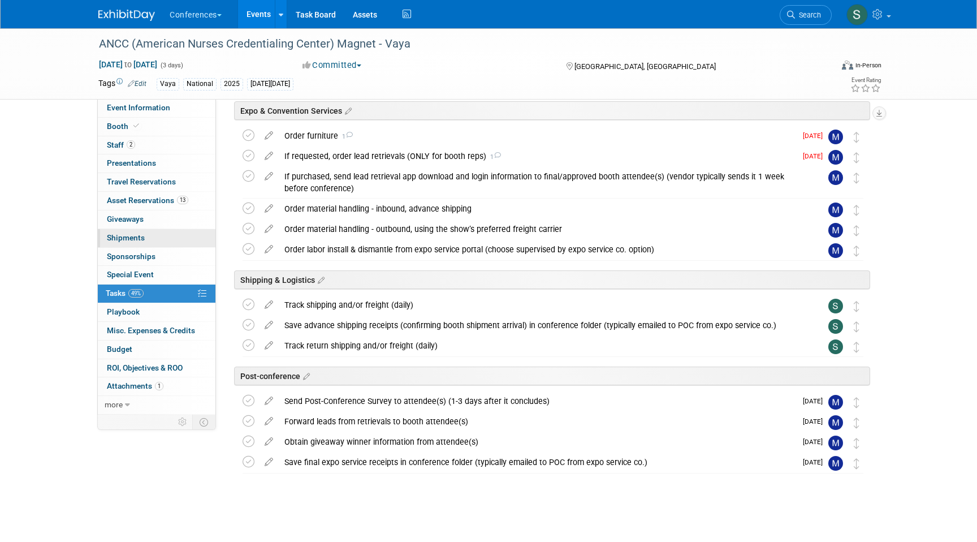
click at [148, 240] on link "0 Shipments 0" at bounding box center [157, 238] width 118 height 18
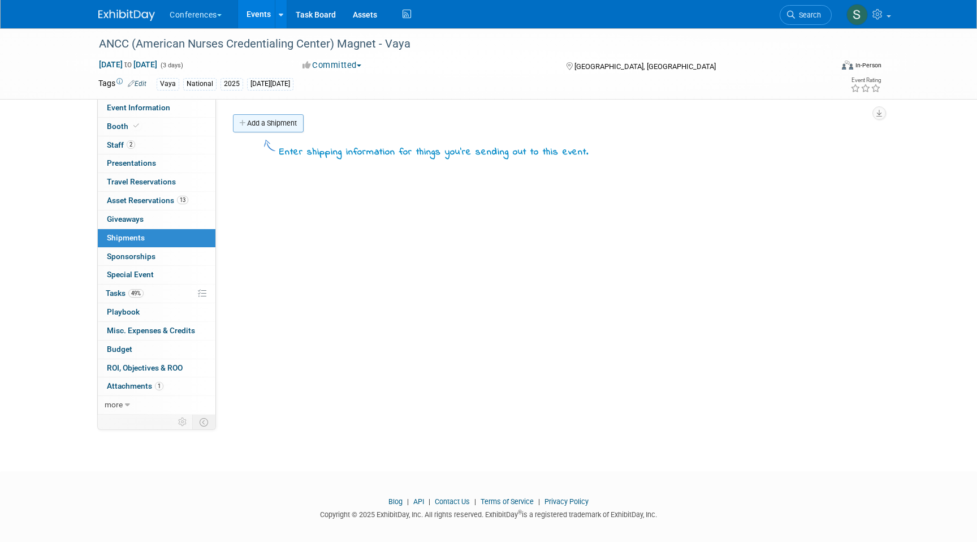
click at [277, 118] on link "Add a Shipment" at bounding box center [268, 123] width 71 height 18
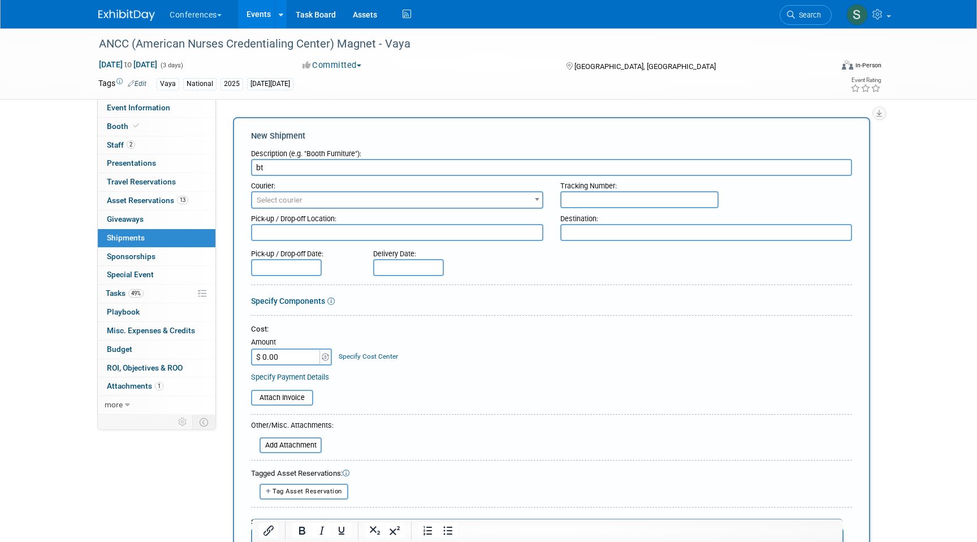
type input "b"
type input "BTX"
click at [293, 203] on span "Select courier" at bounding box center [280, 200] width 46 height 8
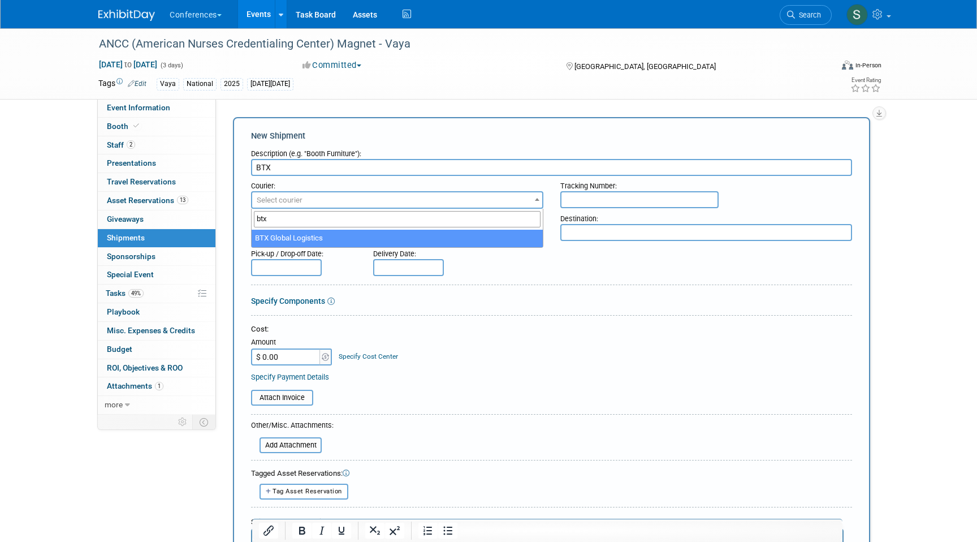
type input "btx"
select select "573"
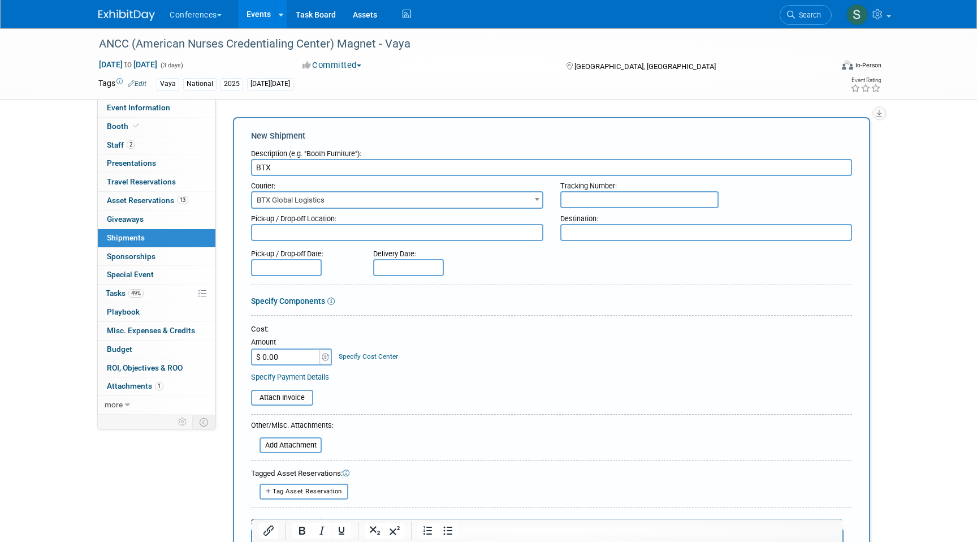
click at [292, 271] on input "text" at bounding box center [286, 267] width 71 height 17
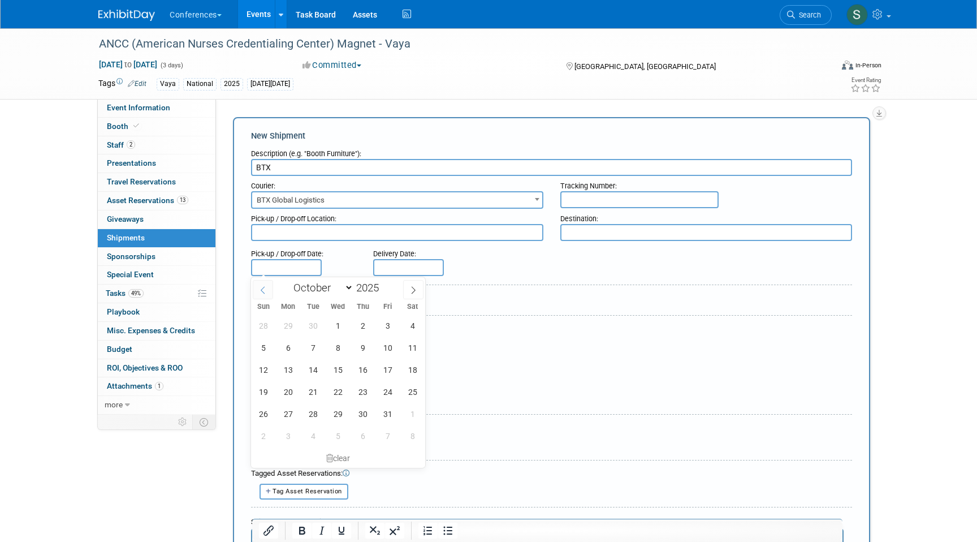
click at [272, 286] on span at bounding box center [263, 289] width 20 height 19
select select "8"
click at [363, 373] on span "18" at bounding box center [363, 369] width 22 height 22
type input "[DATE]"
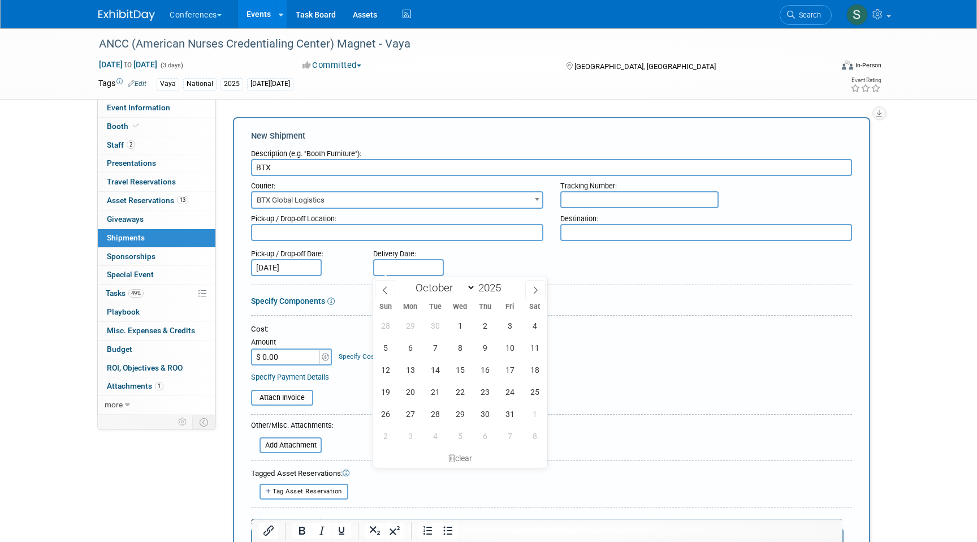
click at [423, 267] on input "text" at bounding box center [408, 267] width 71 height 17
click at [388, 285] on span at bounding box center [385, 289] width 20 height 19
select select "8"
click at [509, 389] on span "26" at bounding box center [510, 391] width 22 height 22
type input "[DATE]"
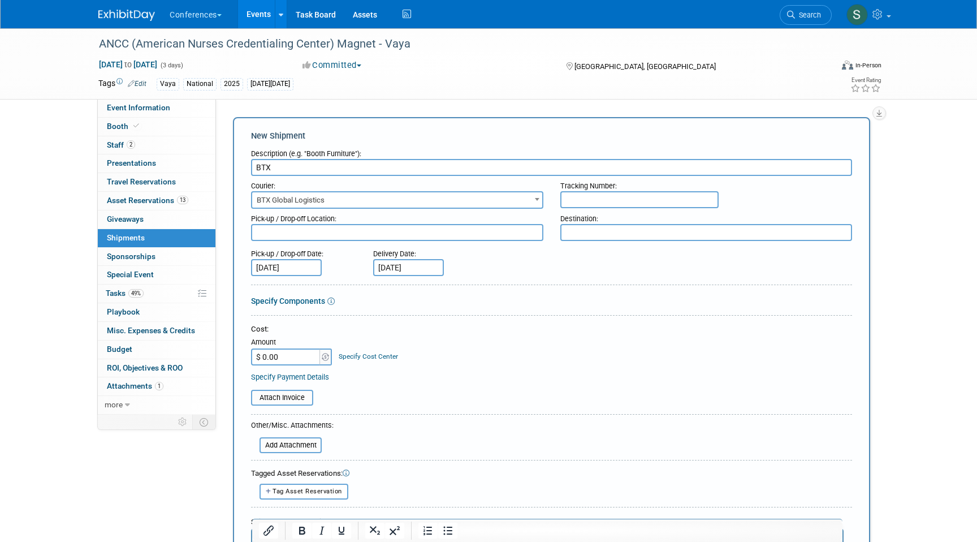
scroll to position [107, 0]
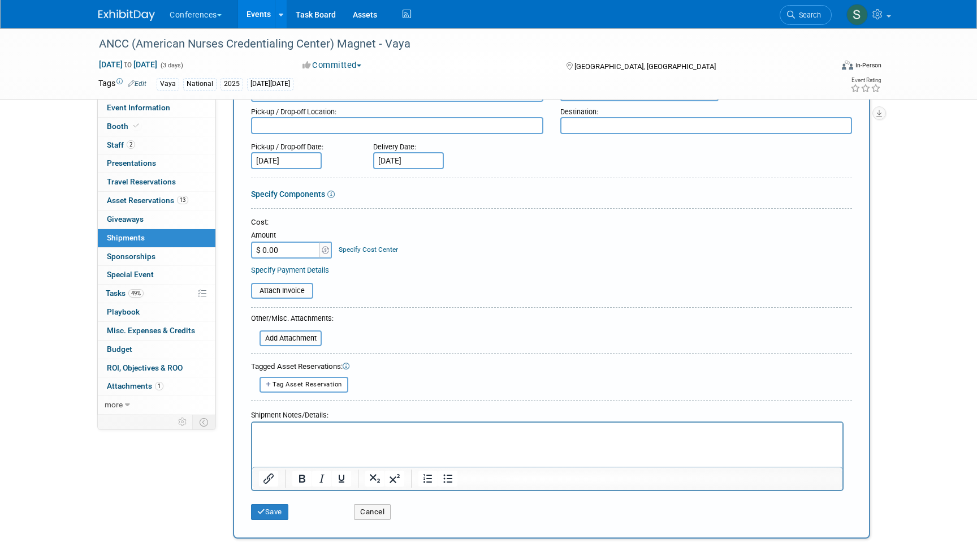
click at [317, 437] on html at bounding box center [547, 430] width 590 height 16
paste body "Rich Text Area. Press ALT-0 for help."
click at [442, 430] on p "shipping with Aya, info is under Aya's shipping tab (Q will be on it's own pall…" at bounding box center [547, 431] width 577 height 11
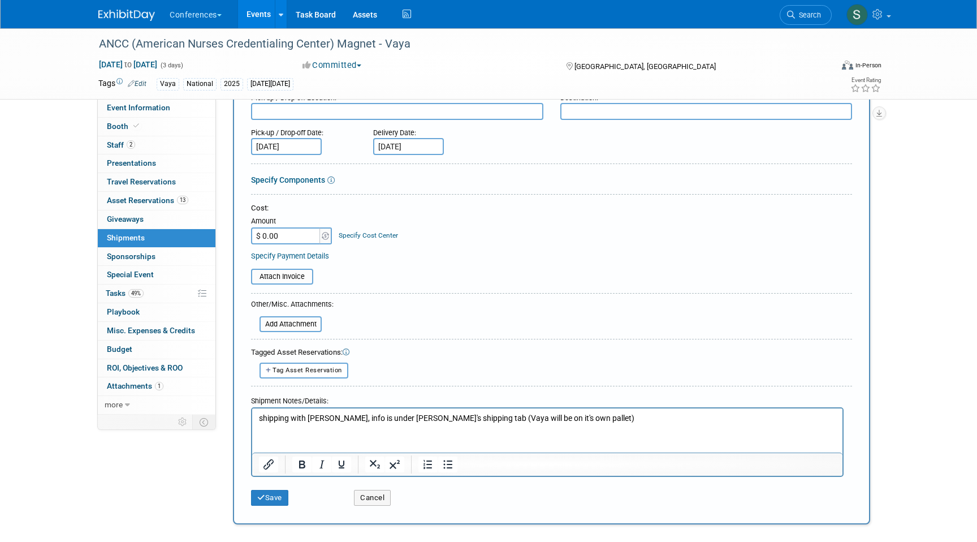
scroll to position [124, 0]
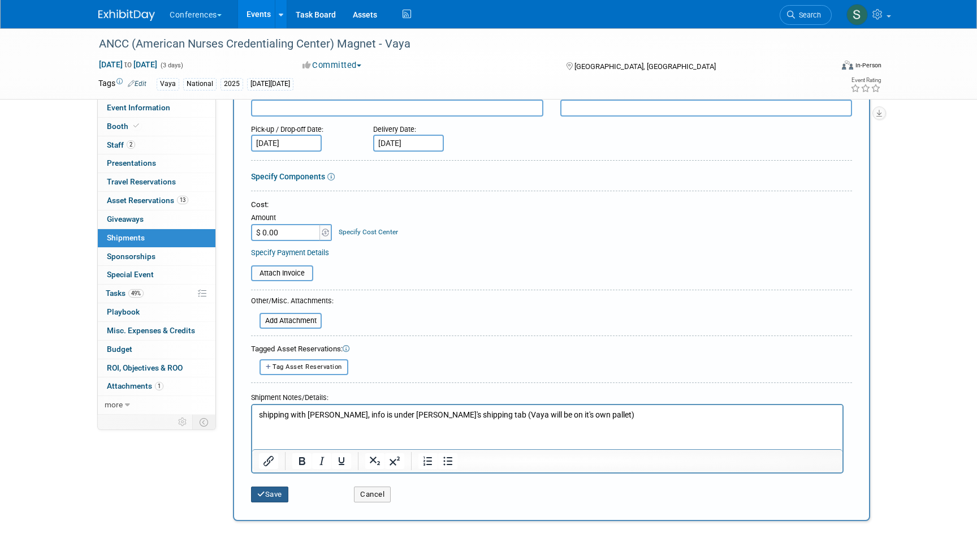
click at [269, 491] on button "Save" at bounding box center [269, 494] width 37 height 16
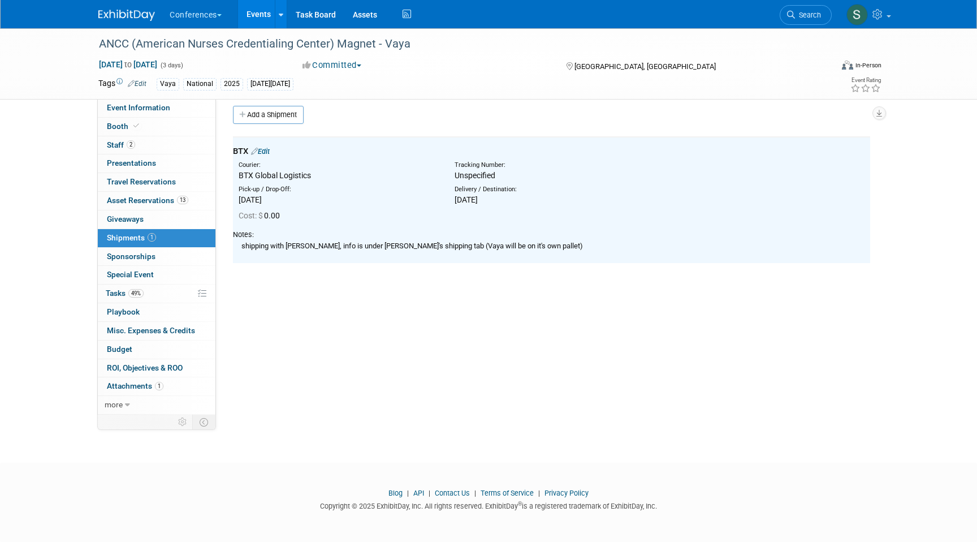
scroll to position [0, 0]
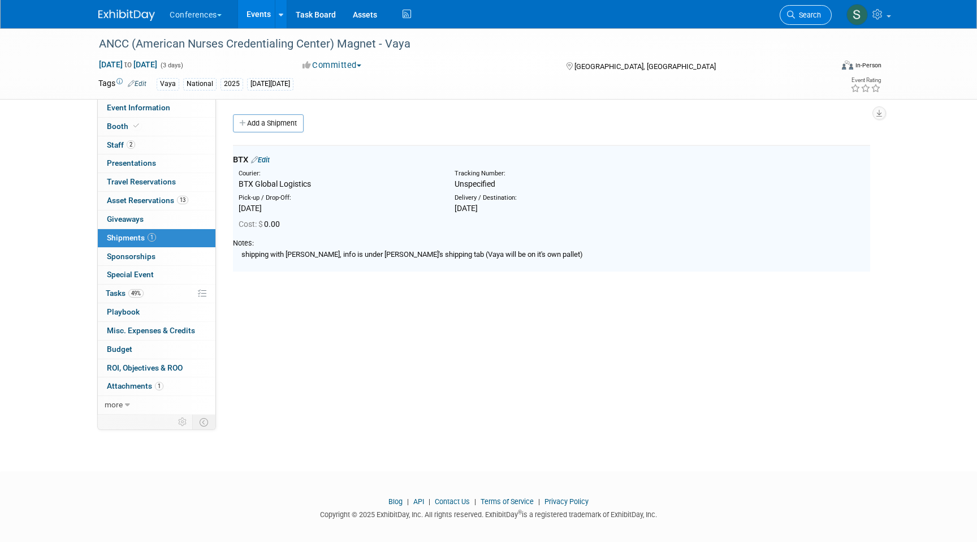
click at [800, 10] on link "Search" at bounding box center [806, 15] width 52 height 20
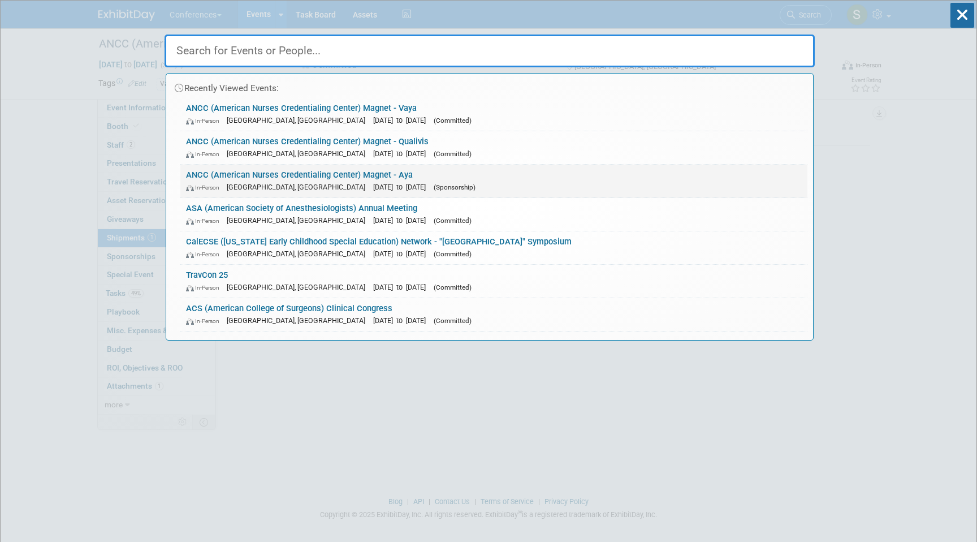
click at [523, 185] on div "In-Person Atlanta, GA Oct 8, 2025 to Oct 10, 2025 (Sponsorship)" at bounding box center [494, 187] width 616 height 12
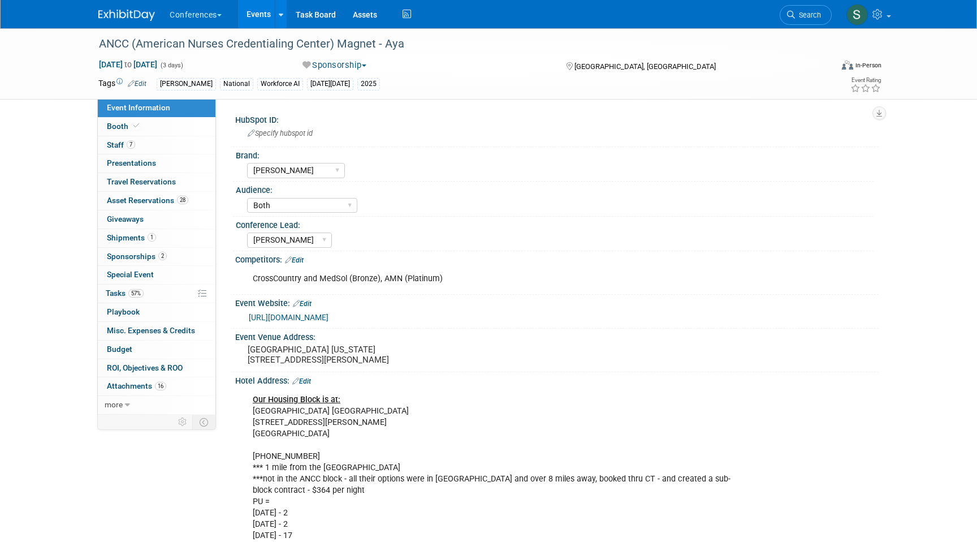
select select "[PERSON_NAME]"
select select "Both"
select select "[PERSON_NAME]"
click at [138, 242] on link "1 Shipments 1" at bounding box center [157, 238] width 118 height 18
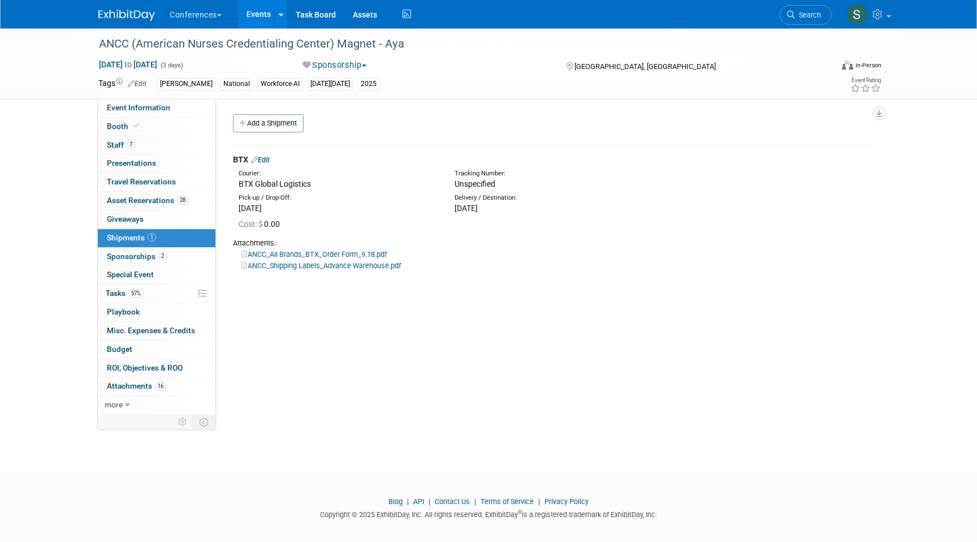
click at [267, 161] on link "Edit" at bounding box center [260, 159] width 19 height 8
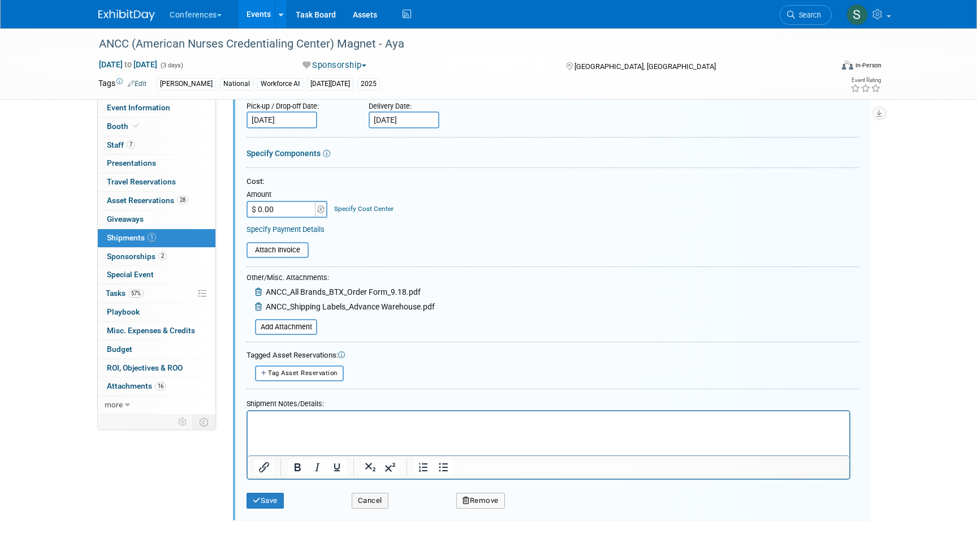
scroll to position [189, 0]
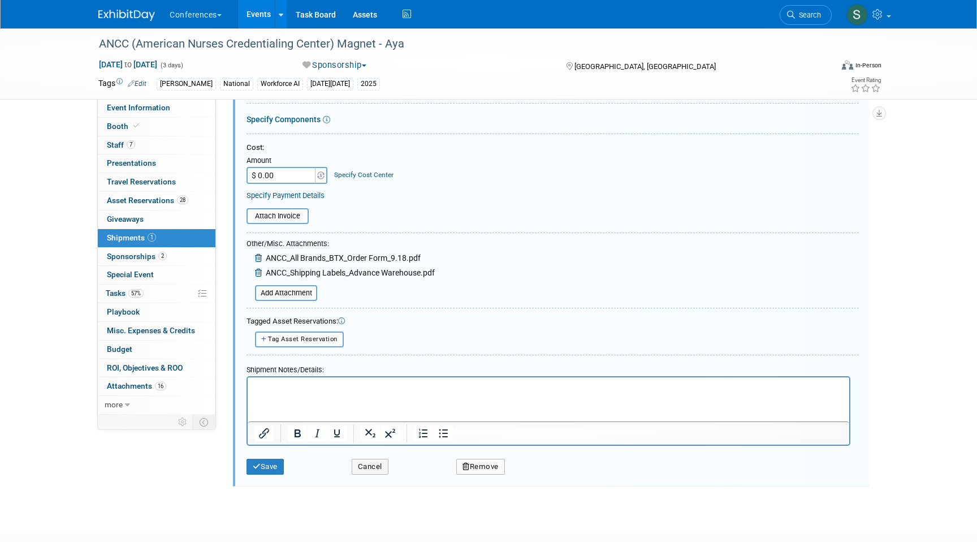
click at [270, 392] on html at bounding box center [548, 384] width 601 height 16
click at [270, 477] on div "Save Cancel Remove" at bounding box center [552, 462] width 612 height 34
click at [263, 470] on button "Save" at bounding box center [264, 466] width 37 height 16
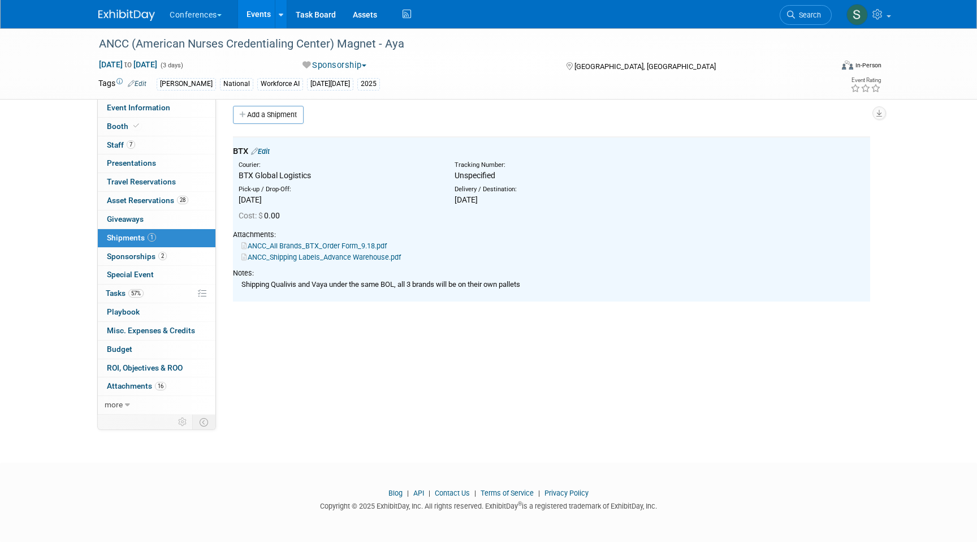
scroll to position [0, 0]
